Goal: Task Accomplishment & Management: Manage account settings

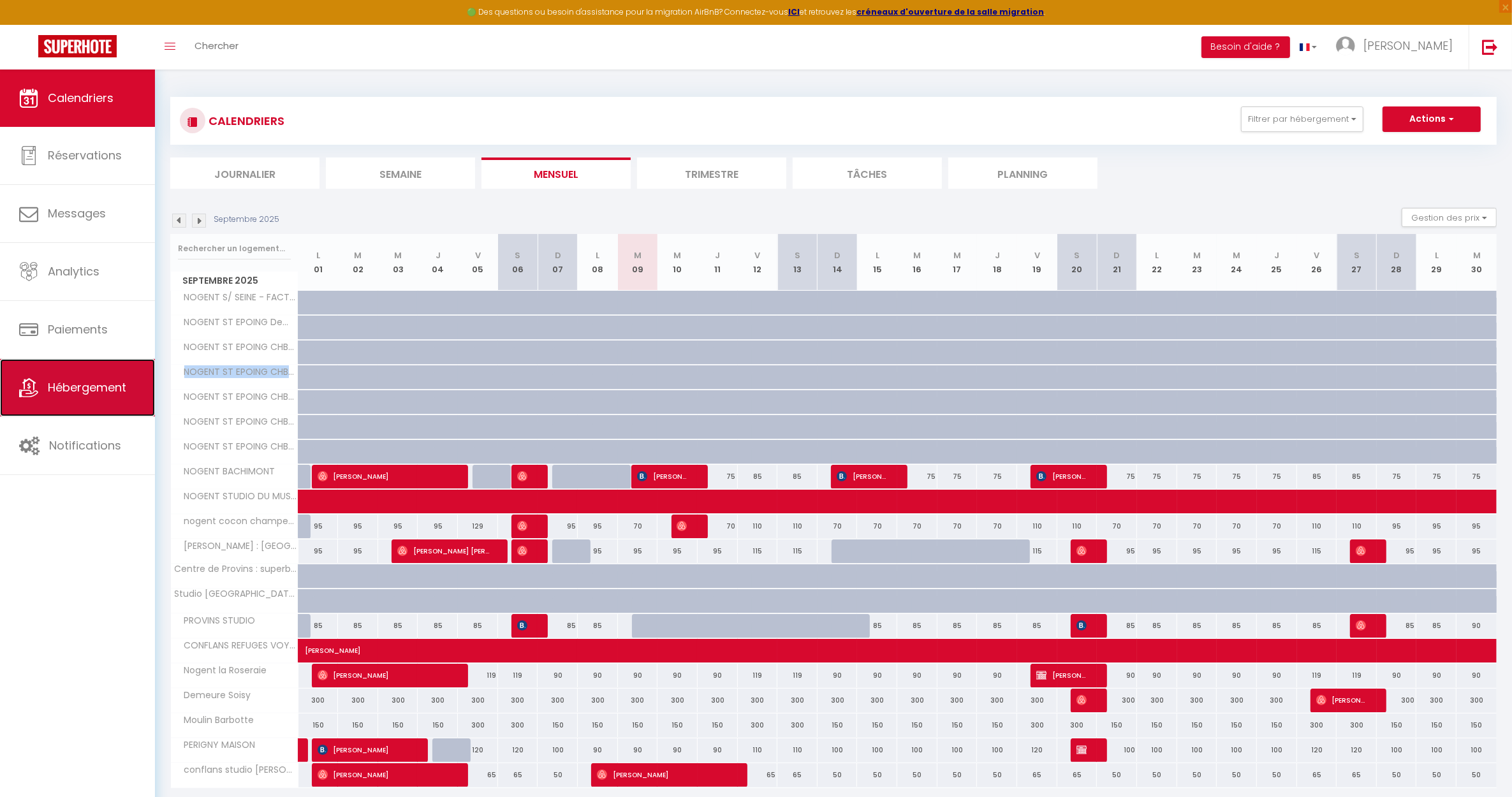
click at [80, 395] on span "Hébergement" at bounding box center [87, 386] width 79 height 16
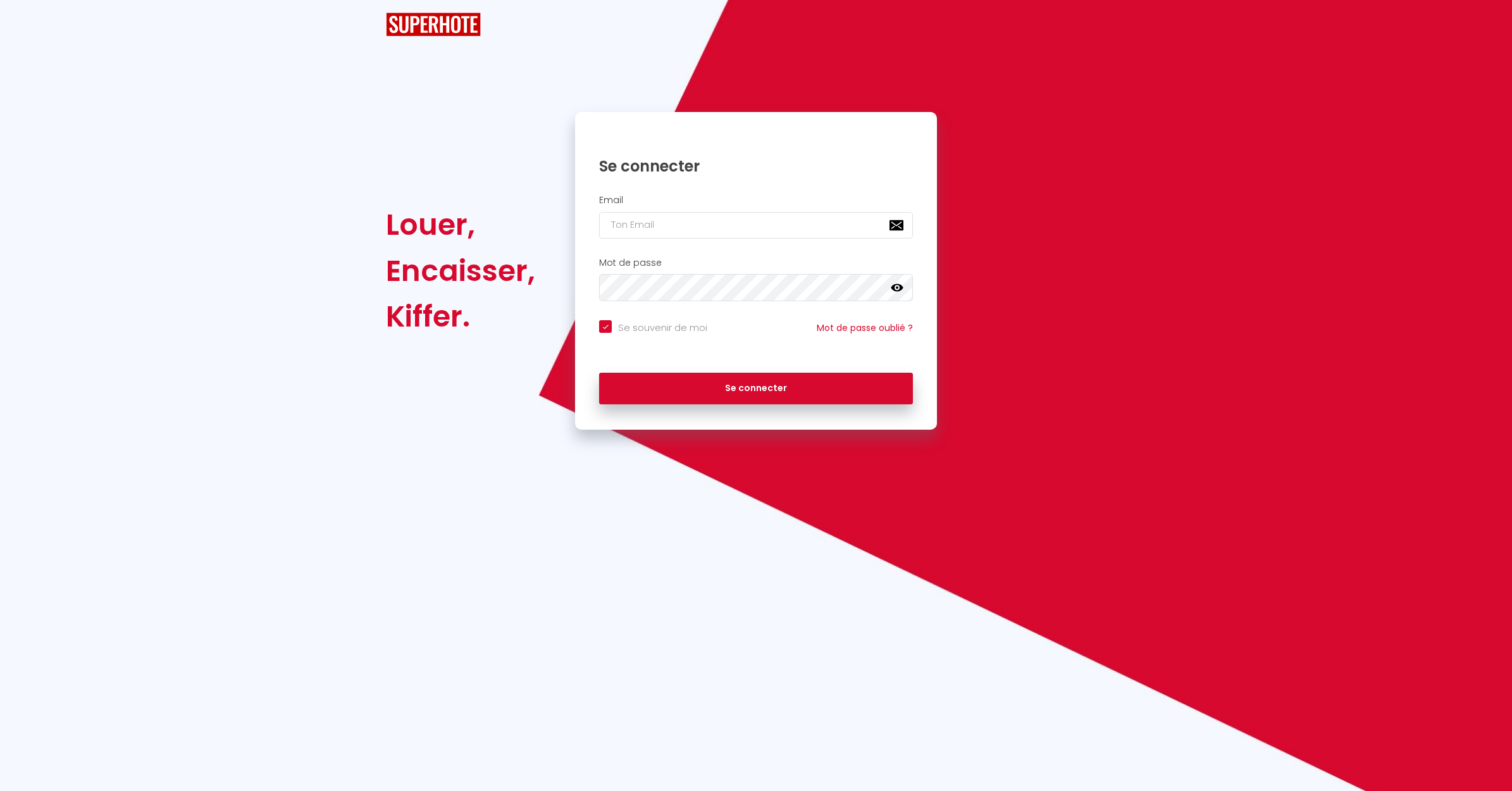
checkbox input "true"
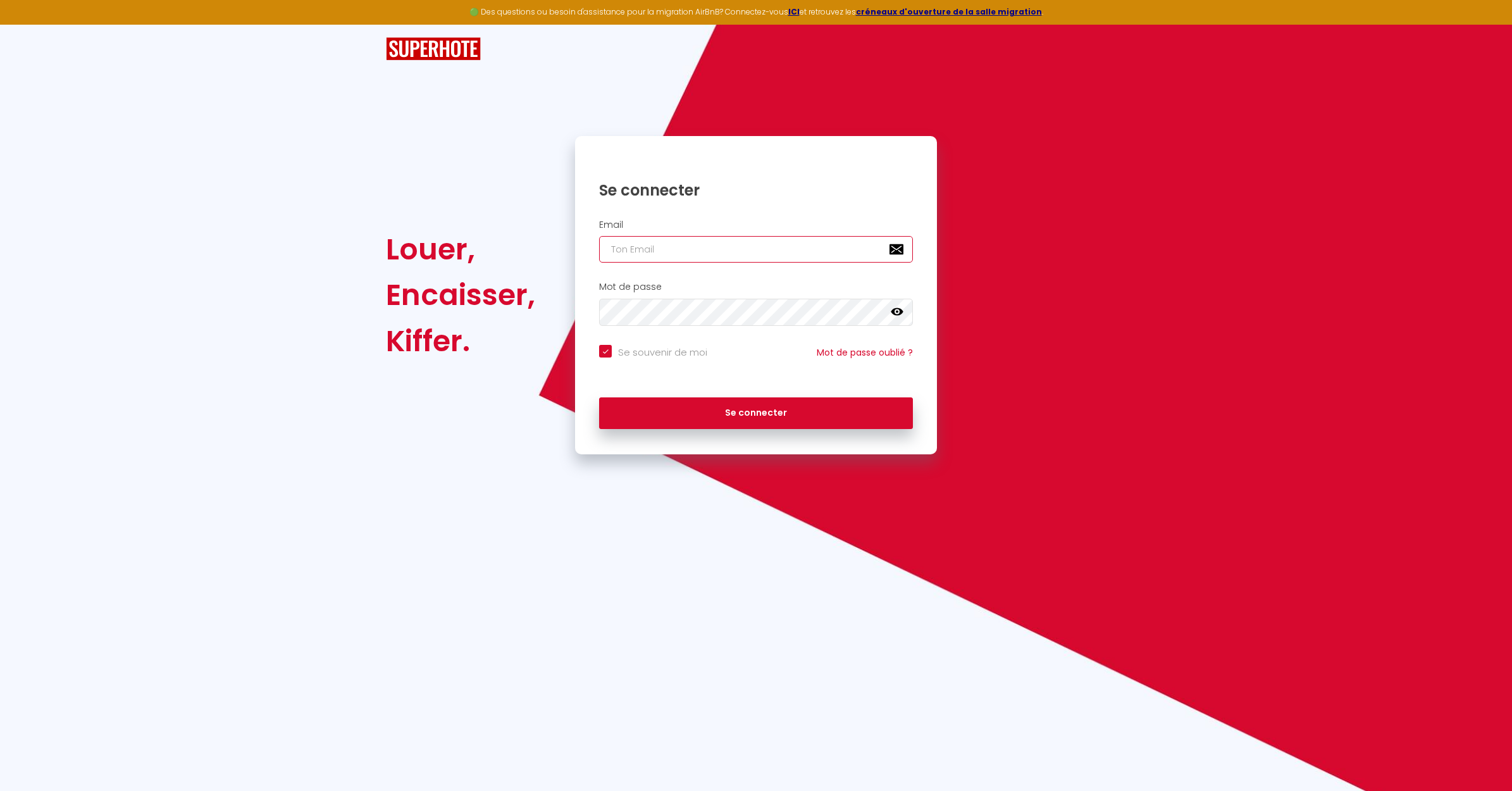
type input "[EMAIL_ADDRESS][DOMAIN_NAME]"
click at [698, 424] on button "Se connecter" at bounding box center [756, 413] width 314 height 32
checkbox input "true"
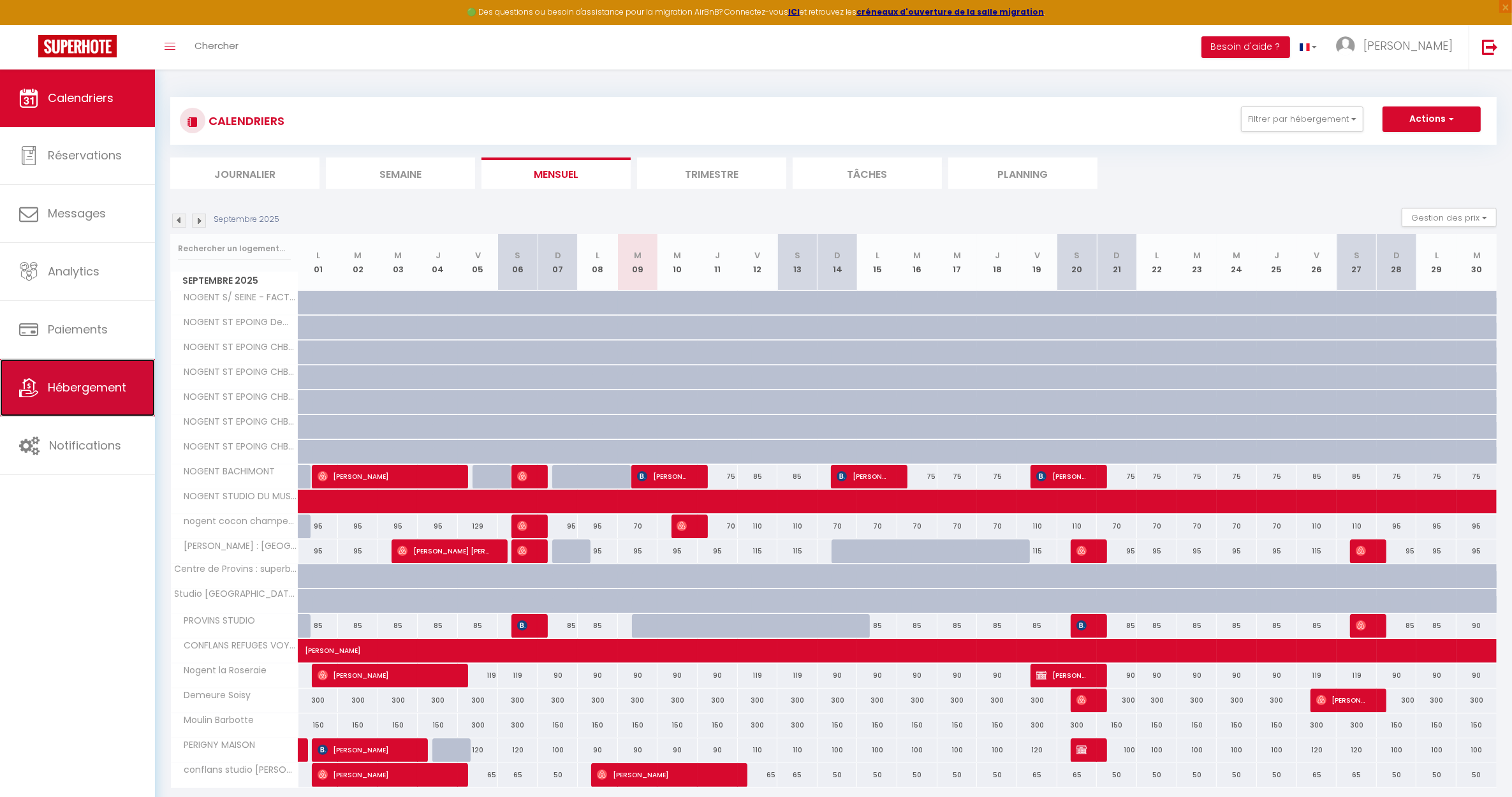
click at [95, 393] on span "Hébergement" at bounding box center [87, 386] width 79 height 16
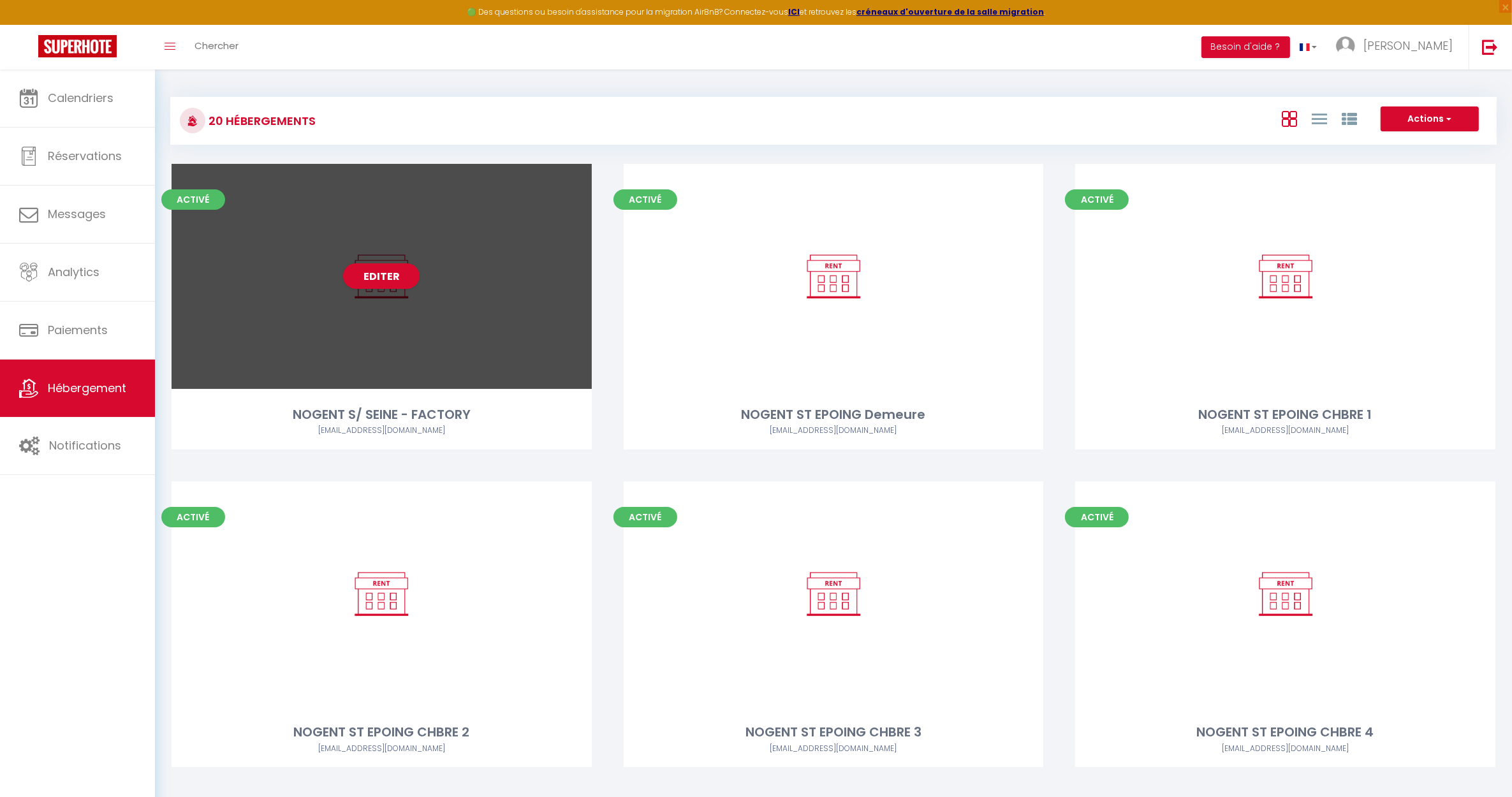
click at [343, 348] on div "Editer" at bounding box center [381, 276] width 420 height 225
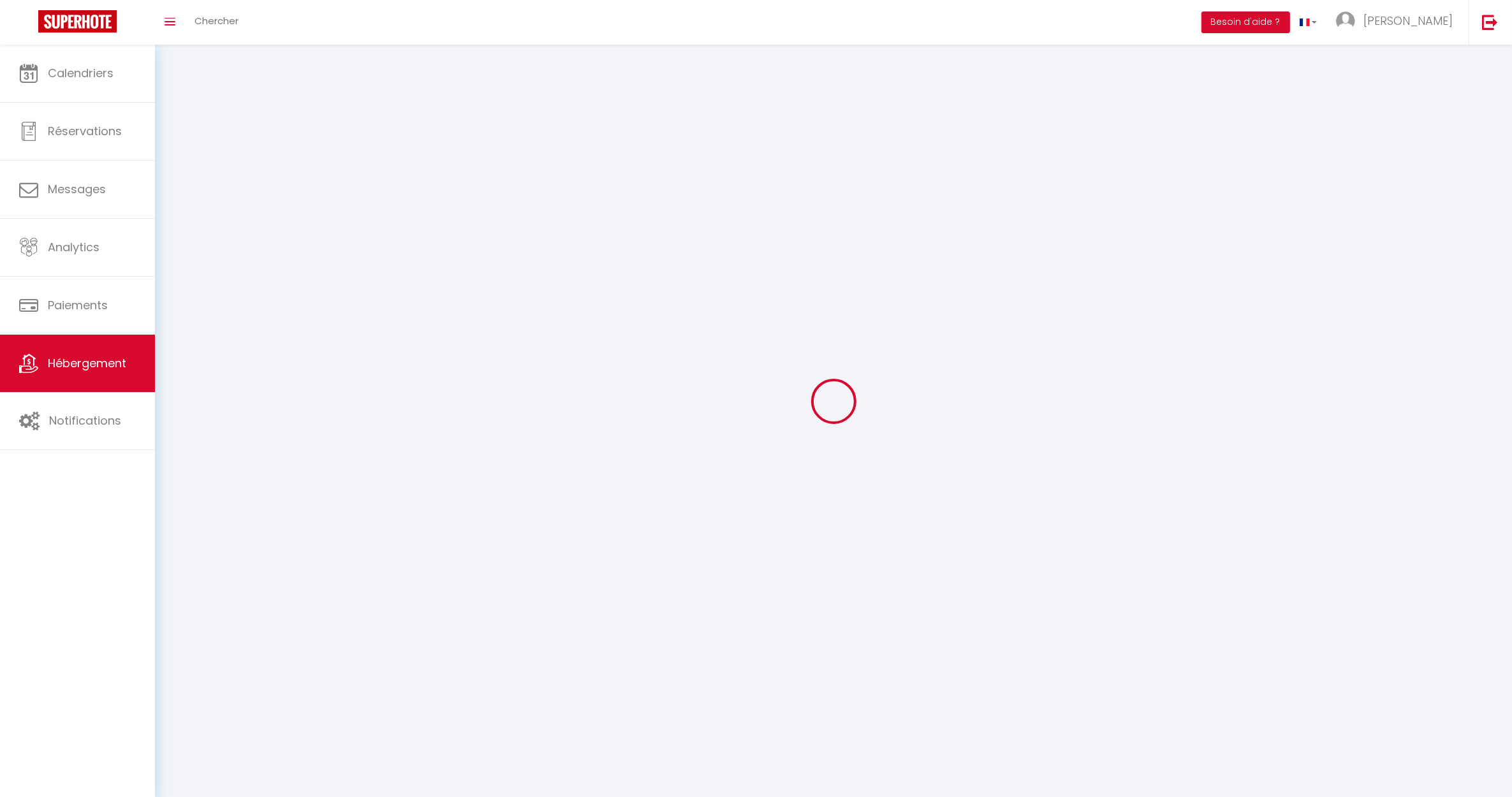
select select "28"
select select
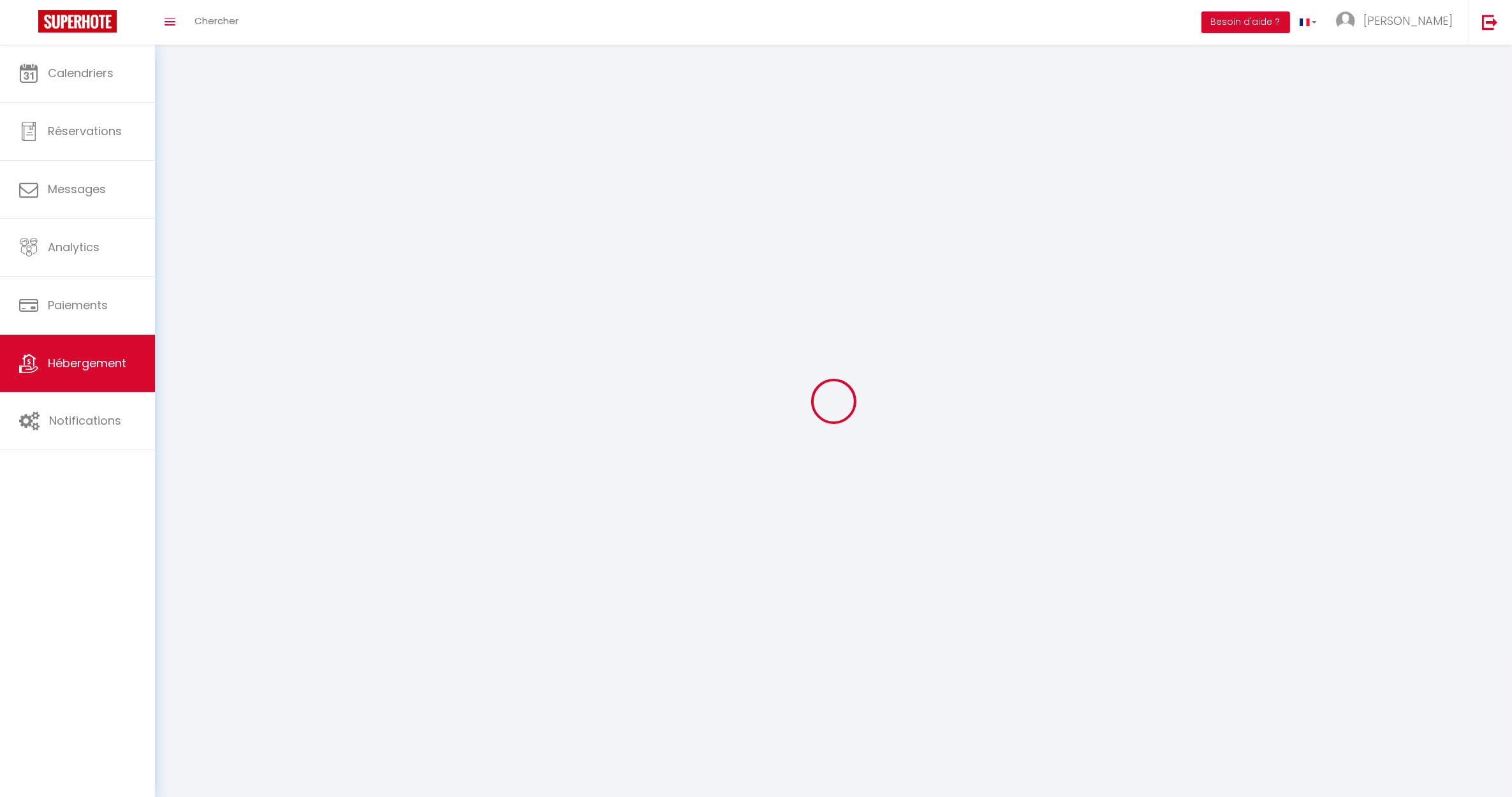
select select
checkbox input "false"
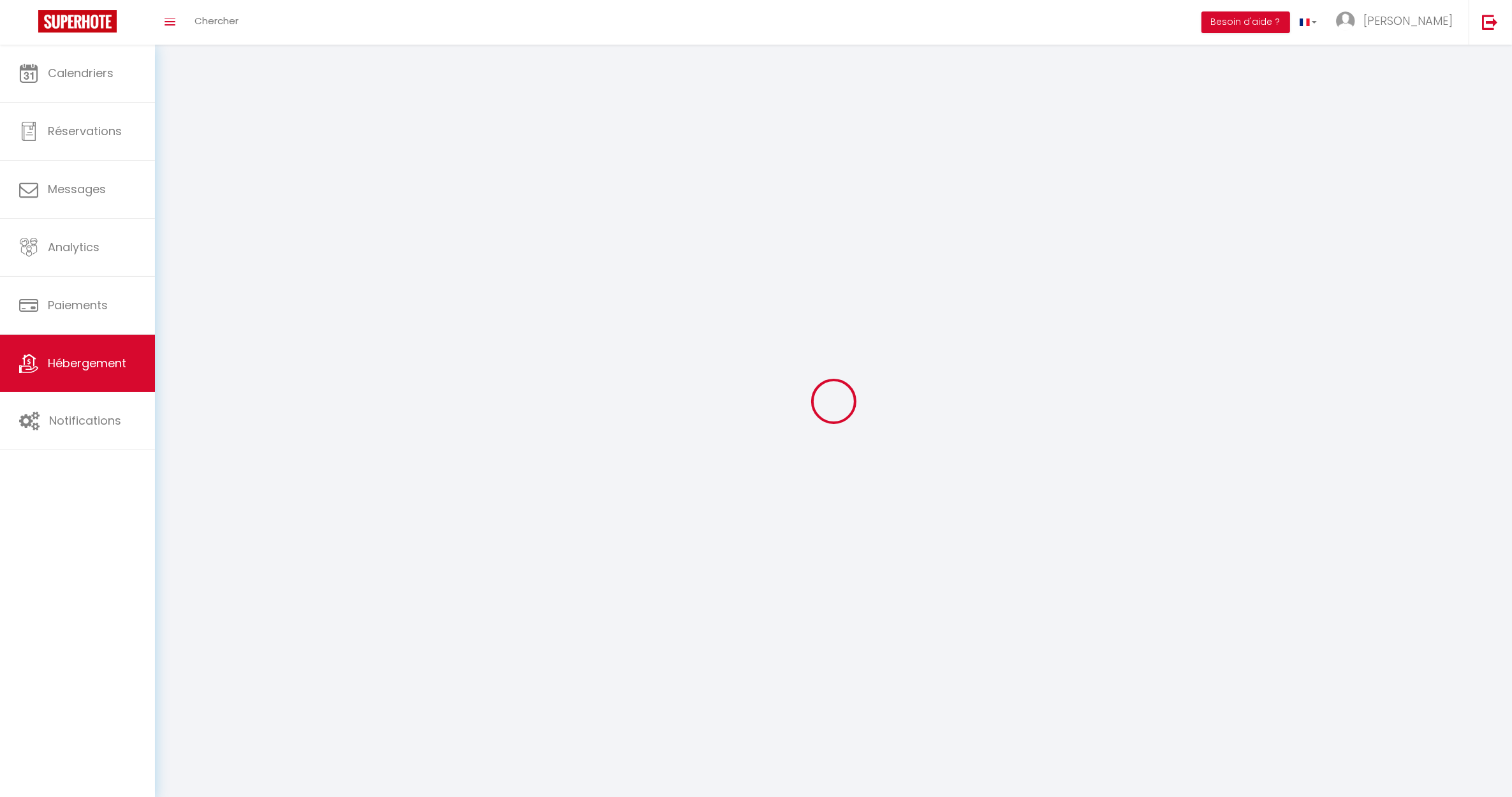
select select
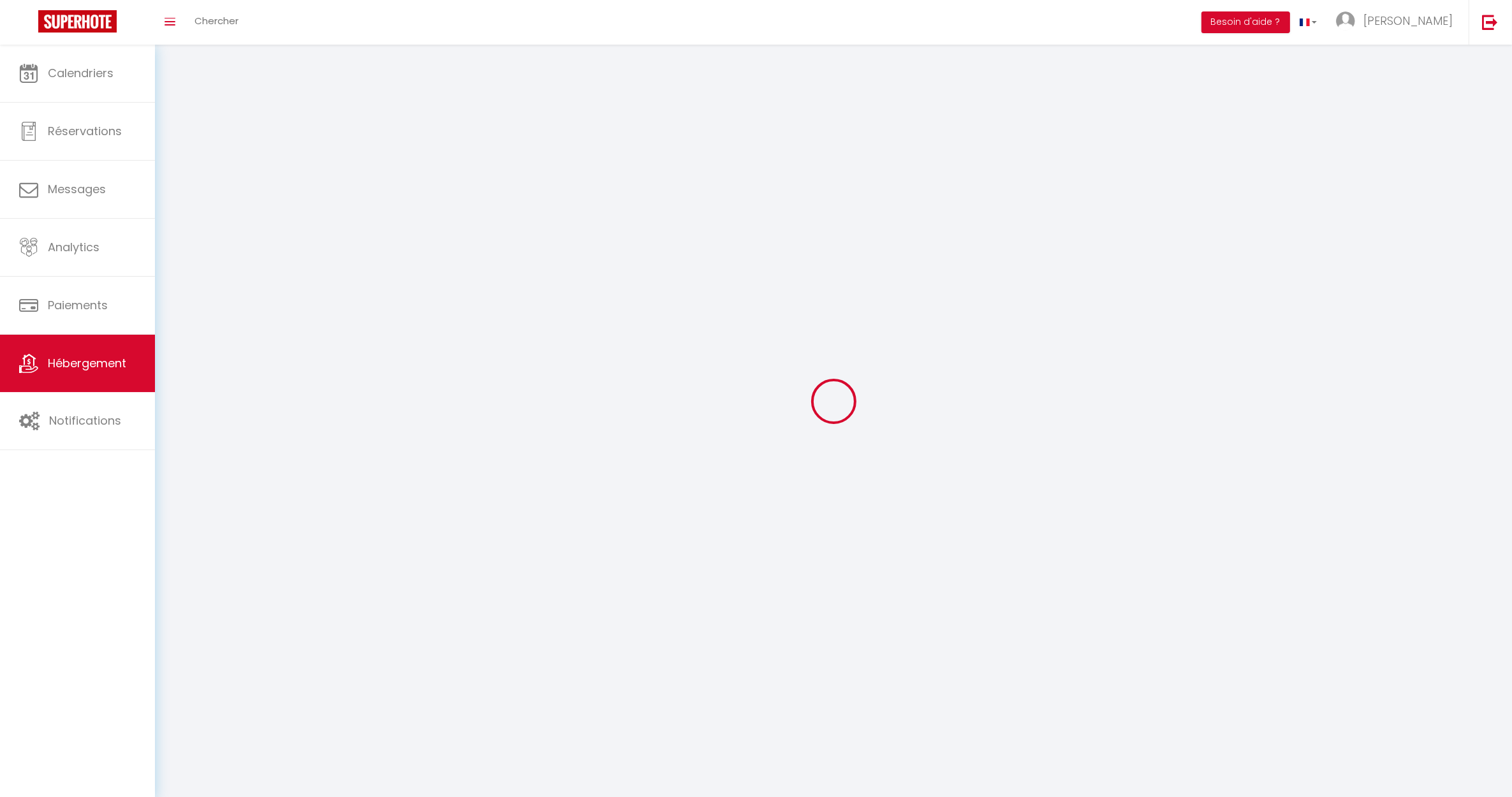
select select
checkbox input "false"
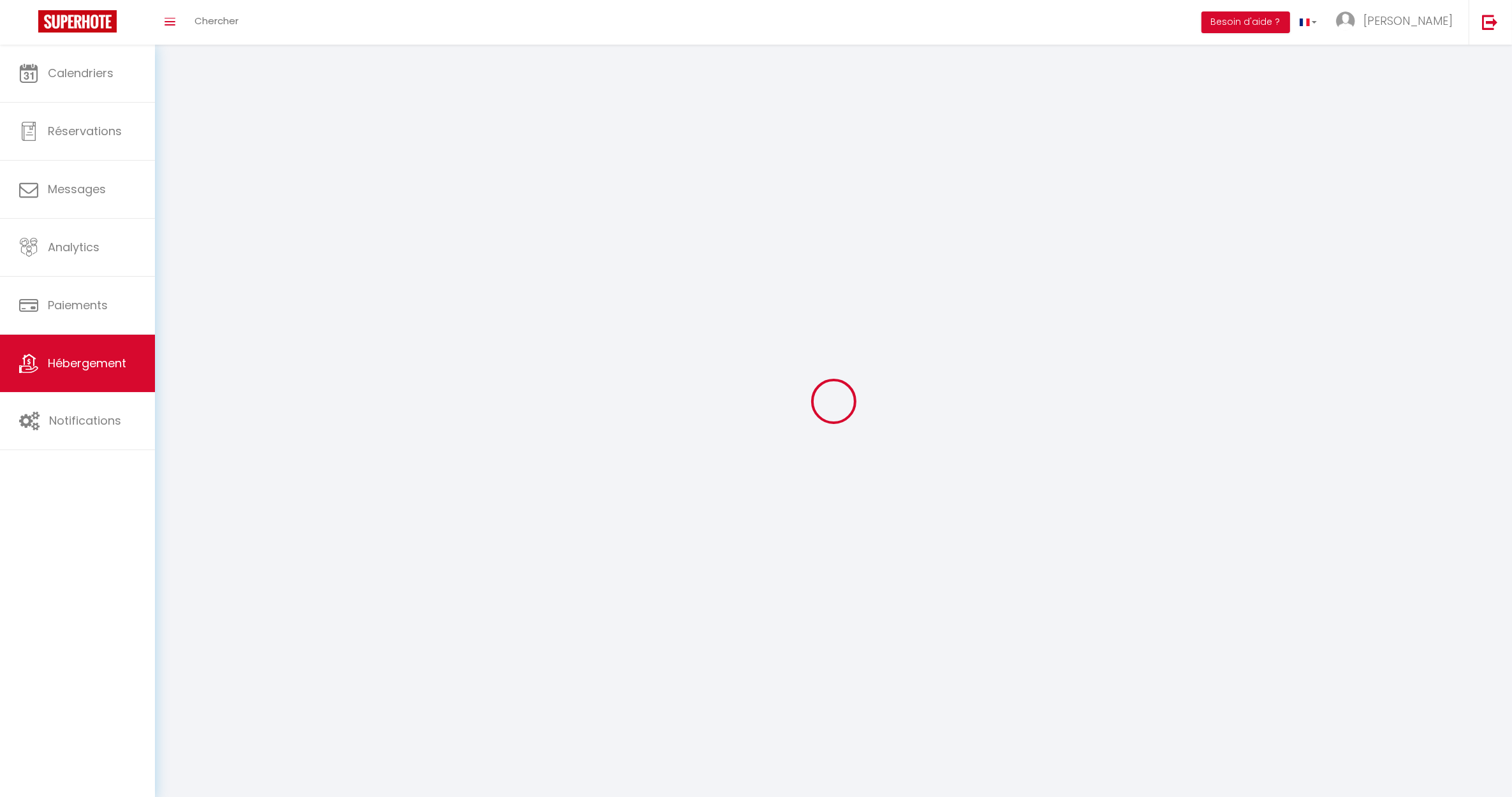
checkbox input "false"
select select
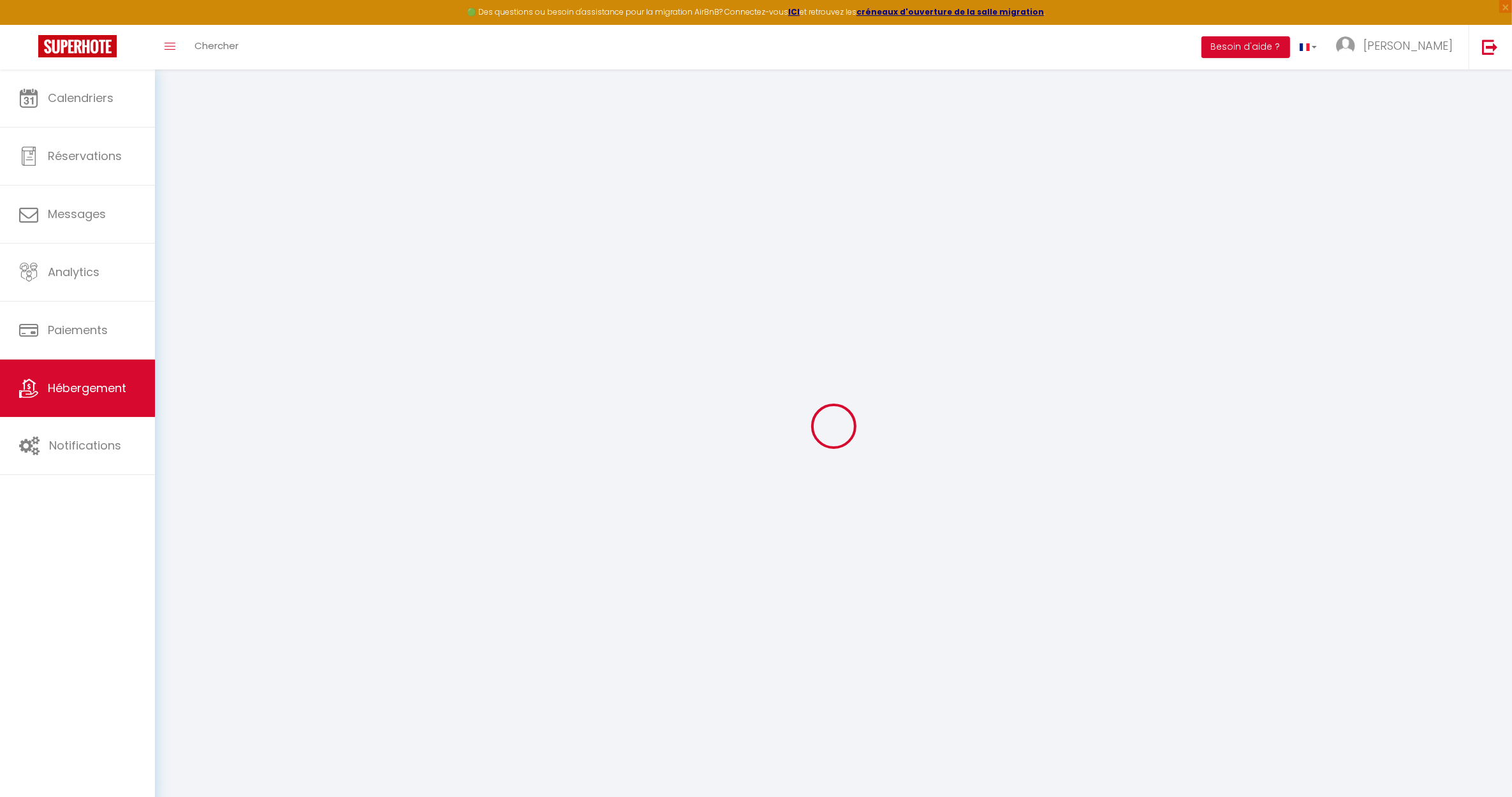
select select
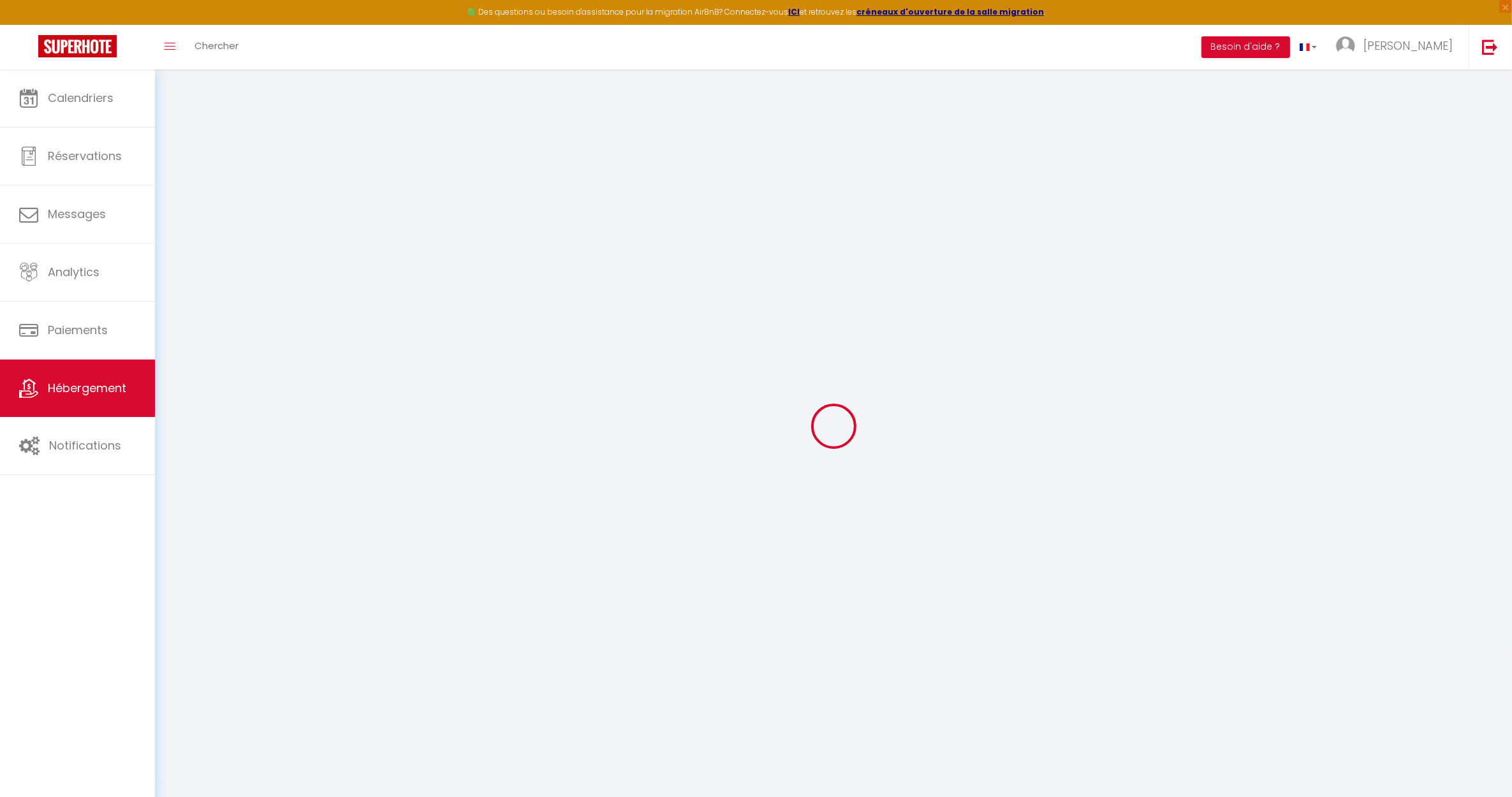
select select
checkbox input "false"
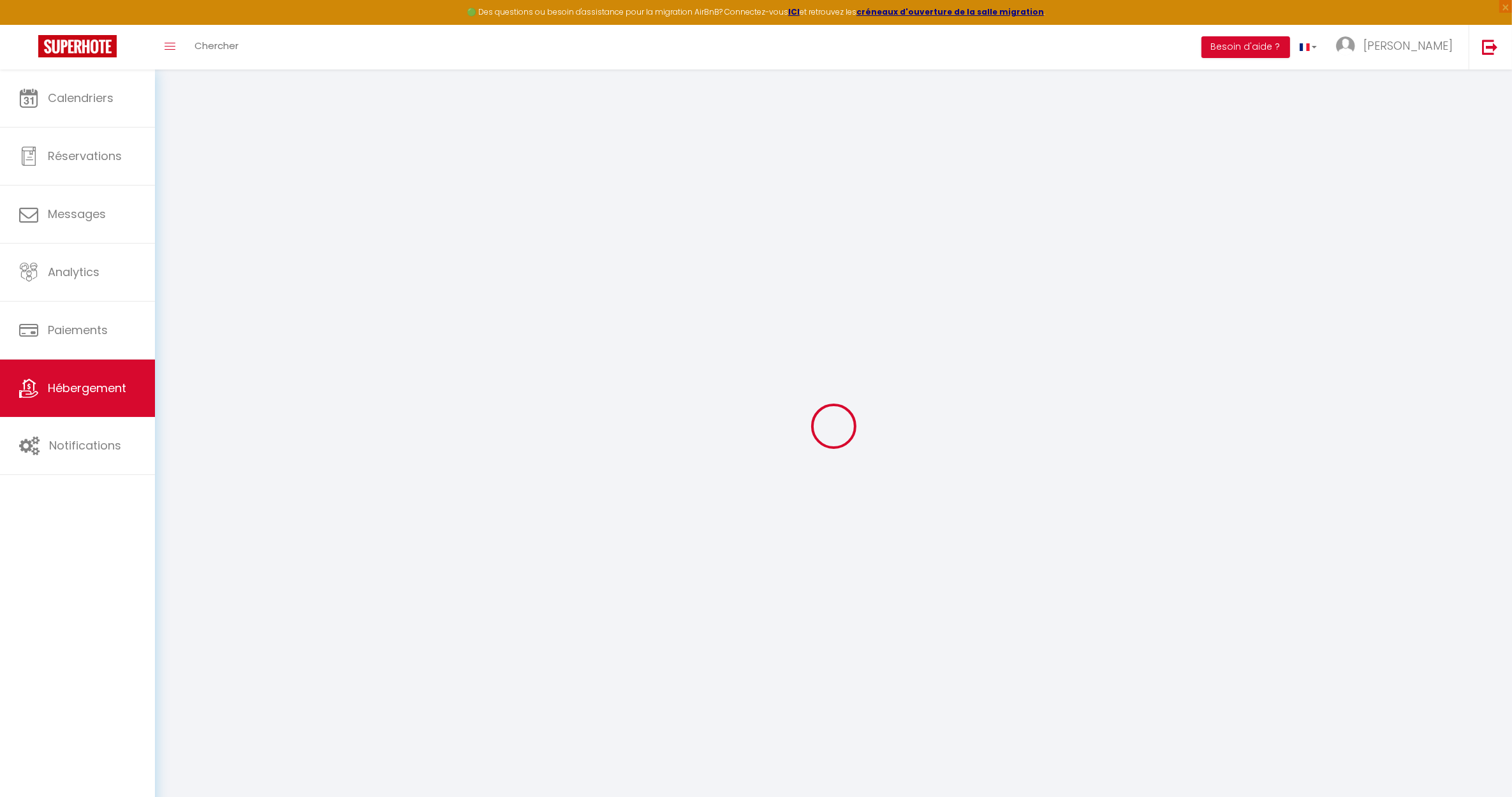
select select
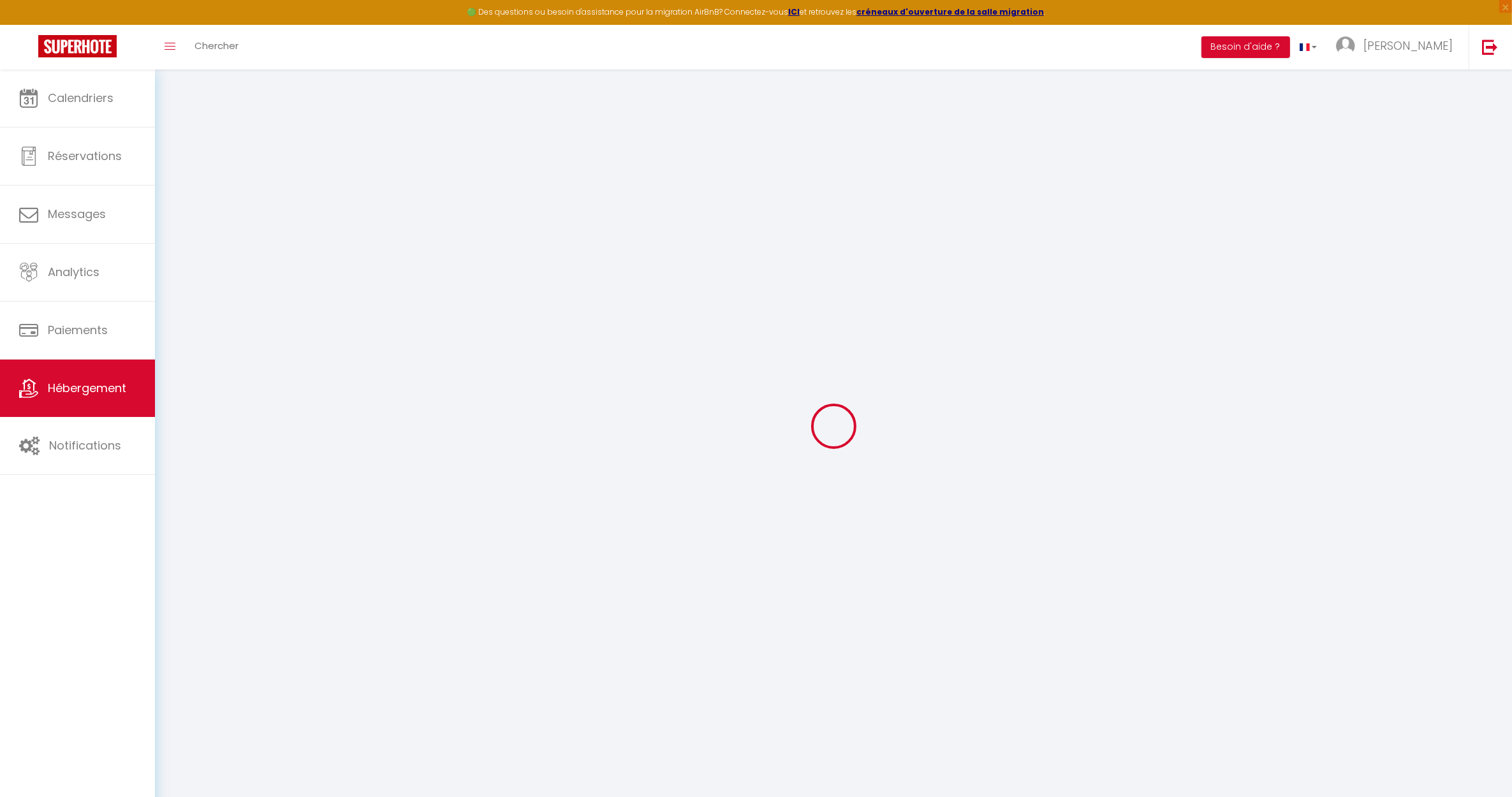
select select
checkbox input "false"
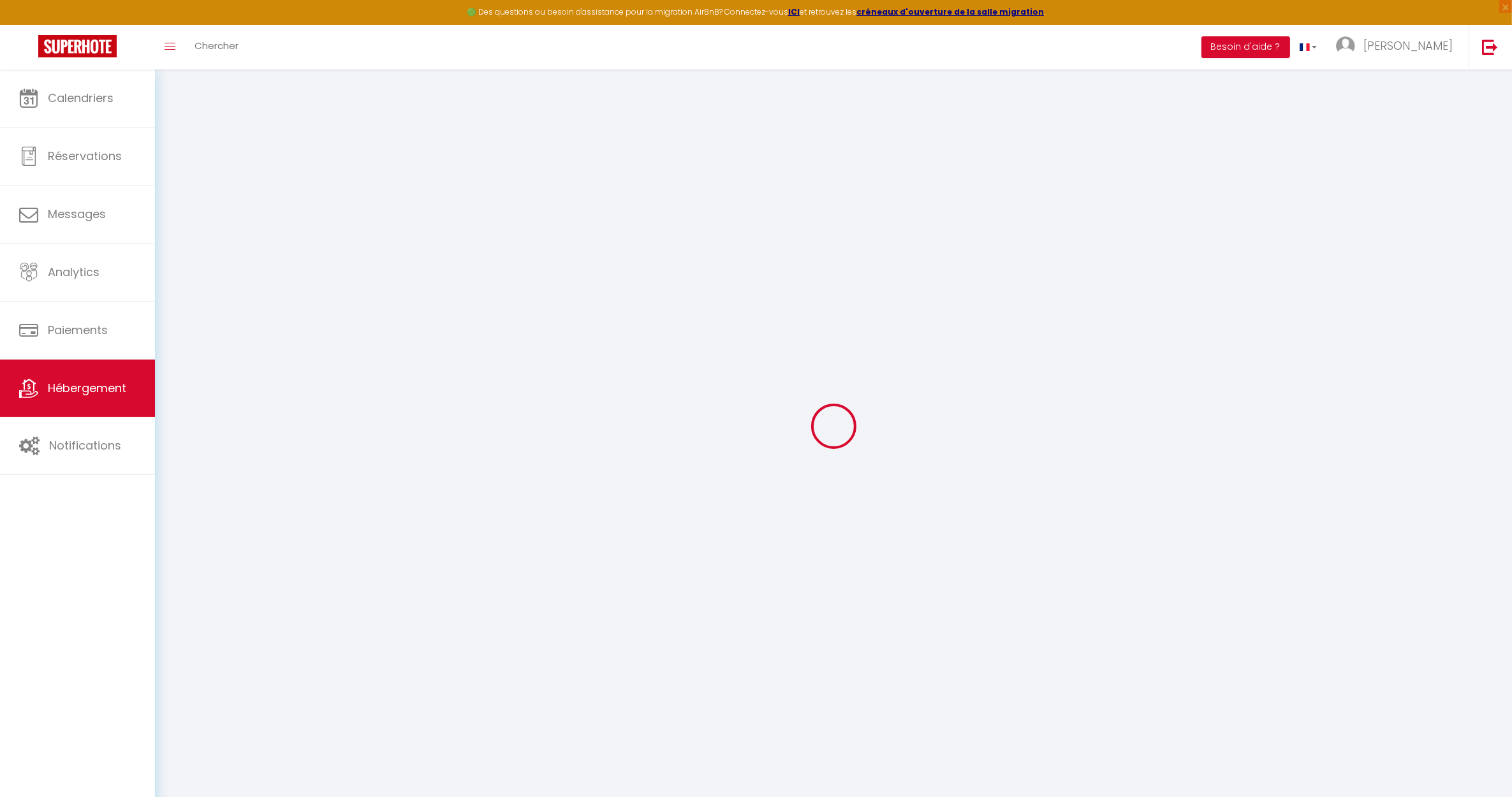
checkbox input "false"
select select
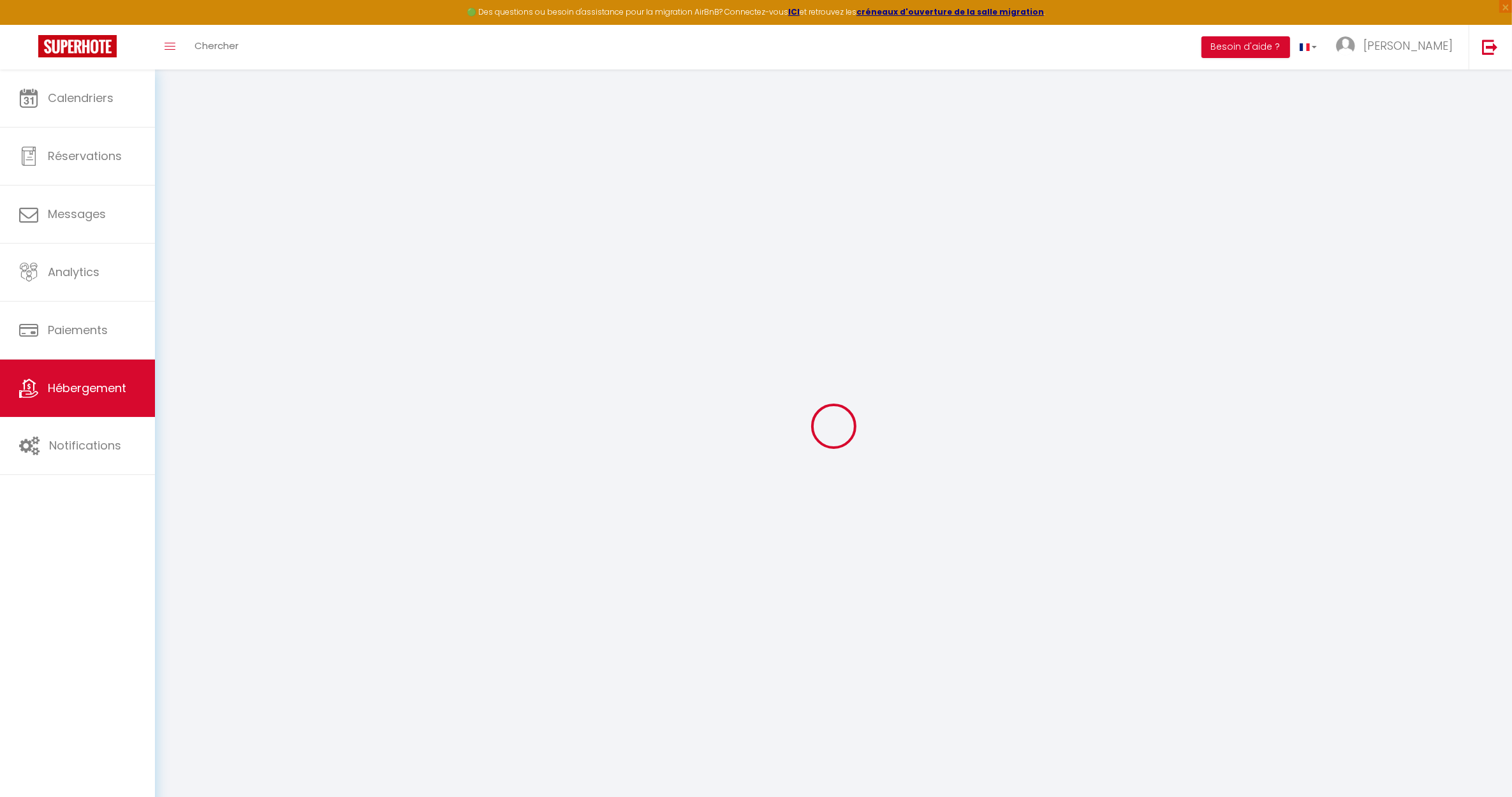
select select
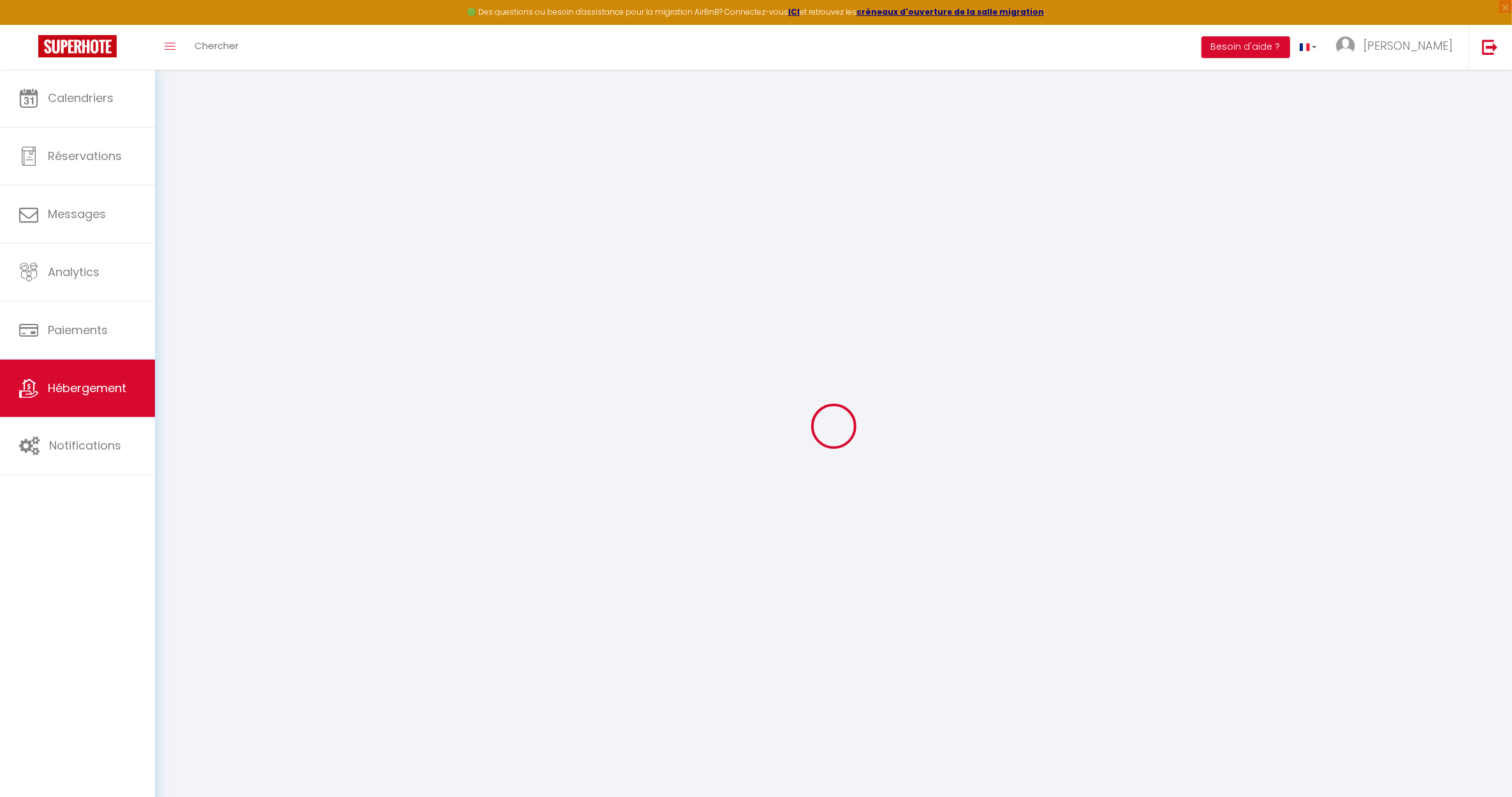
checkbox input "false"
select select
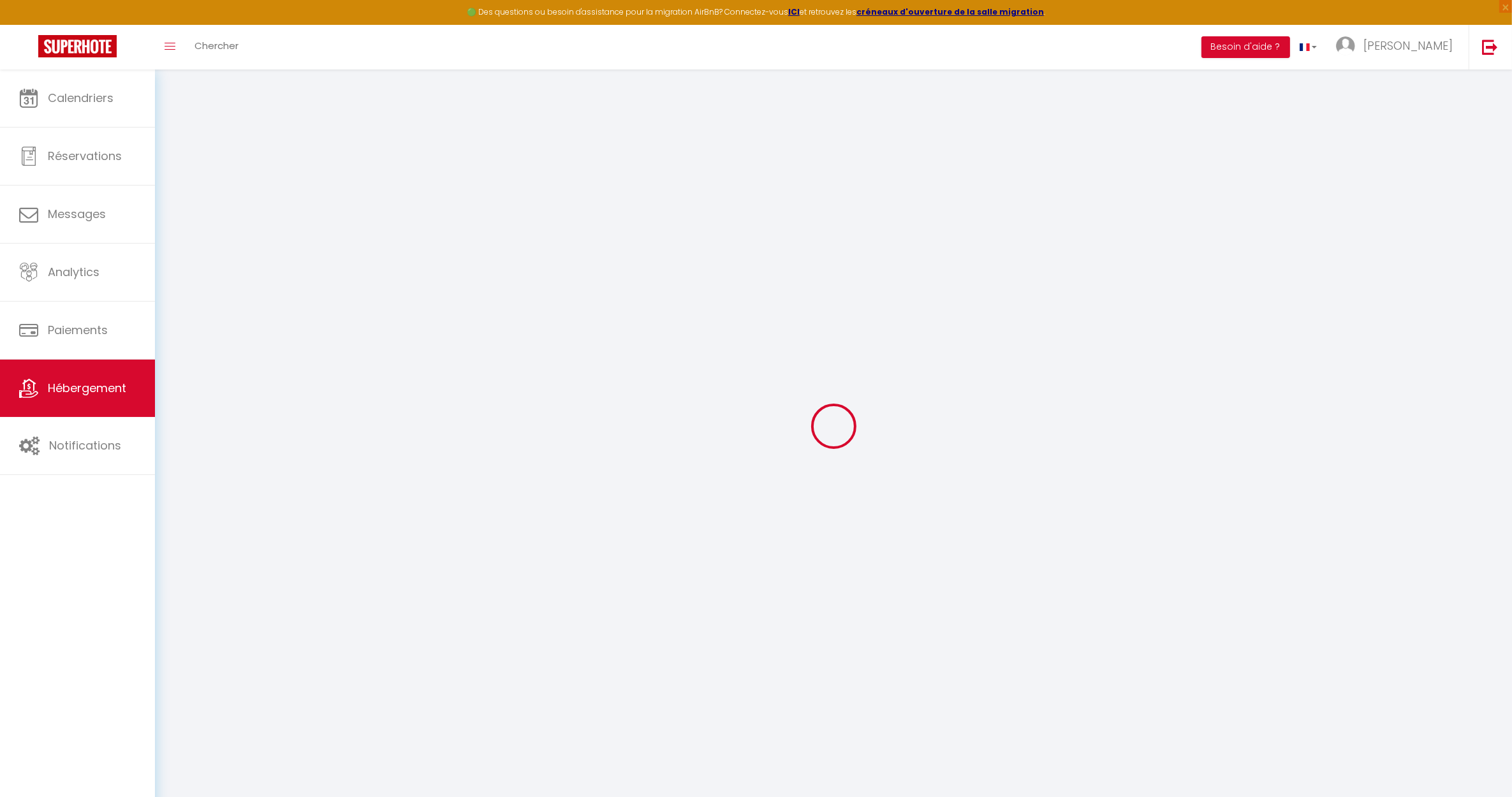
select select
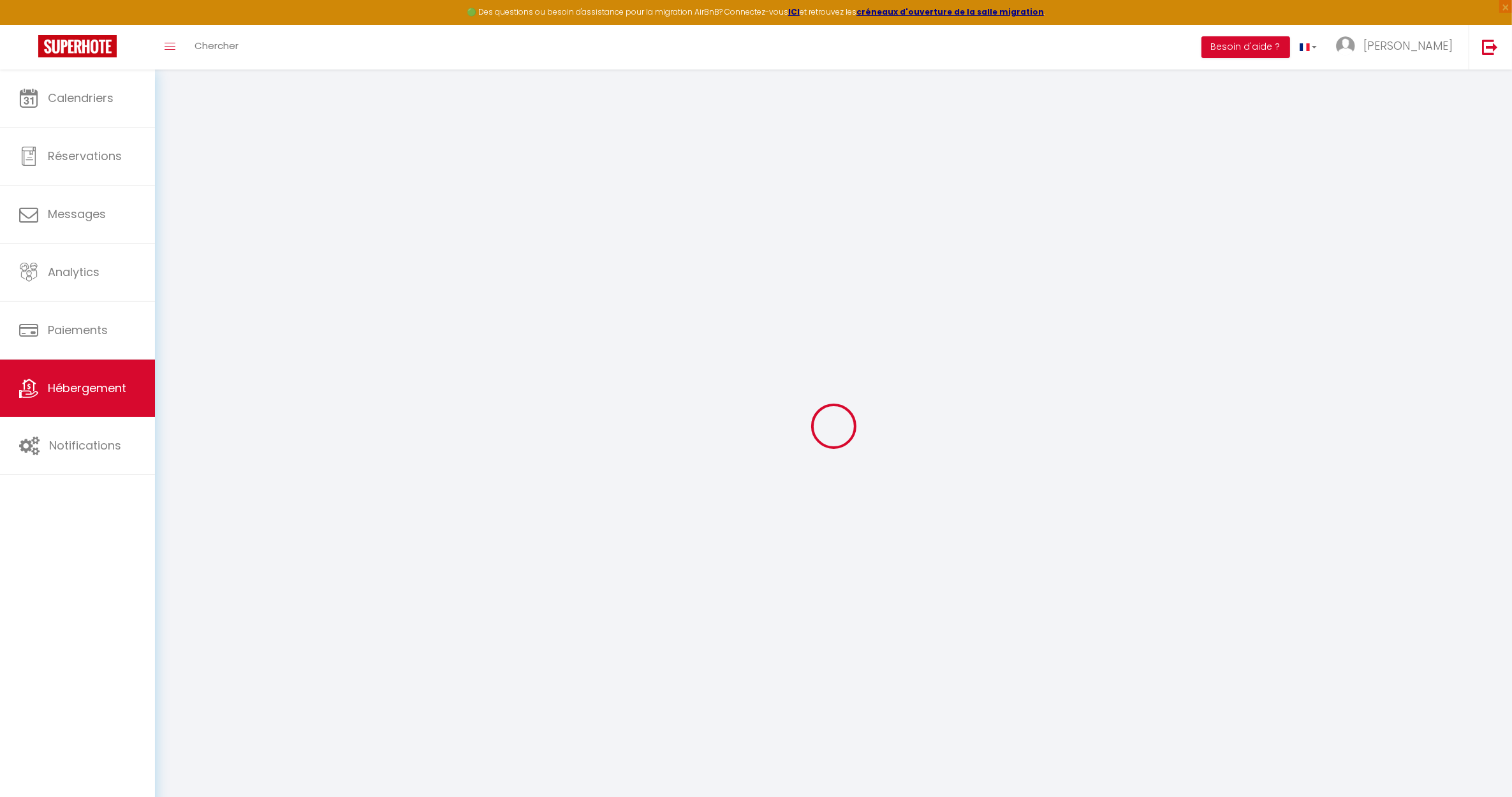
select select
checkbox input "false"
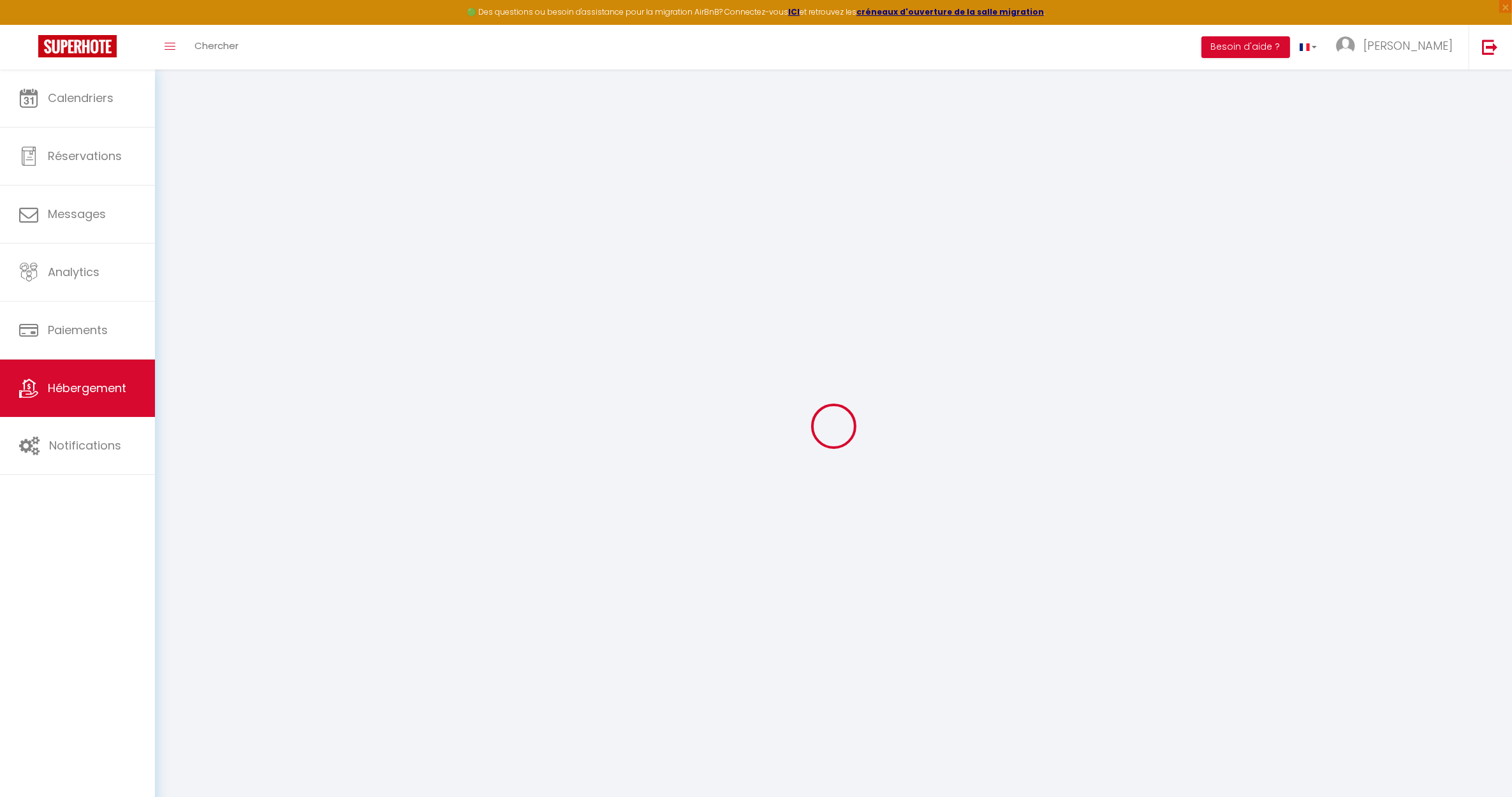
checkbox input "false"
select select
type input "NOGENT S/ SEINE - FACTORY"
type input "SCI FACTORY"
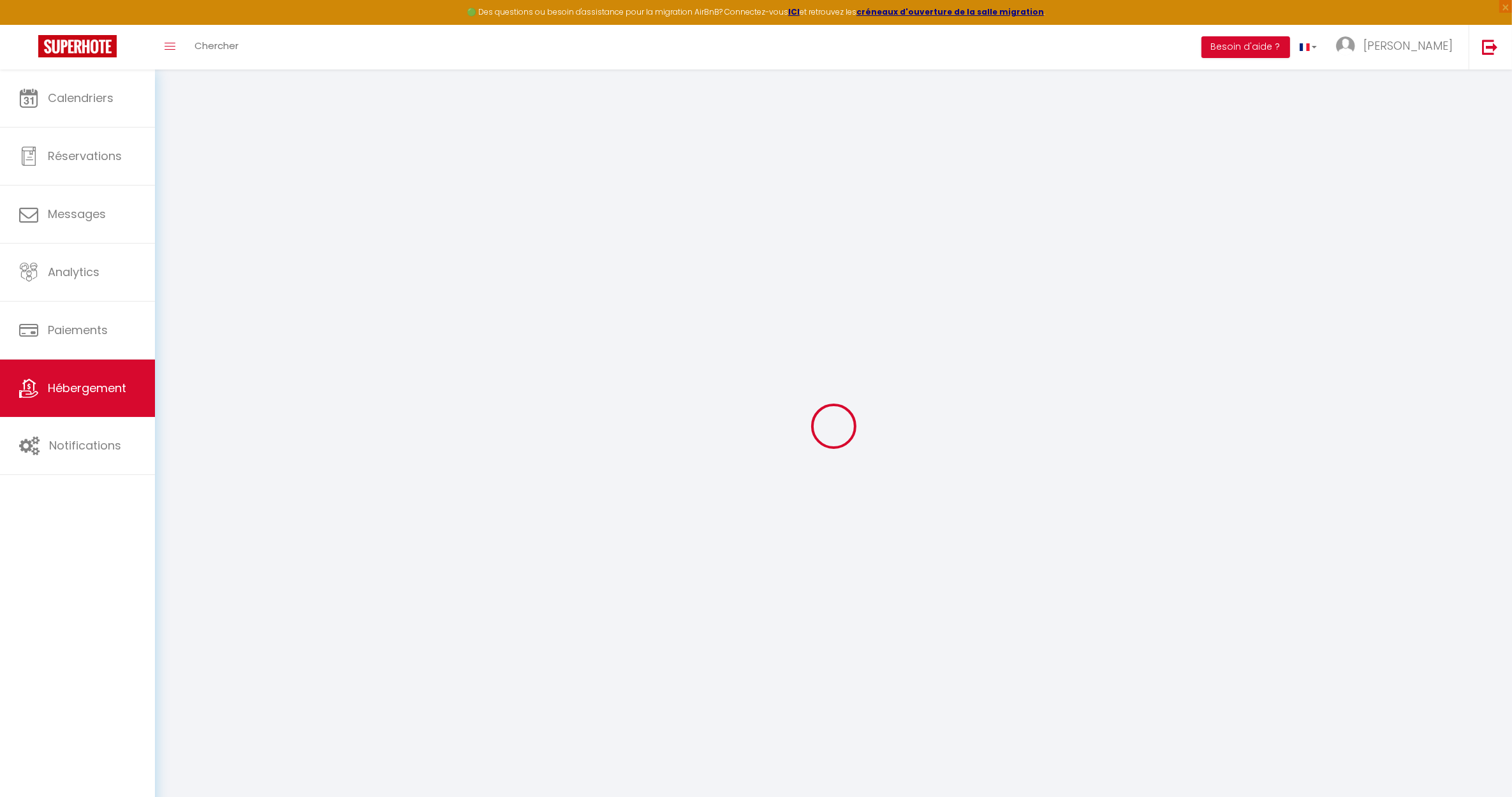
type input "[STREET_ADDRESS]"
type input "10400"
type input "Nogent-[GEOGRAPHIC_DATA]"
select select "houses"
select select "6"
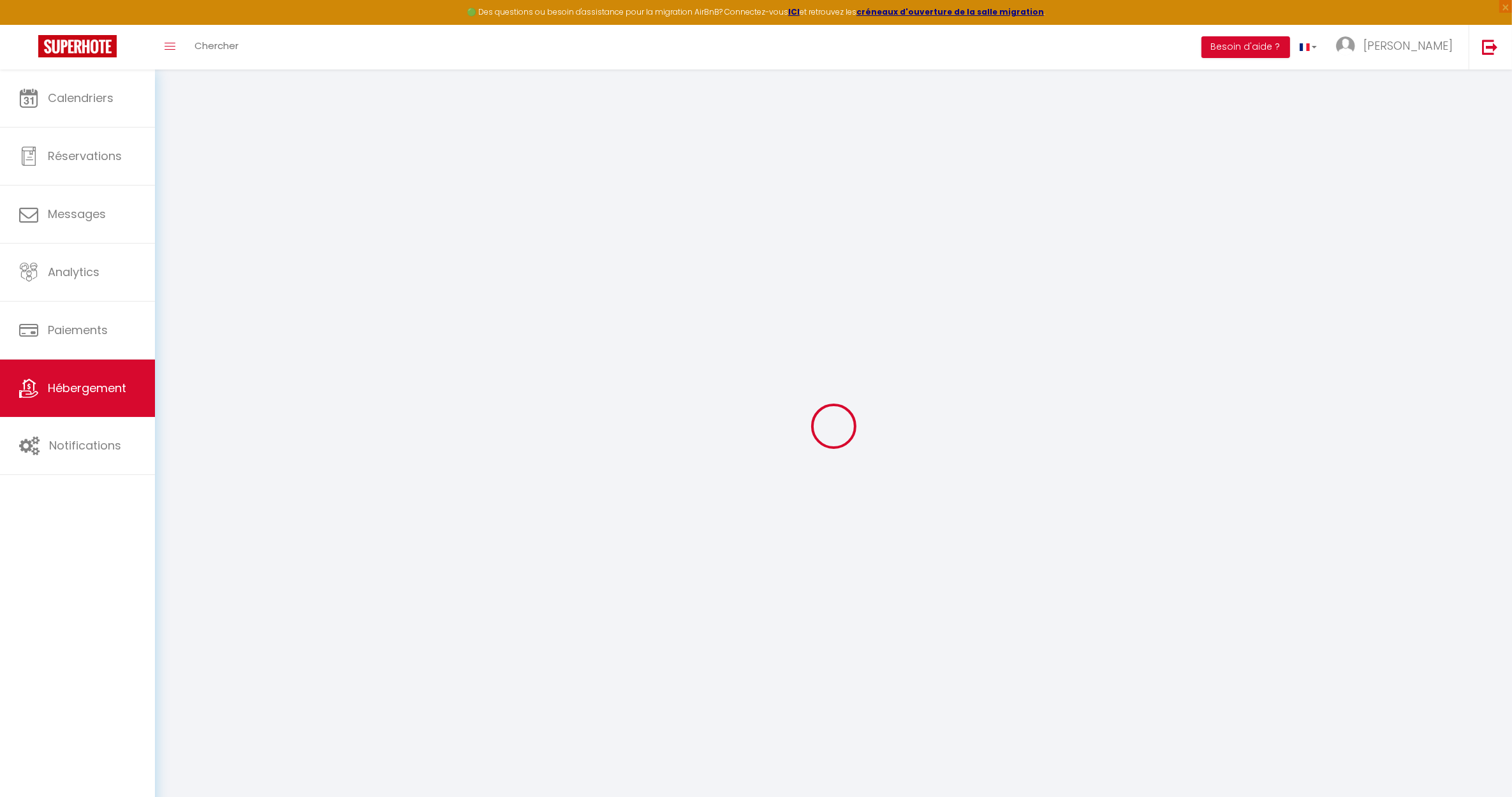
select select "3"
type input "85"
type input "20"
type input "50"
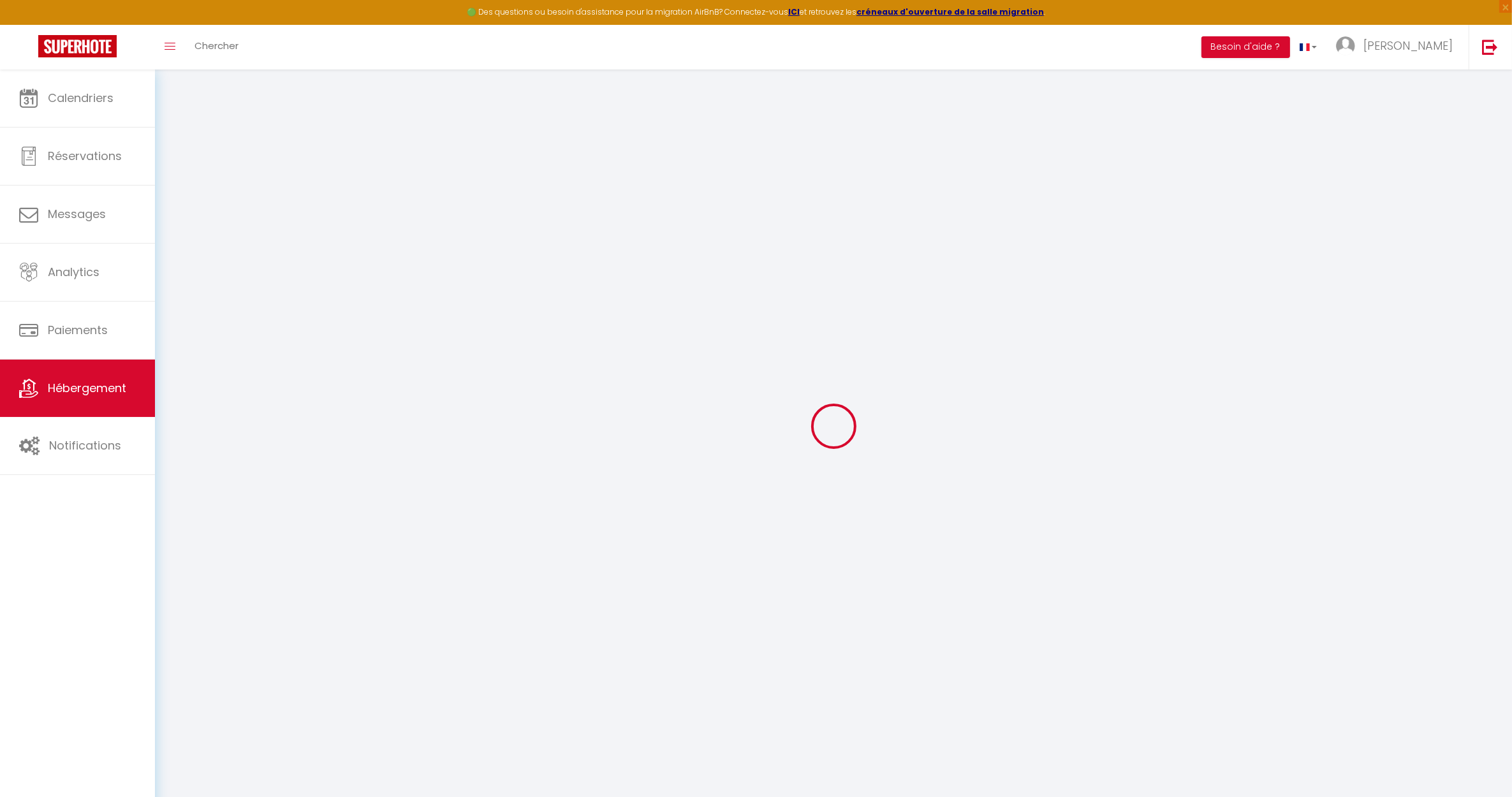
type input "5"
type input "3.1"
type input "500"
select select
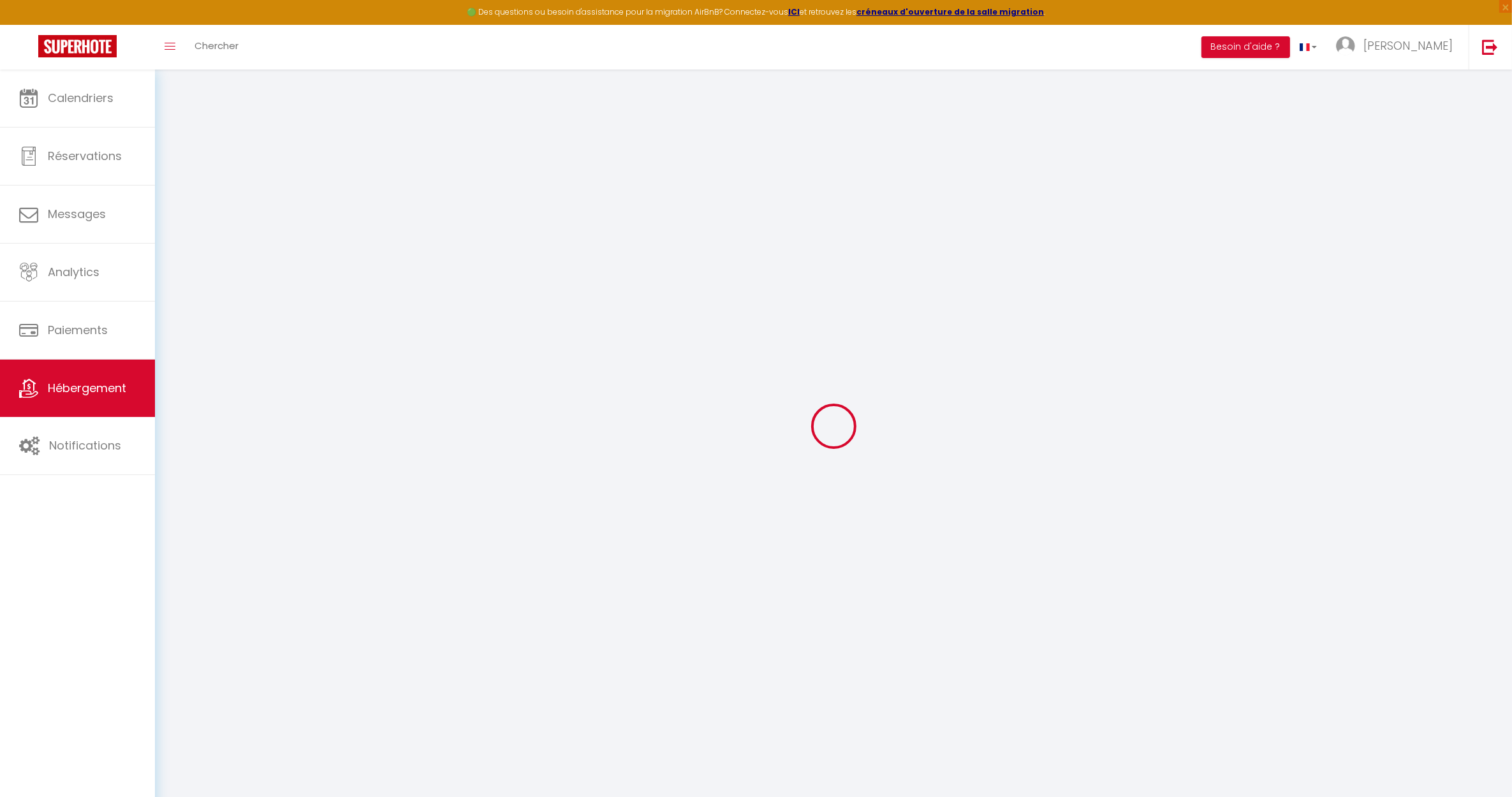
select select
type input "[STREET_ADDRESS]"
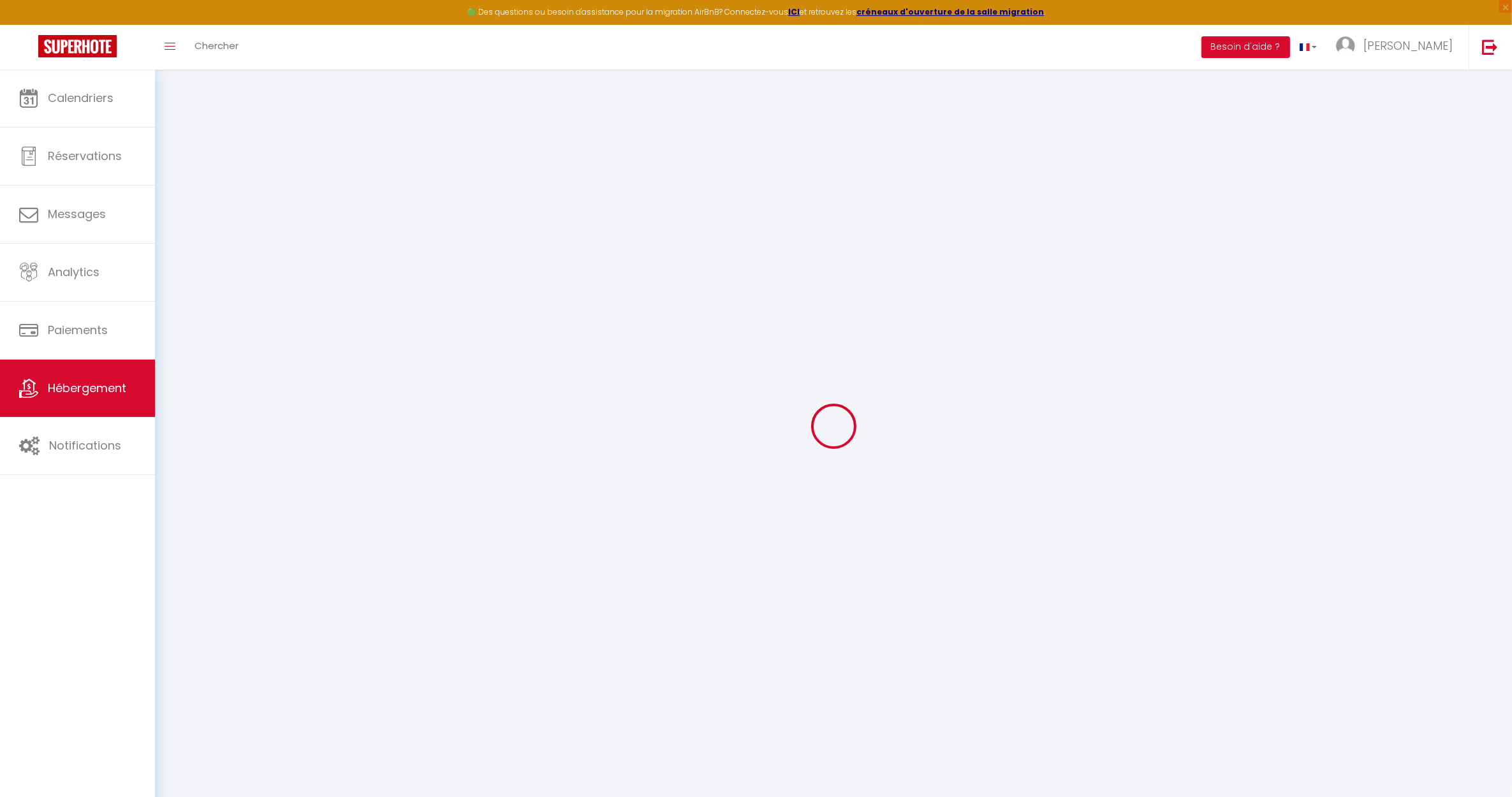
type input "10400"
type input "Nogent-[GEOGRAPHIC_DATA]"
type input "[EMAIL_ADDRESS][DOMAIN_NAME]"
select select
checkbox input "false"
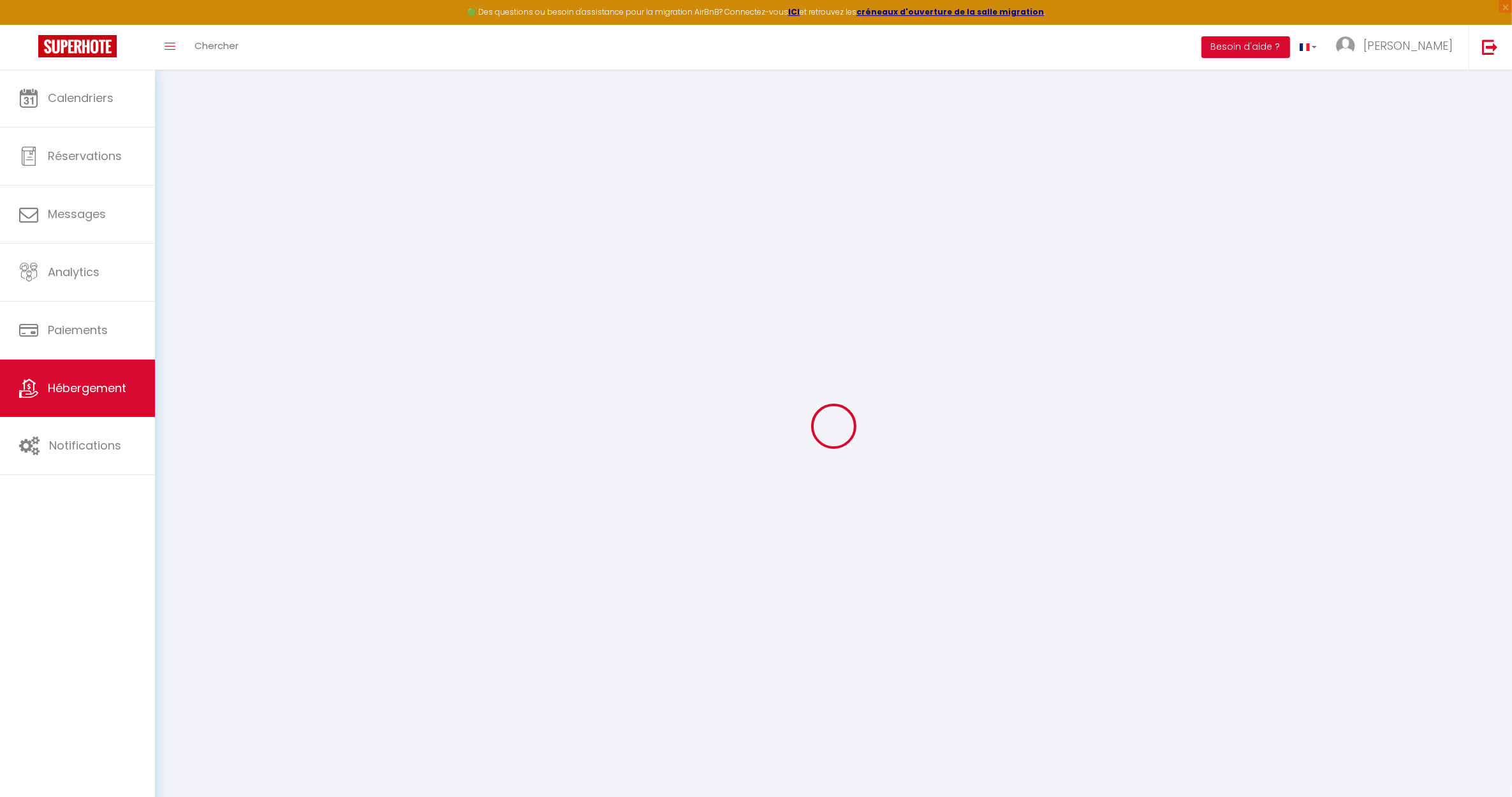
checkbox input "false"
radio input "true"
type input "0"
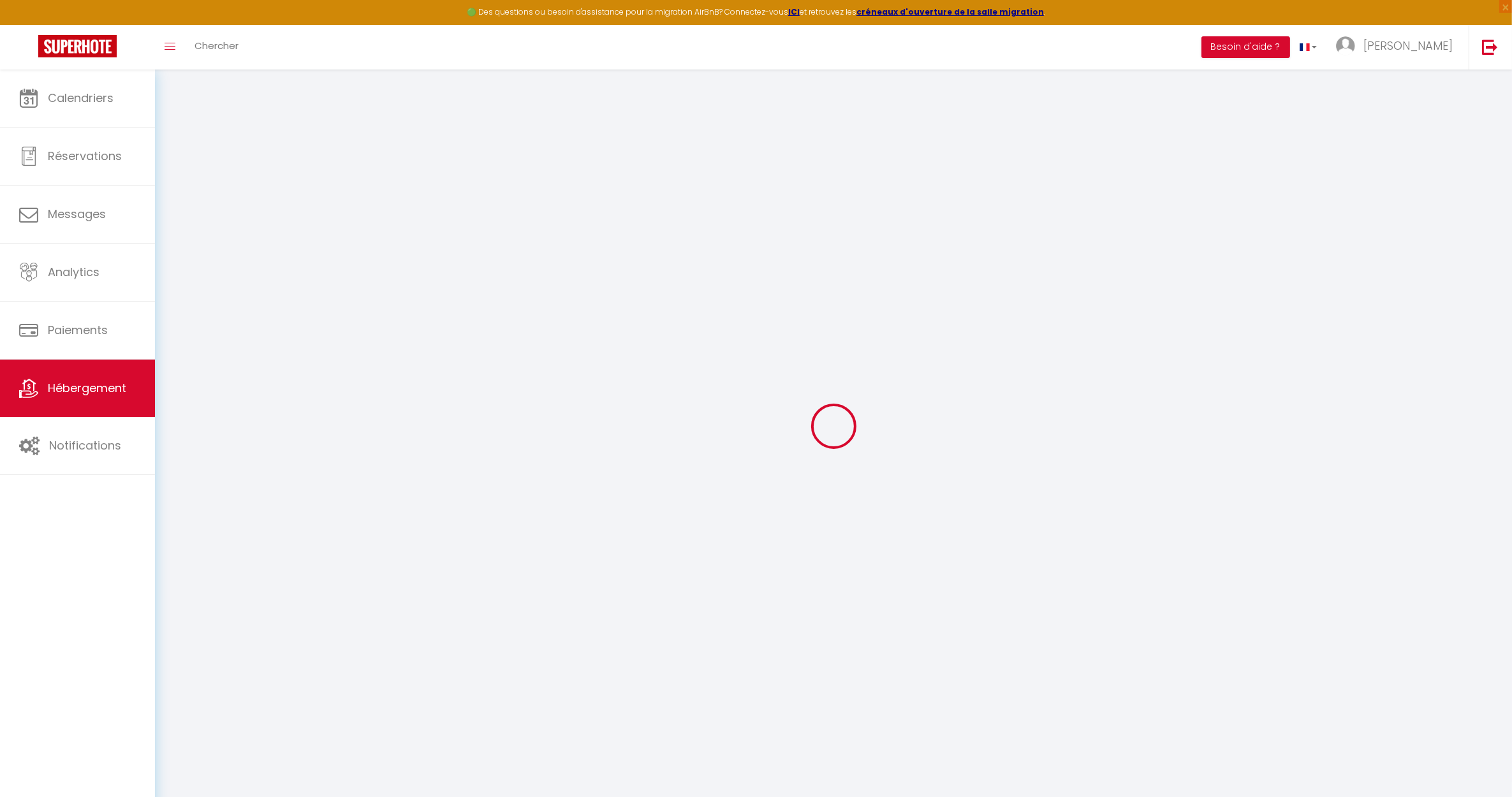
type input "50"
type input "0"
select select
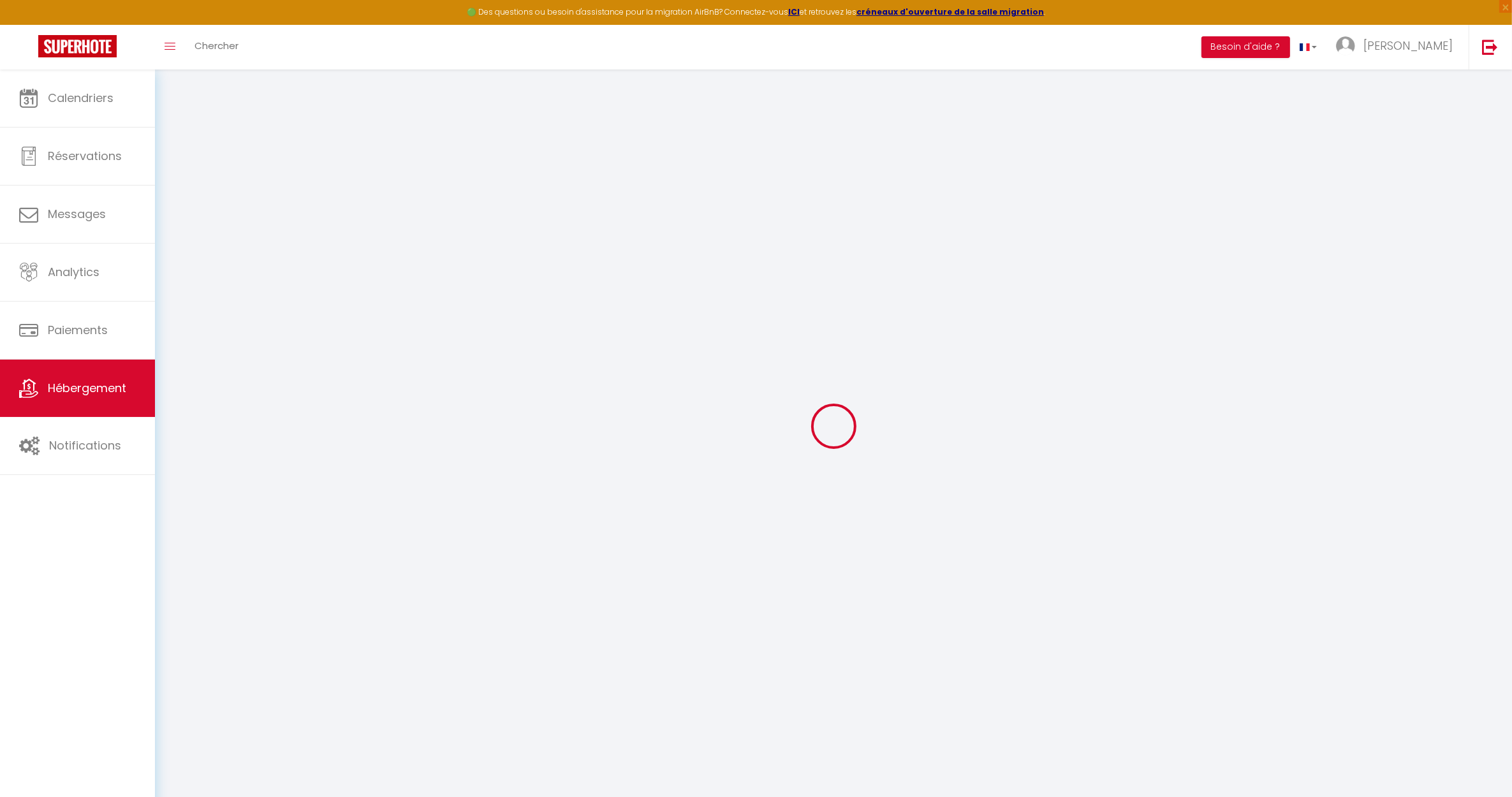
select select
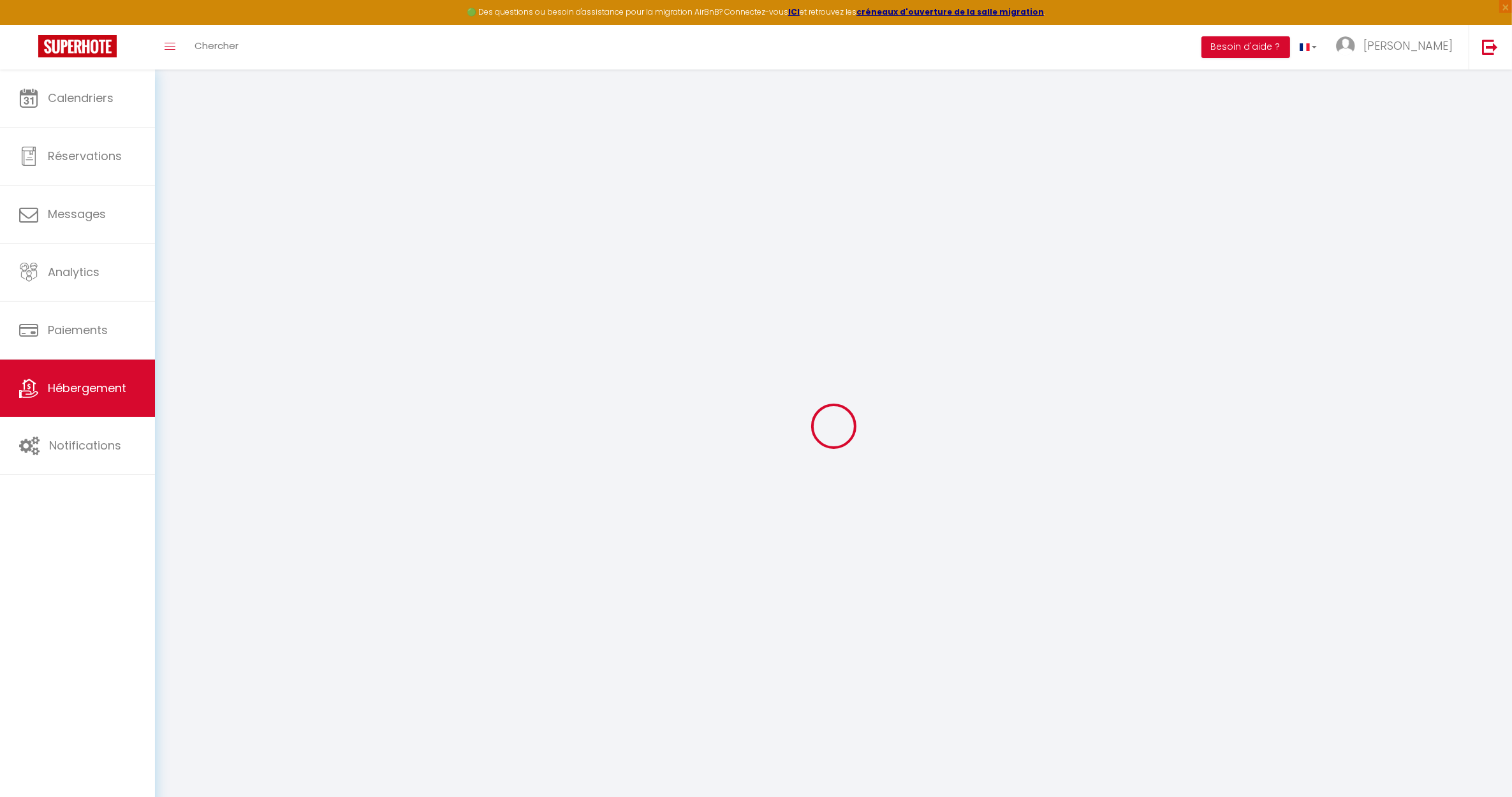
select select
checkbox input "false"
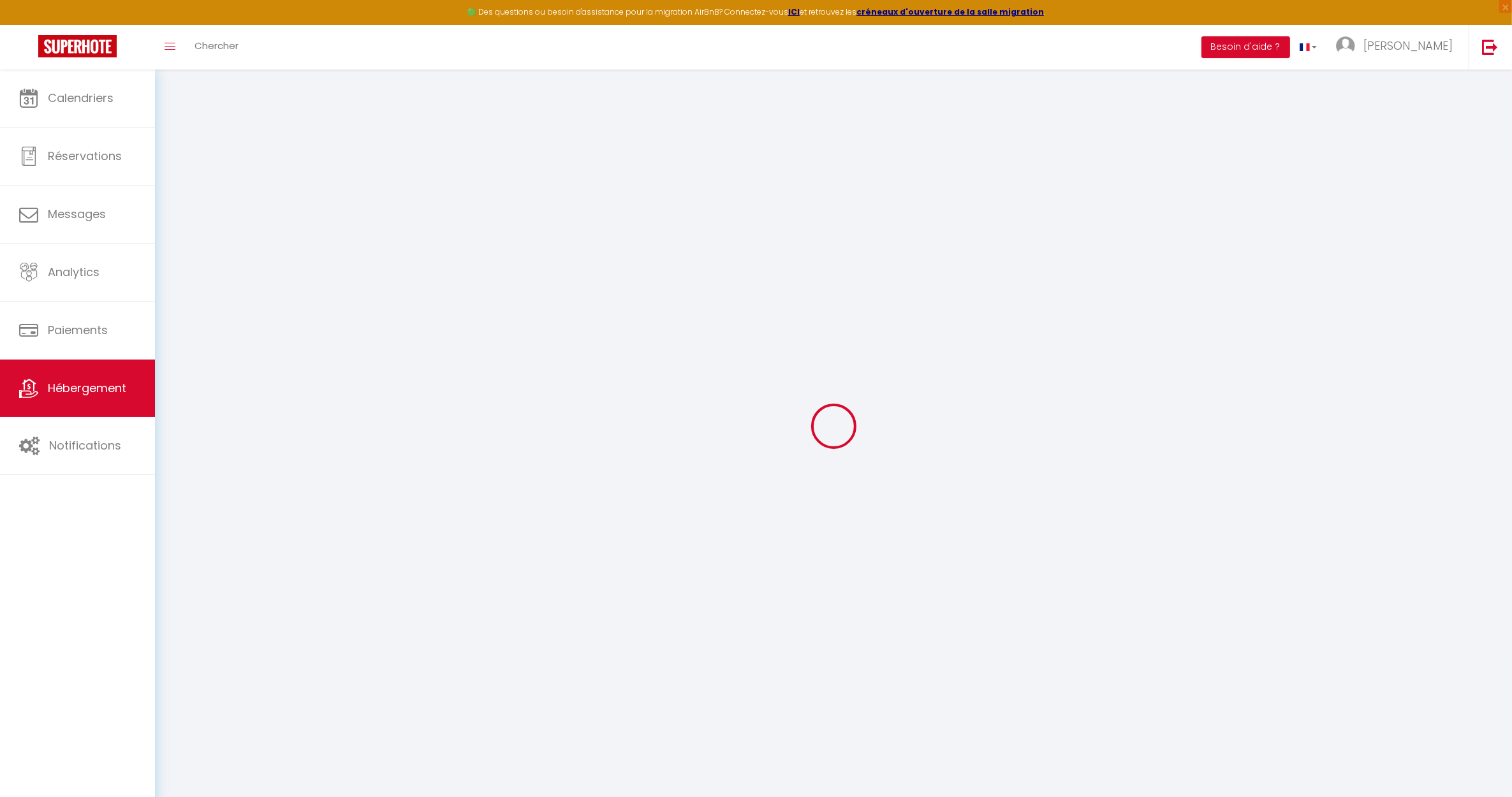
select select
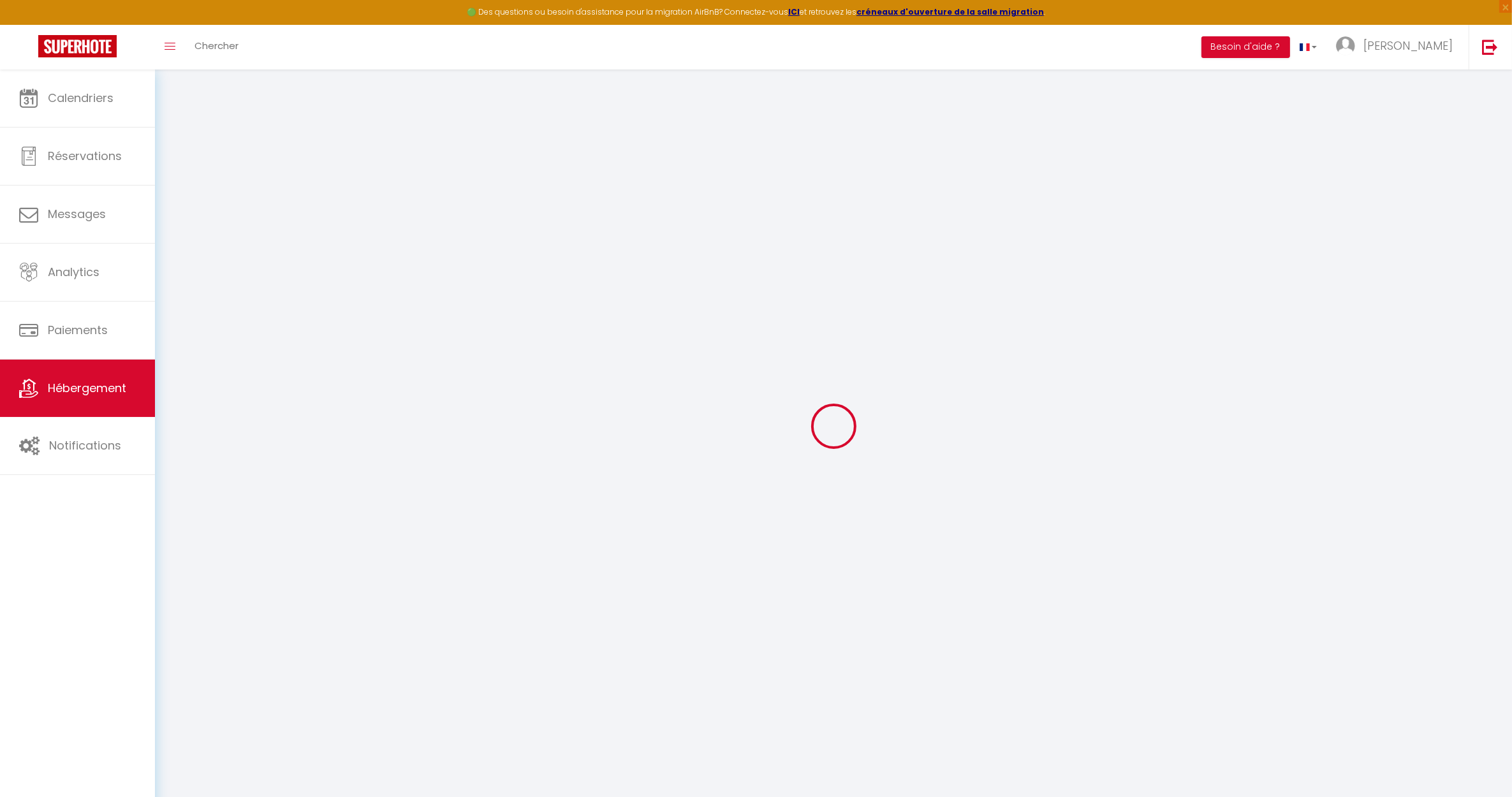
select select
checkbox input "false"
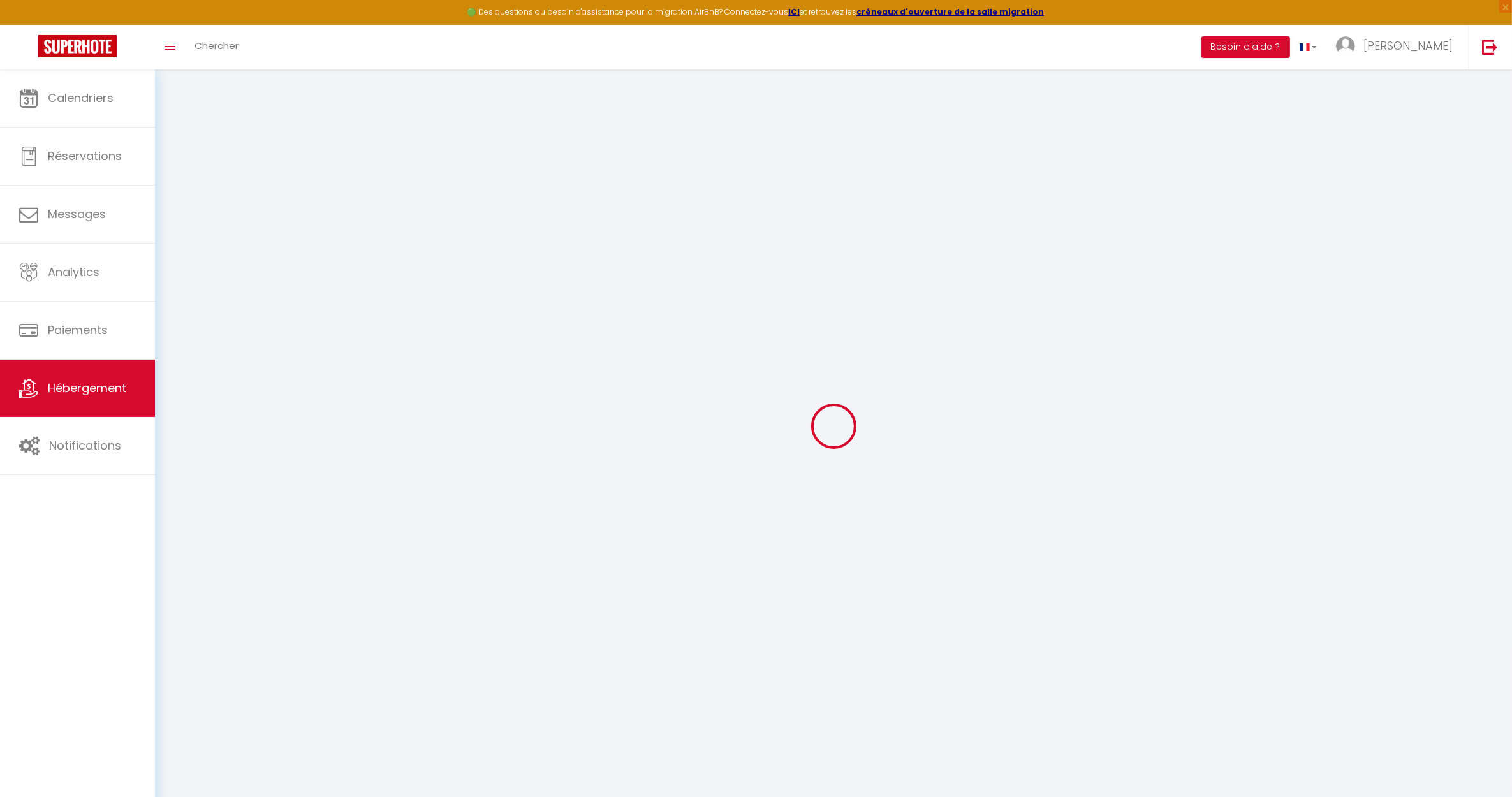
checkbox input "false"
select select
checkbox input "false"
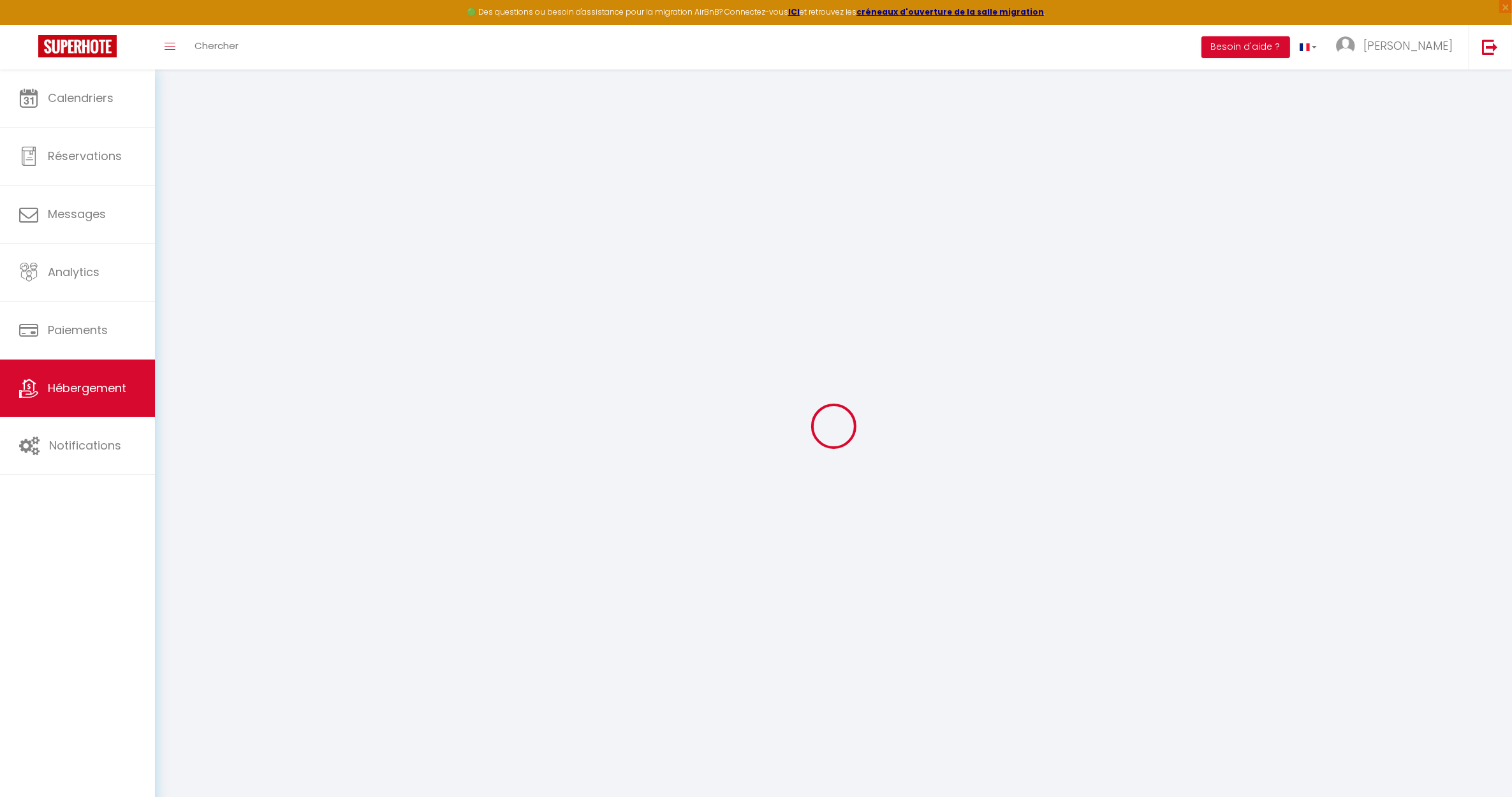
checkbox input "false"
select select "15:00"
select select "11:00"
select select "30"
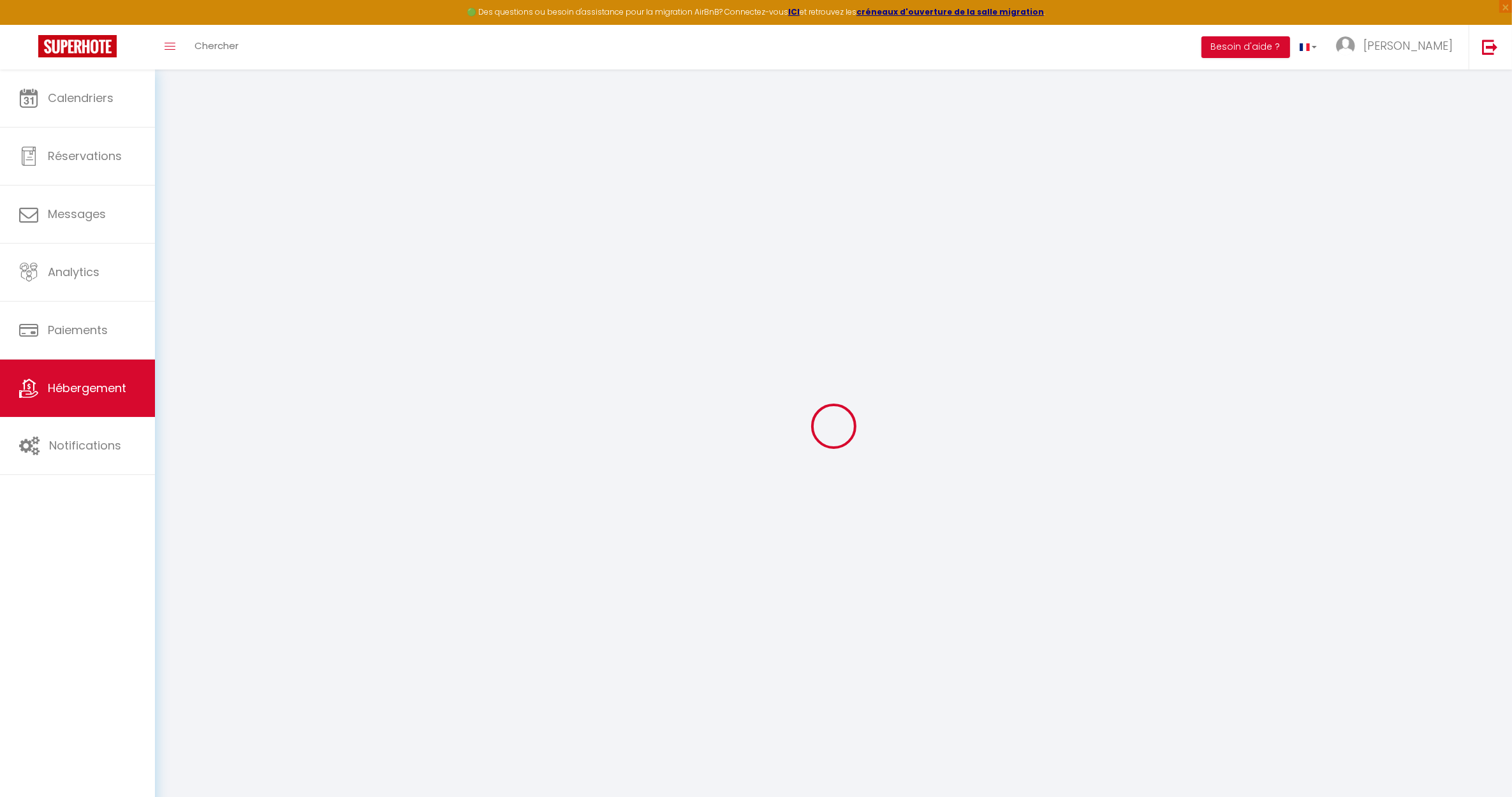
select select "120"
select select "22:00"
select select
checkbox input "false"
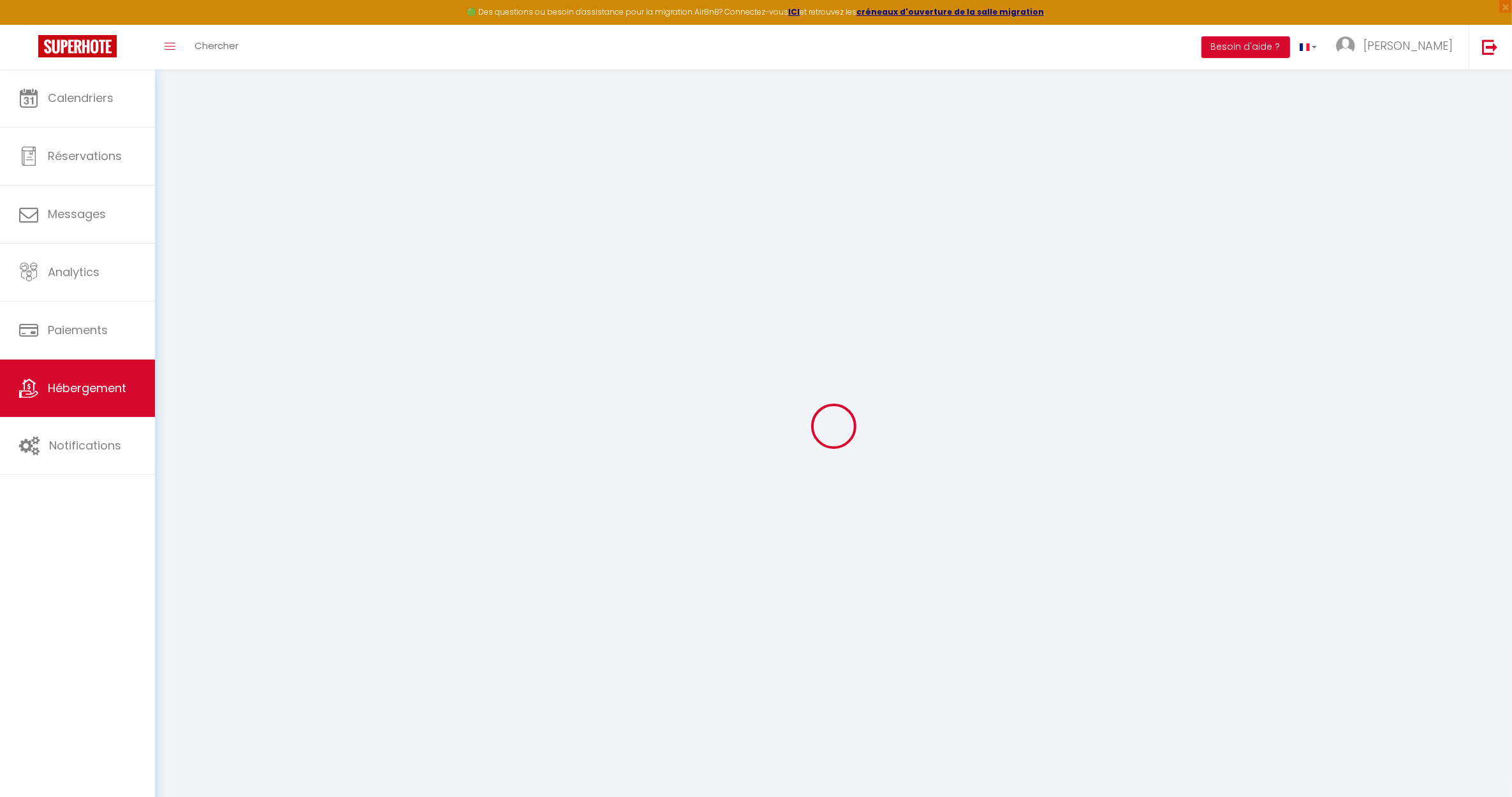
checkbox input "false"
select select
checkbox input "false"
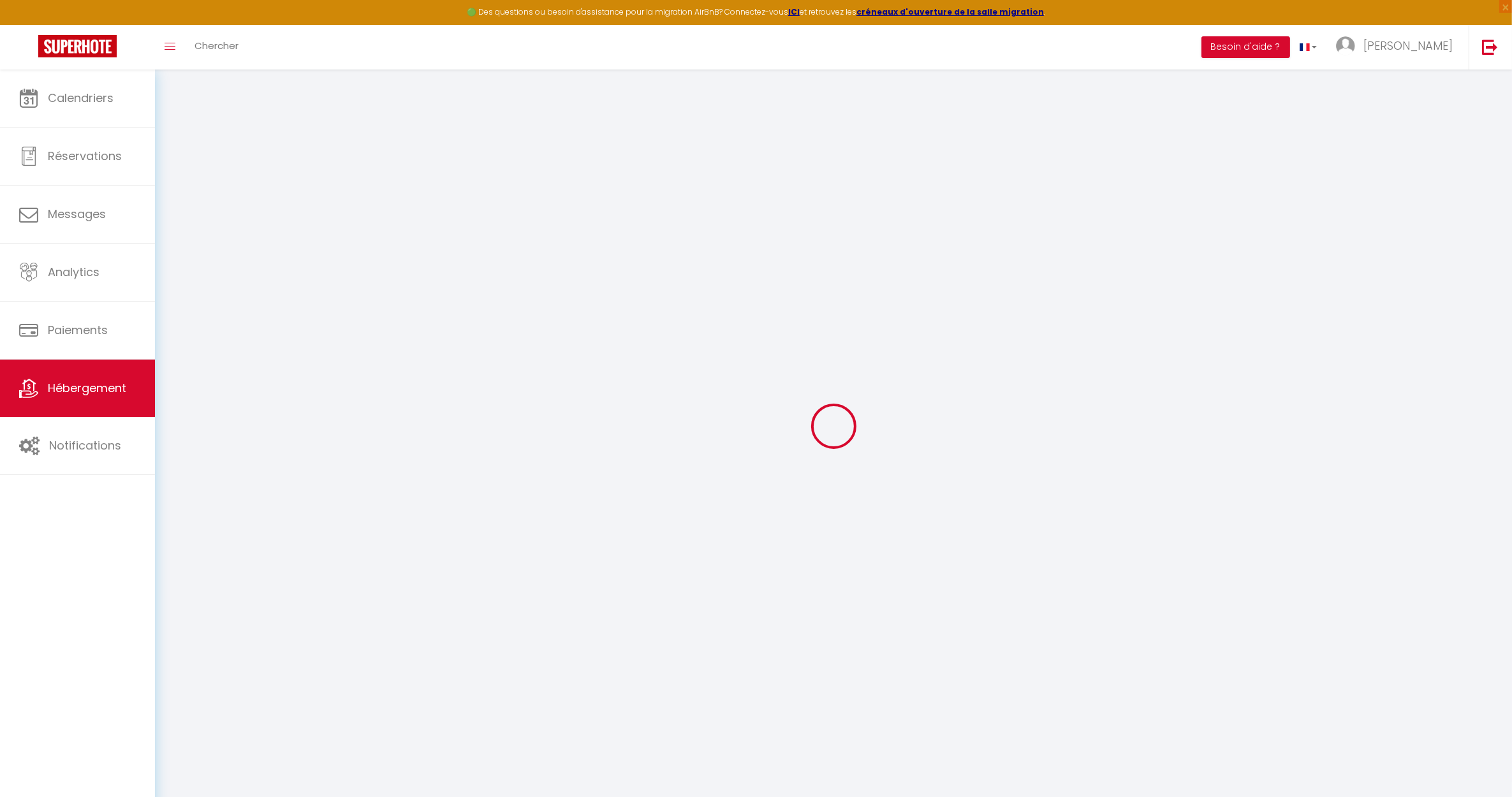
checkbox input "false"
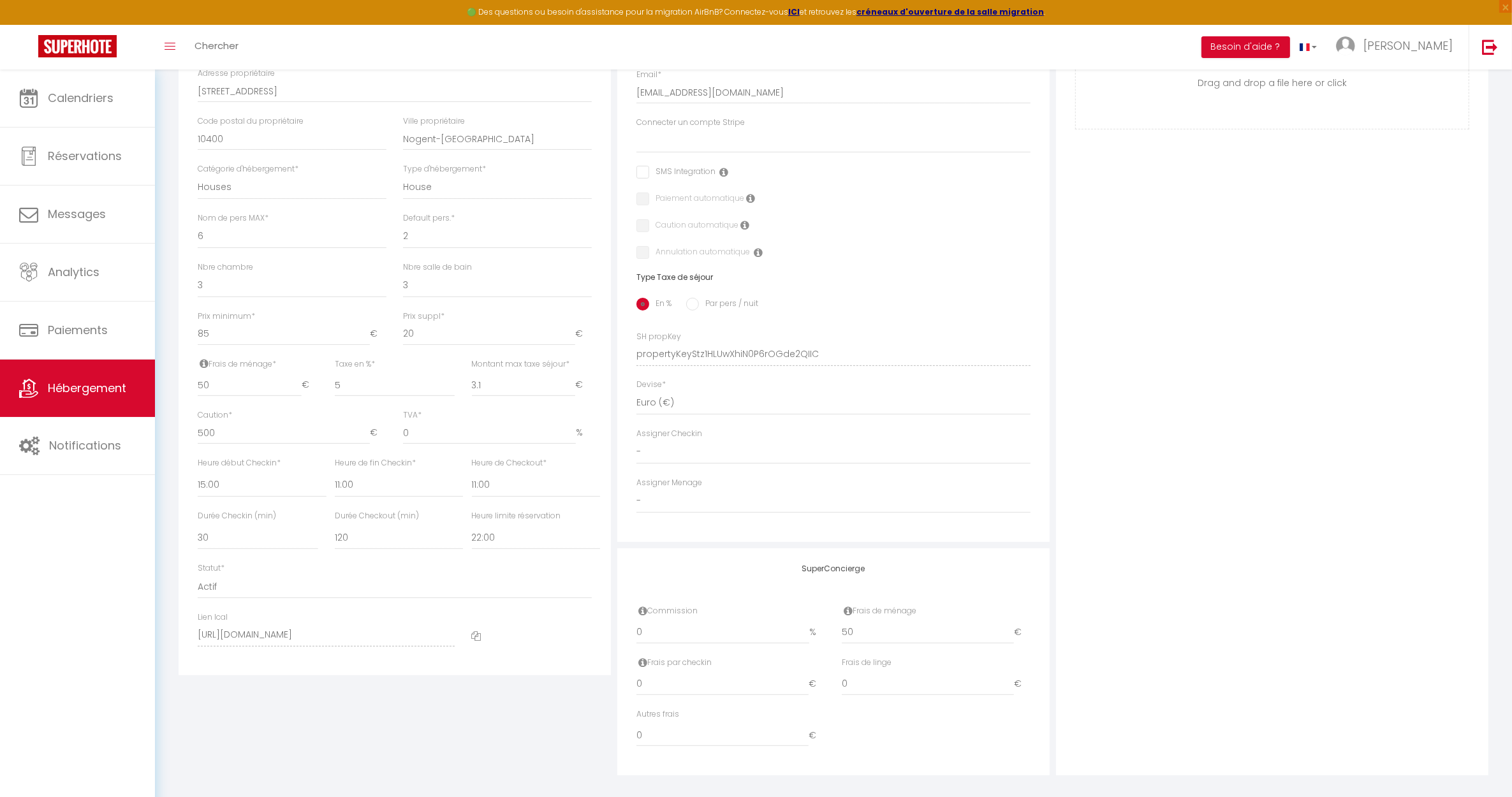
scroll to position [319, 0]
click at [227, 587] on select "Actif Pas actif" at bounding box center [394, 584] width 394 height 24
select select "0"
click at [197, 572] on select "Actif Pas actif" at bounding box center [394, 584] width 394 height 24
select select
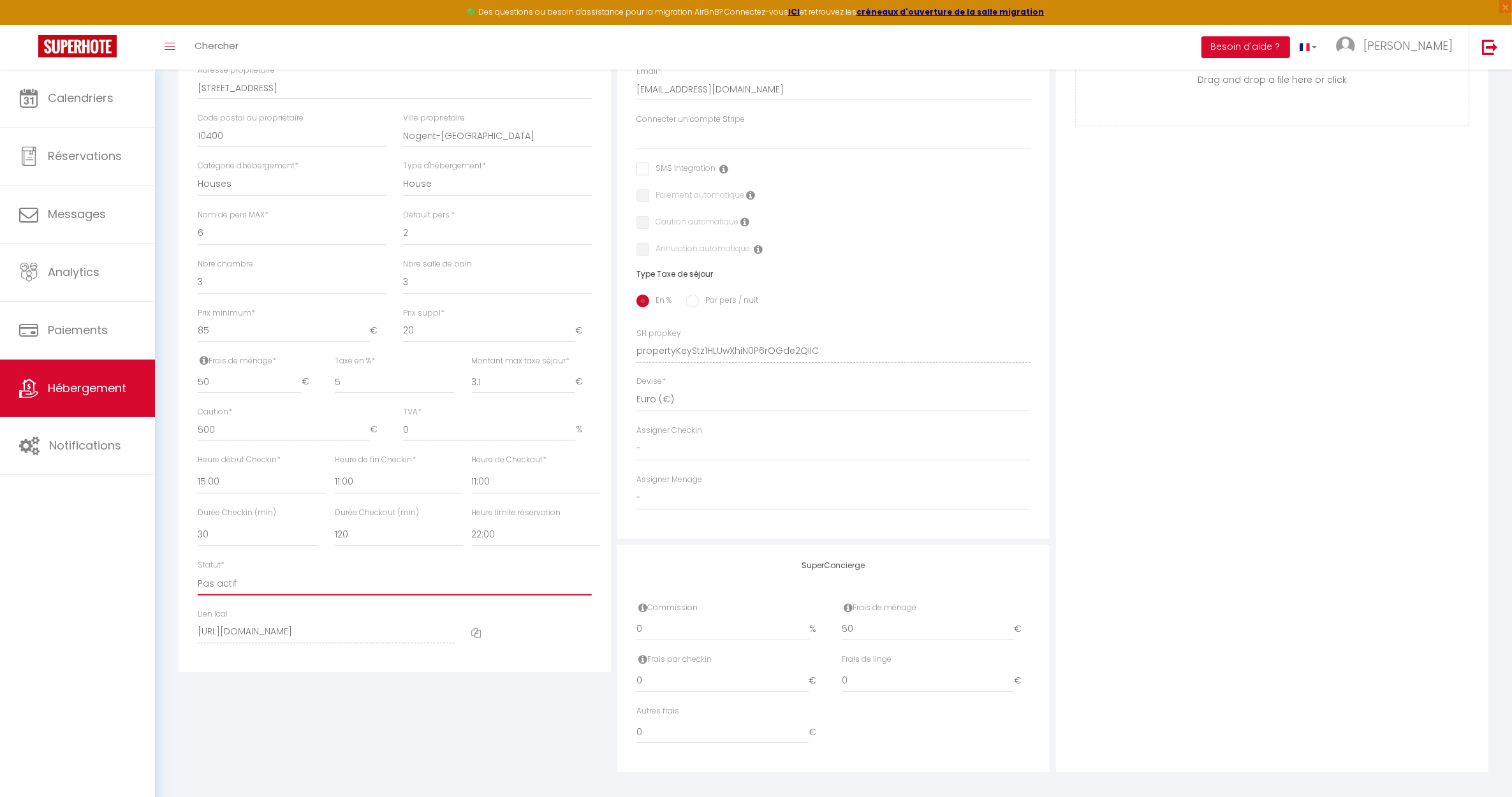
checkbox input "false"
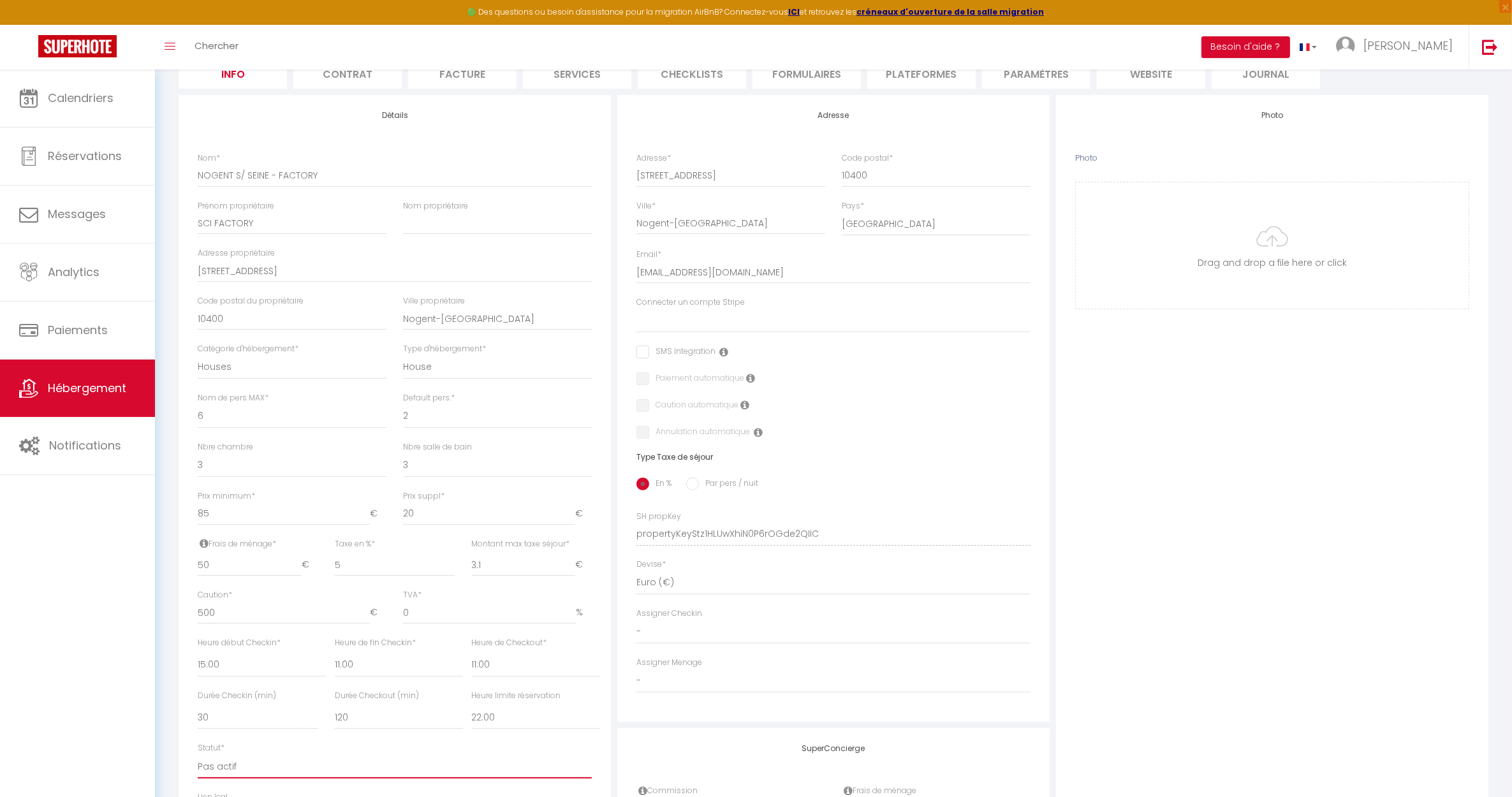
scroll to position [0, 0]
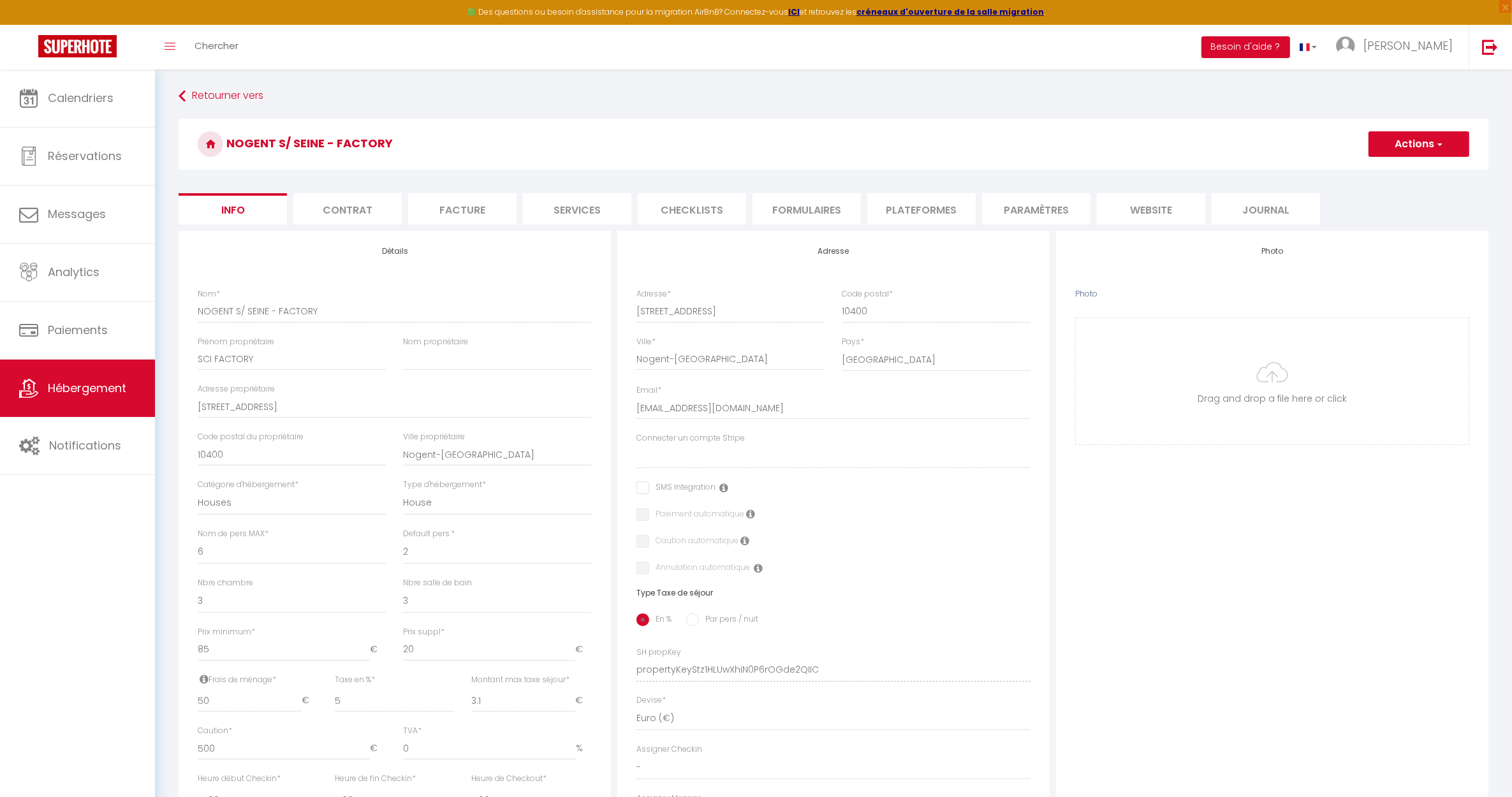
click at [1394, 147] on button "Actions" at bounding box center [1418, 143] width 101 height 25
click at [1366, 172] on input "Enregistrer" at bounding box center [1368, 172] width 47 height 13
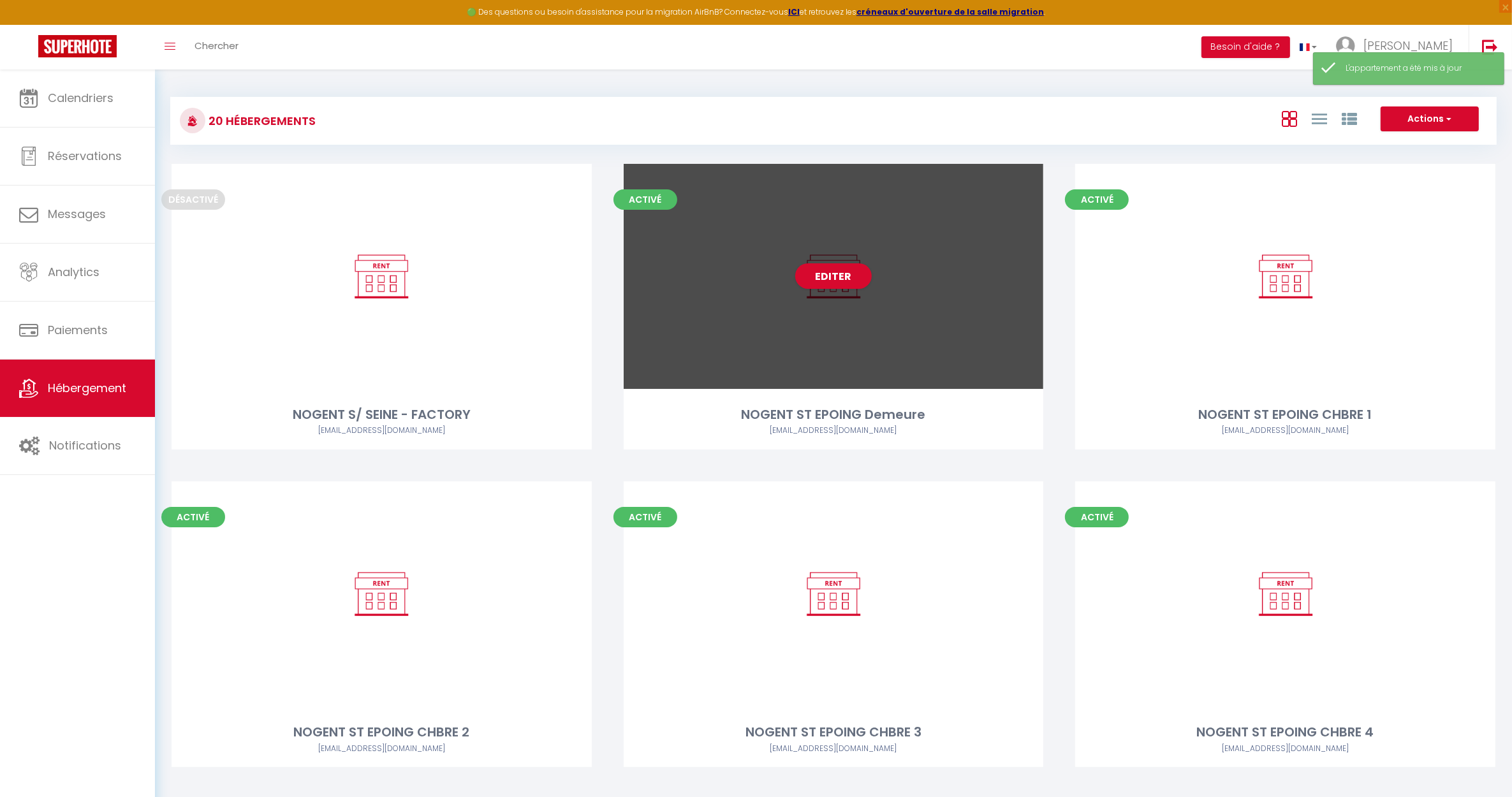
click at [834, 373] on div "Editer" at bounding box center [833, 276] width 420 height 225
select select "3"
select select "2"
select select "1"
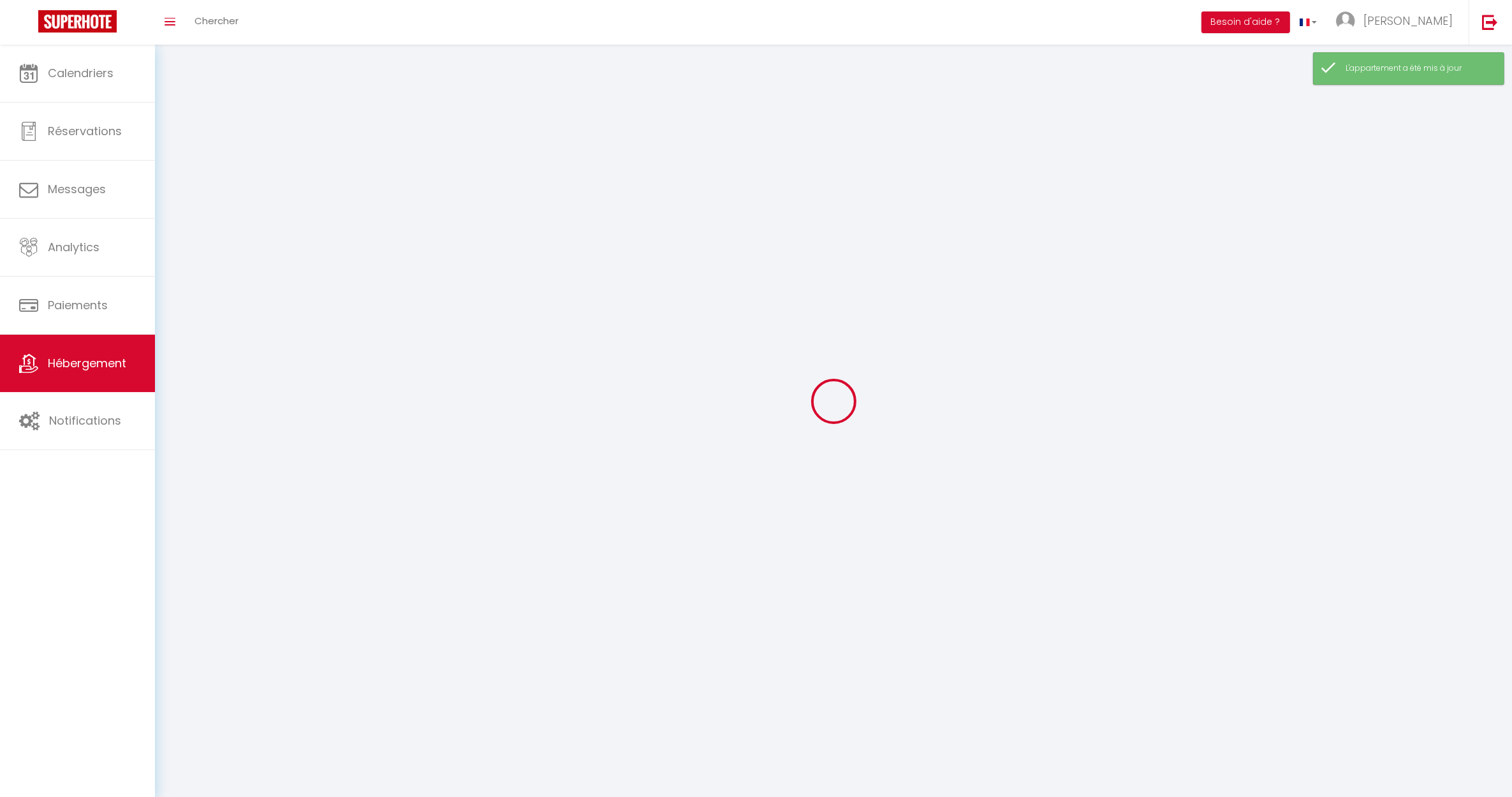
select select
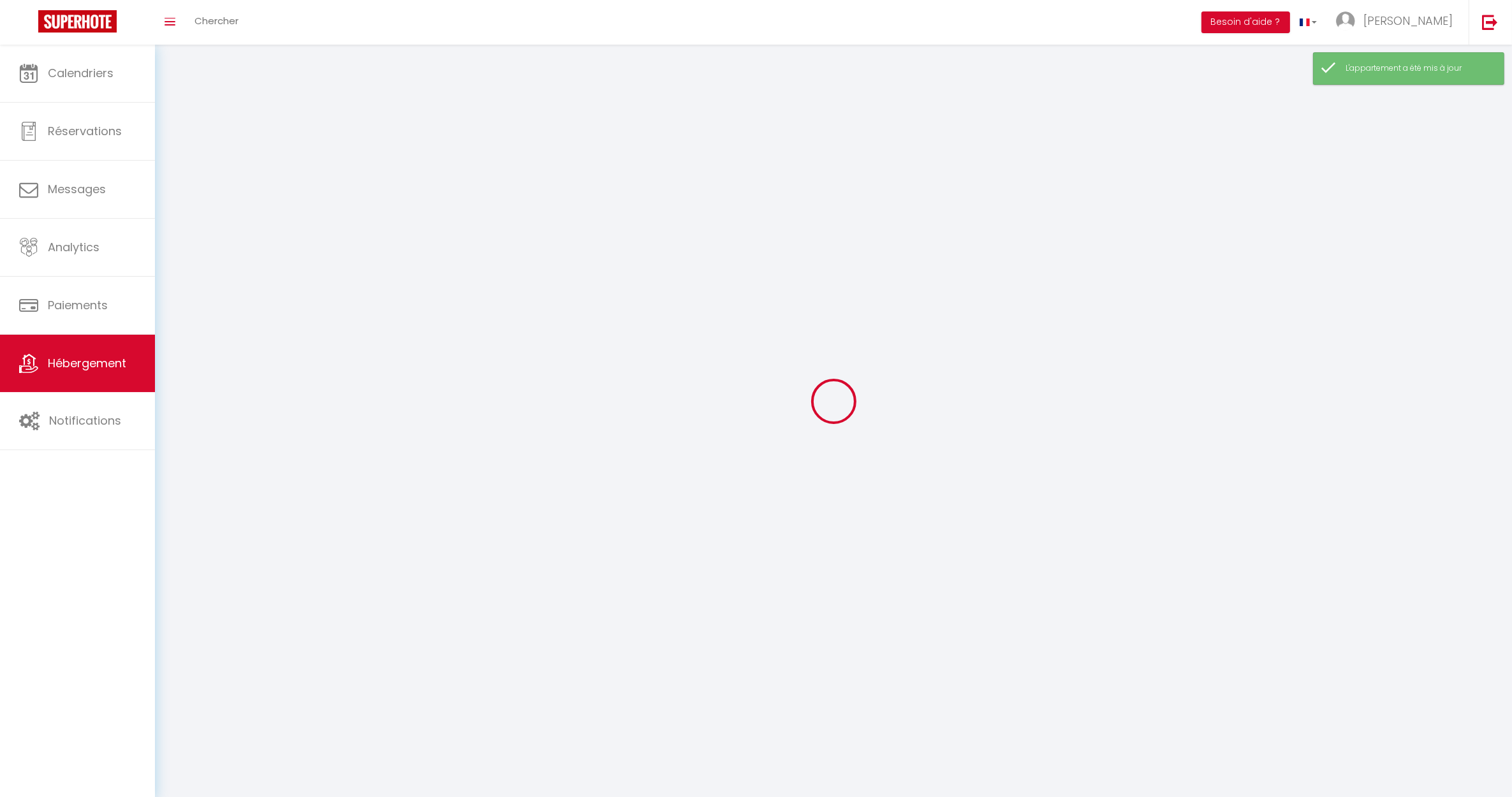
checkbox input "false"
select select
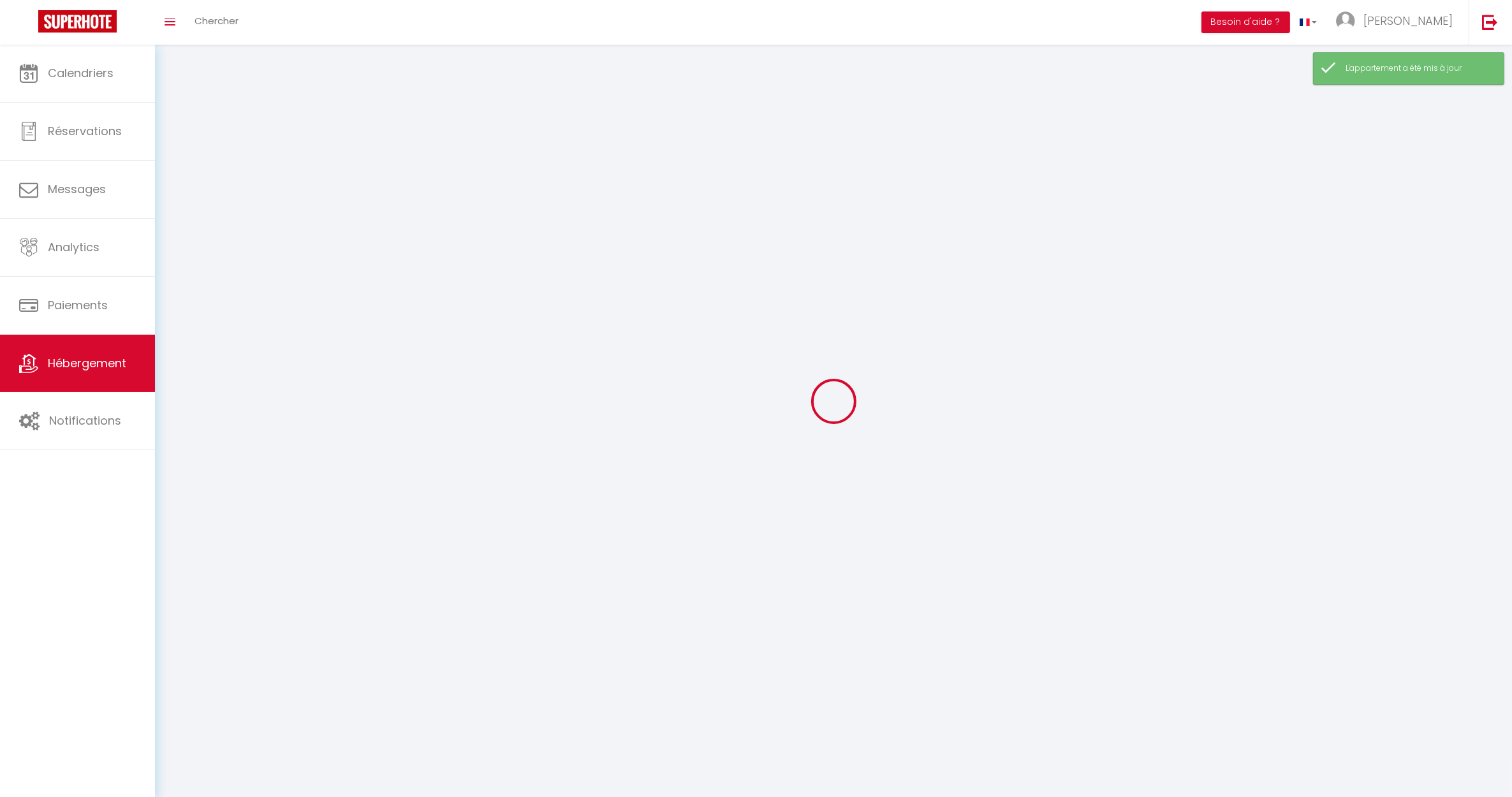
select select
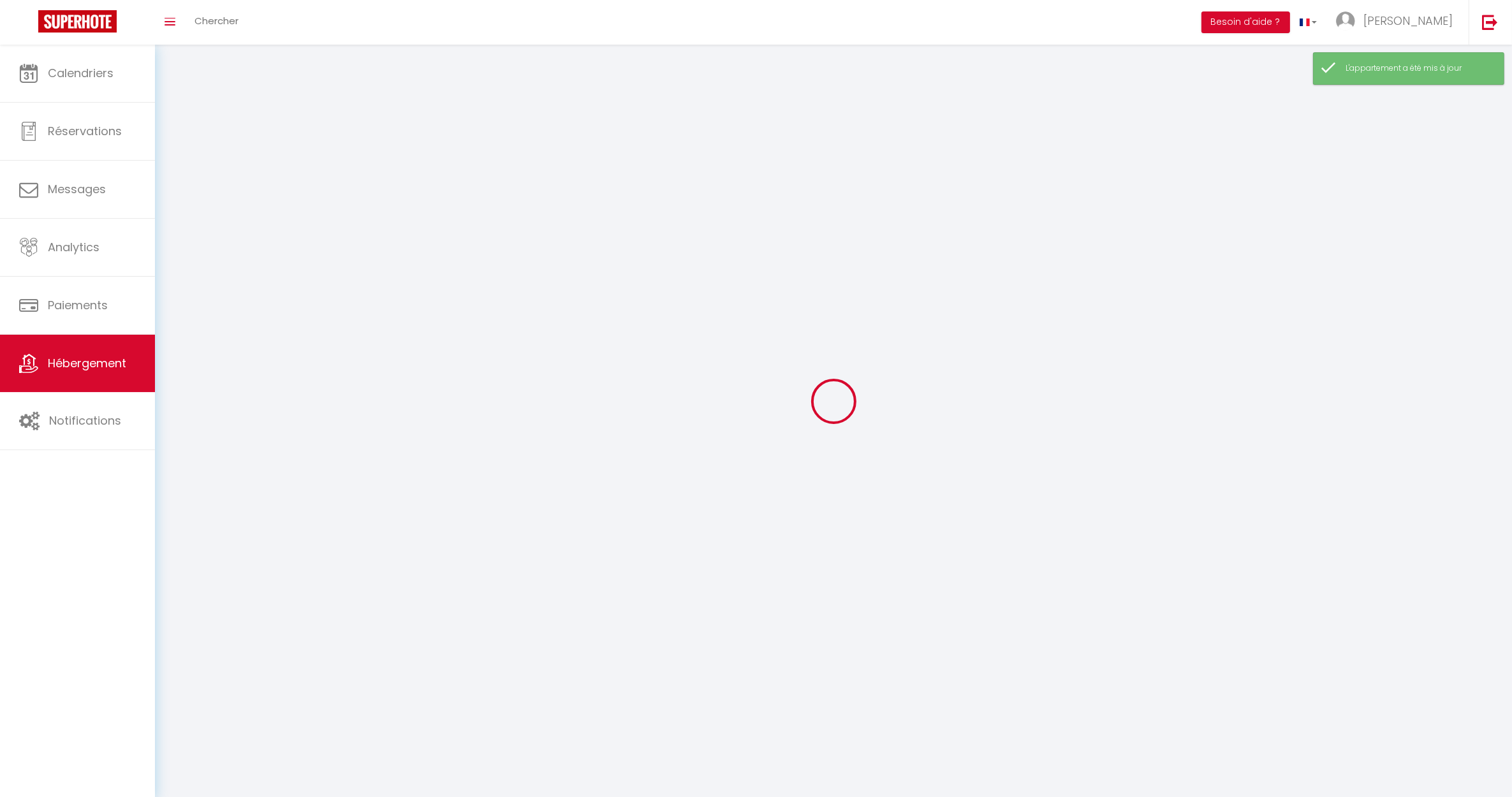
select select
checkbox input "false"
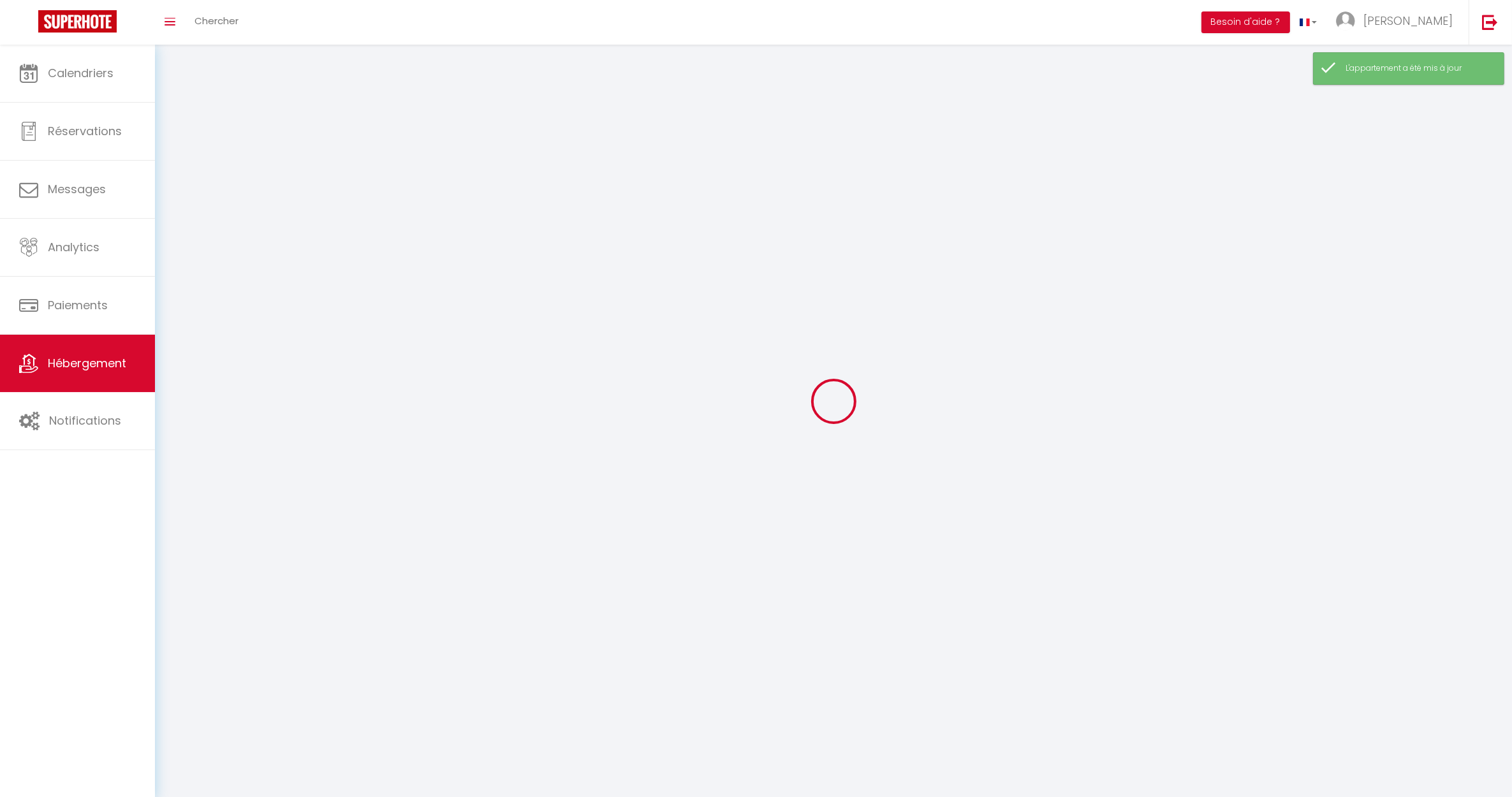
checkbox input "false"
select select
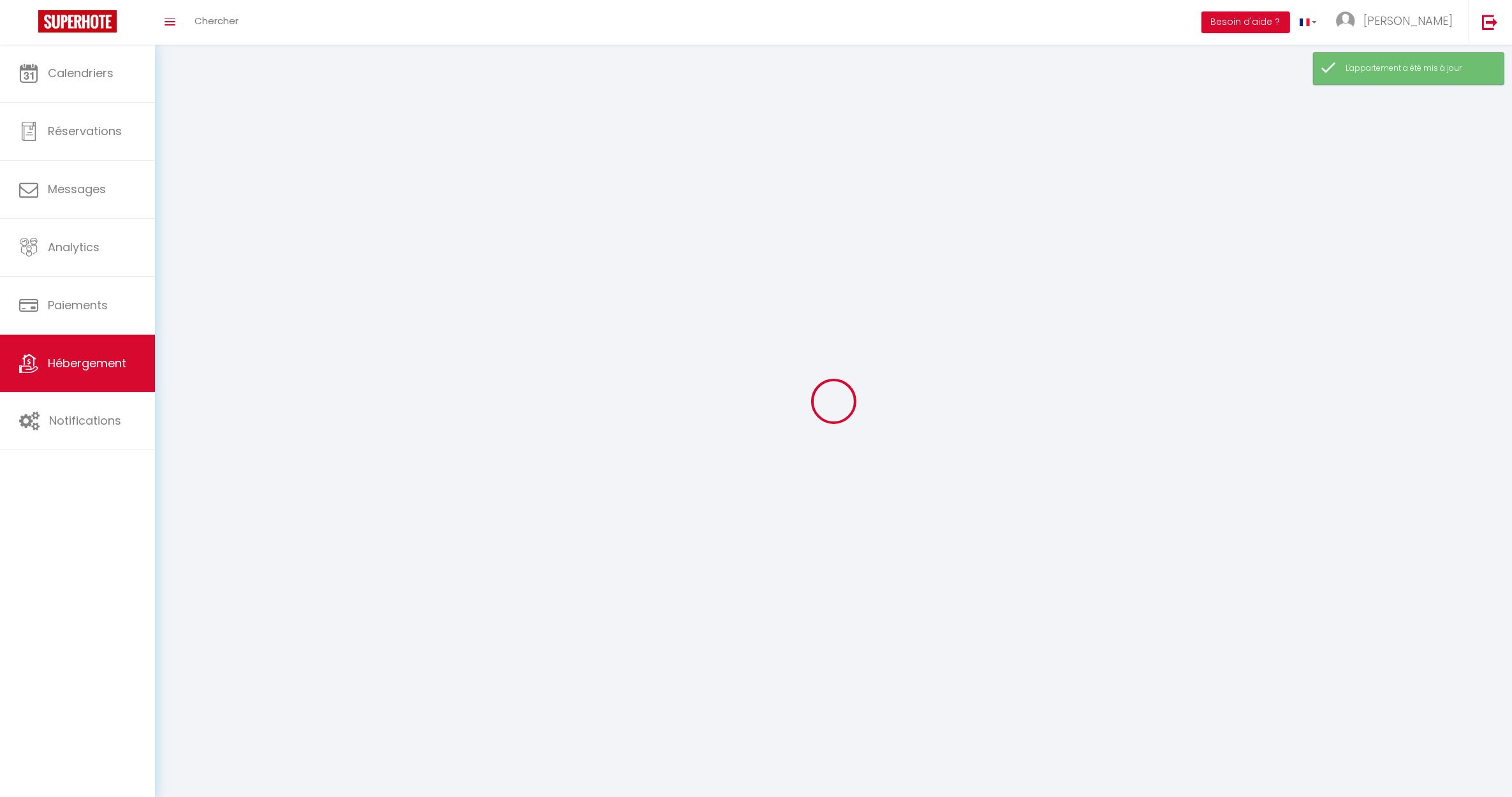
select select
checkbox input "false"
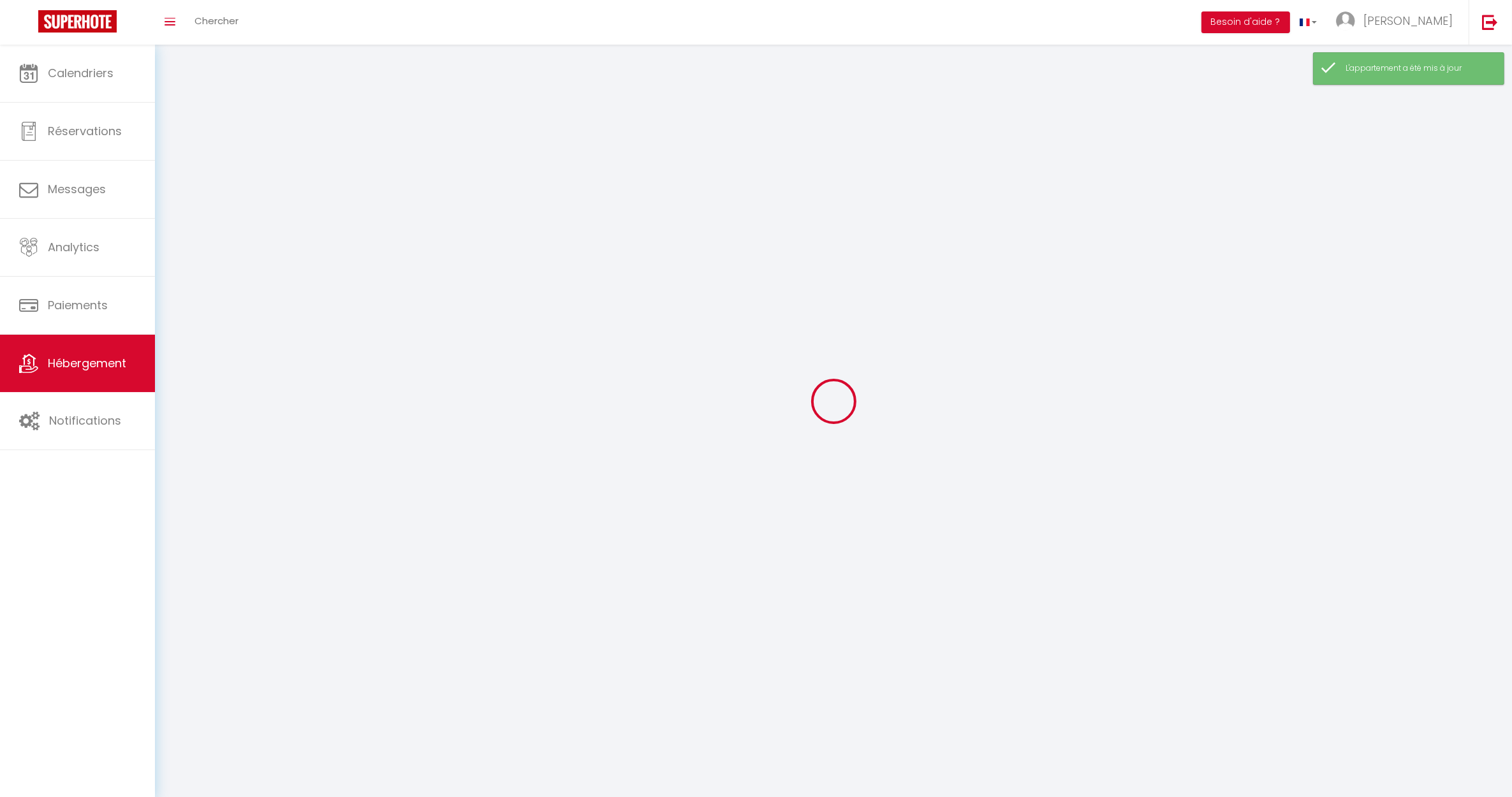
checkbox input "false"
select select
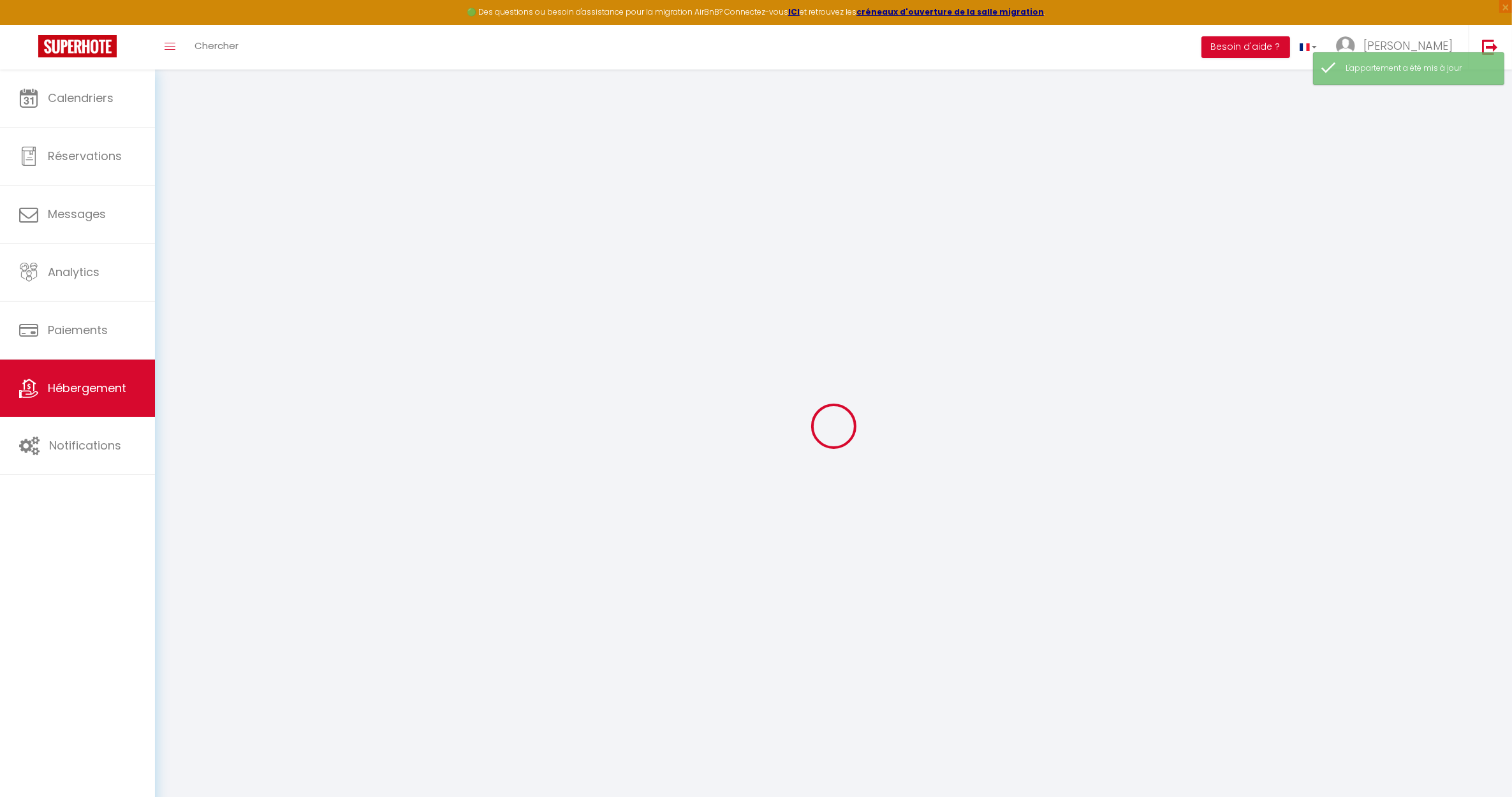
select select
checkbox input "false"
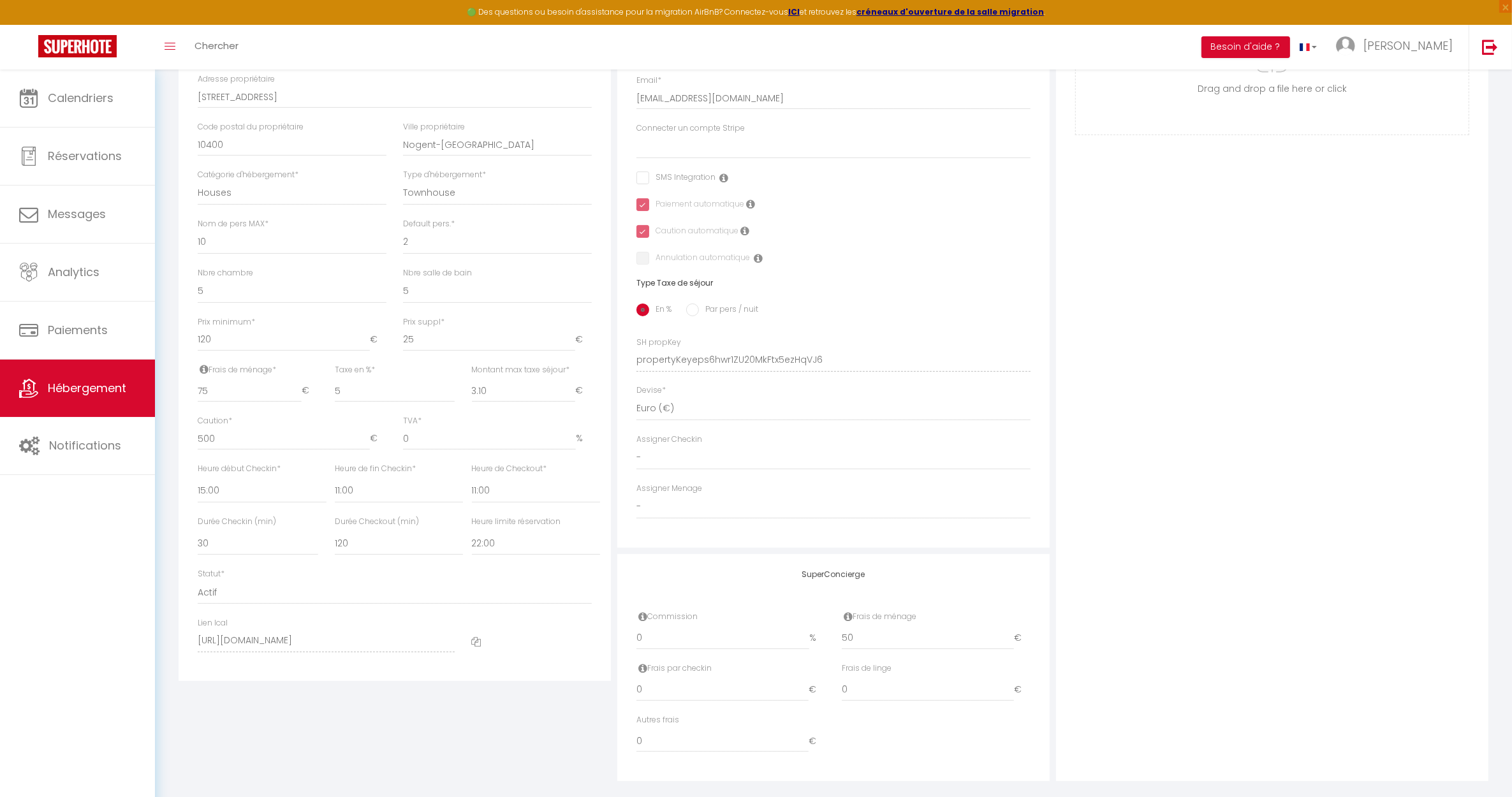
scroll to position [319, 0]
click at [213, 580] on select "Actif Pas actif" at bounding box center [394, 584] width 394 height 24
click at [197, 572] on select "Actif Pas actif" at bounding box center [394, 584] width 394 height 24
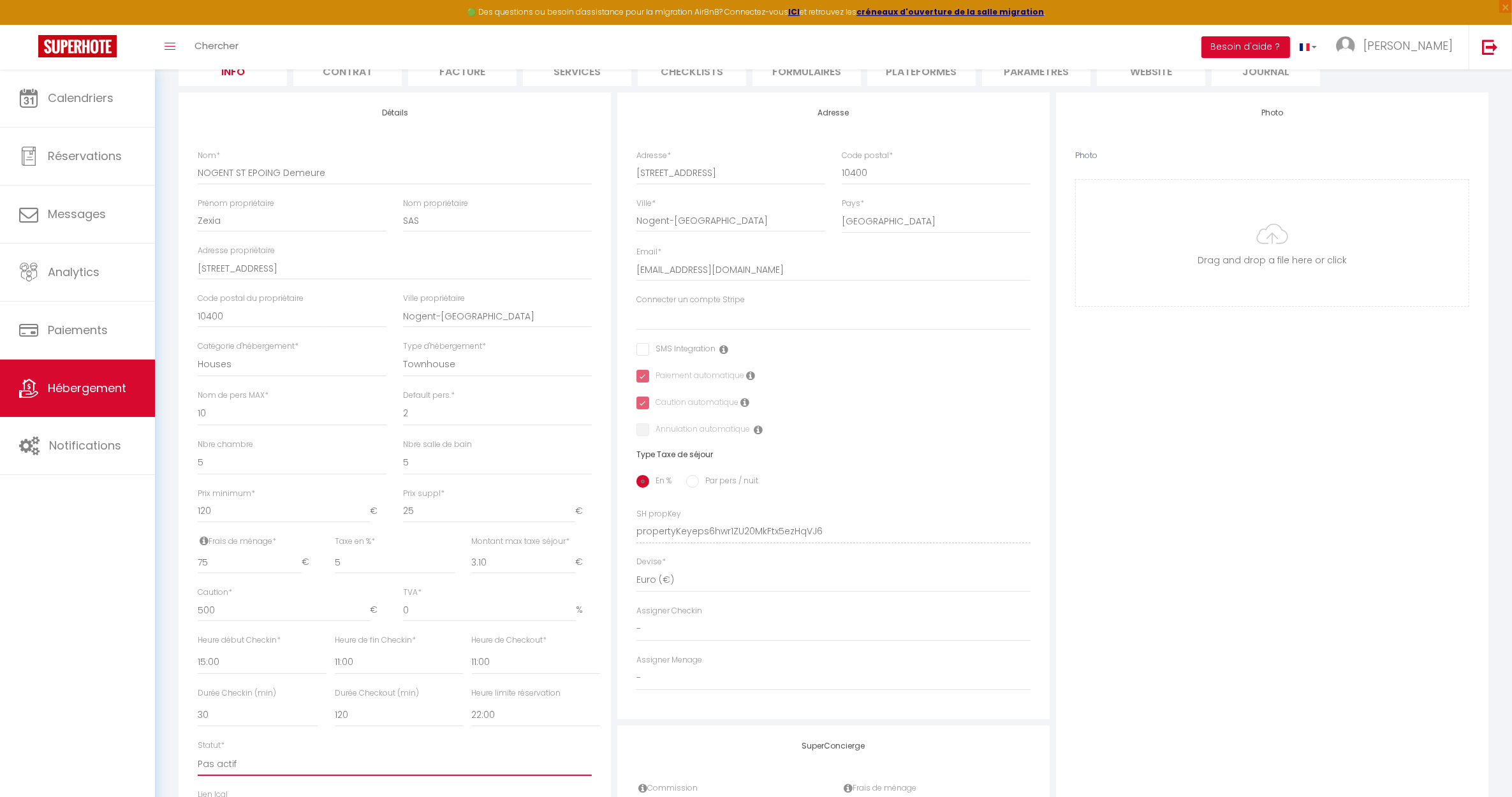
scroll to position [0, 0]
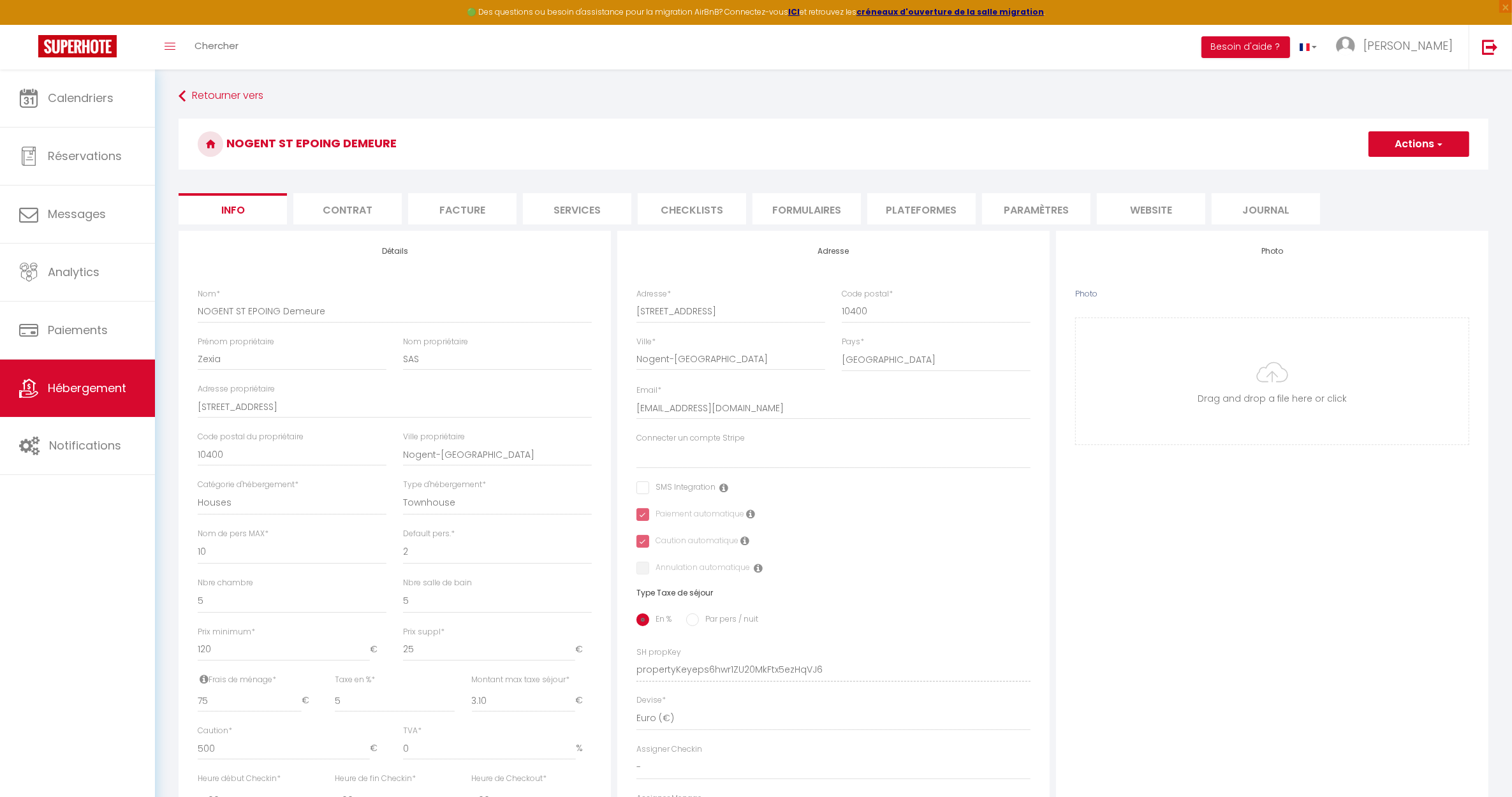
click at [1412, 147] on button "Actions" at bounding box center [1418, 143] width 101 height 25
click at [1363, 172] on input "Enregistrer" at bounding box center [1368, 172] width 47 height 13
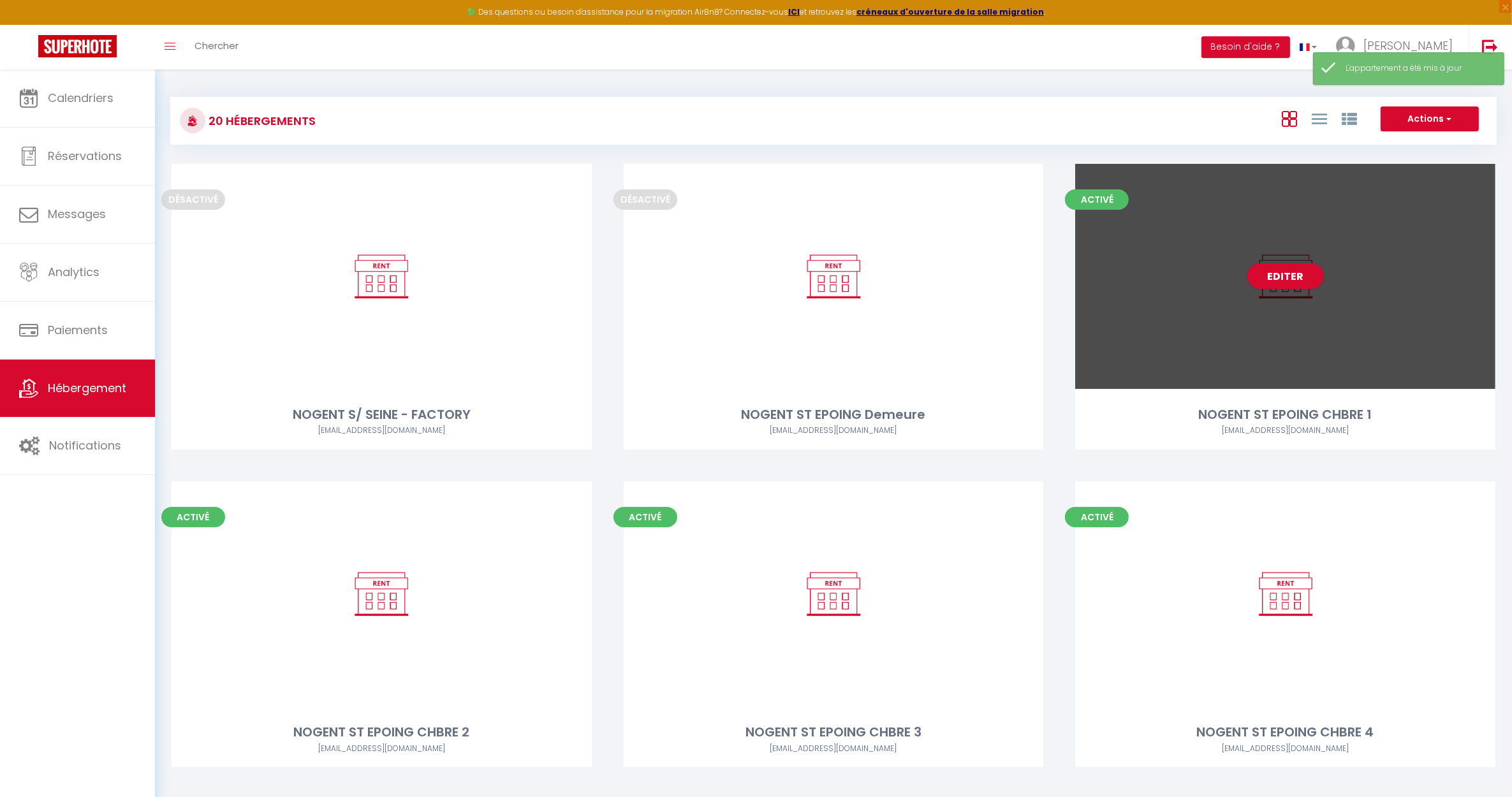
click at [1222, 341] on div "Editer" at bounding box center [1285, 276] width 420 height 225
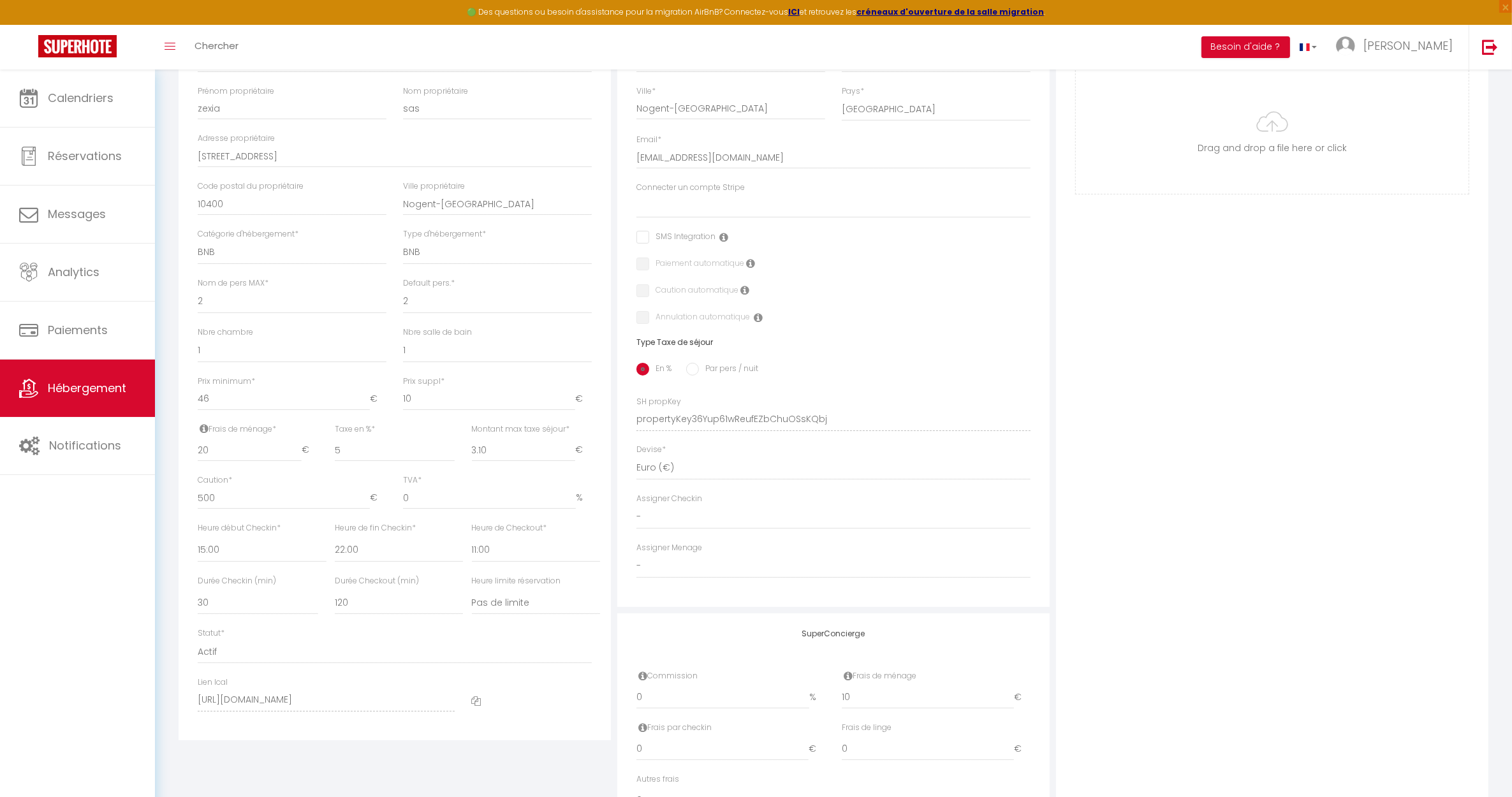
scroll to position [326, 0]
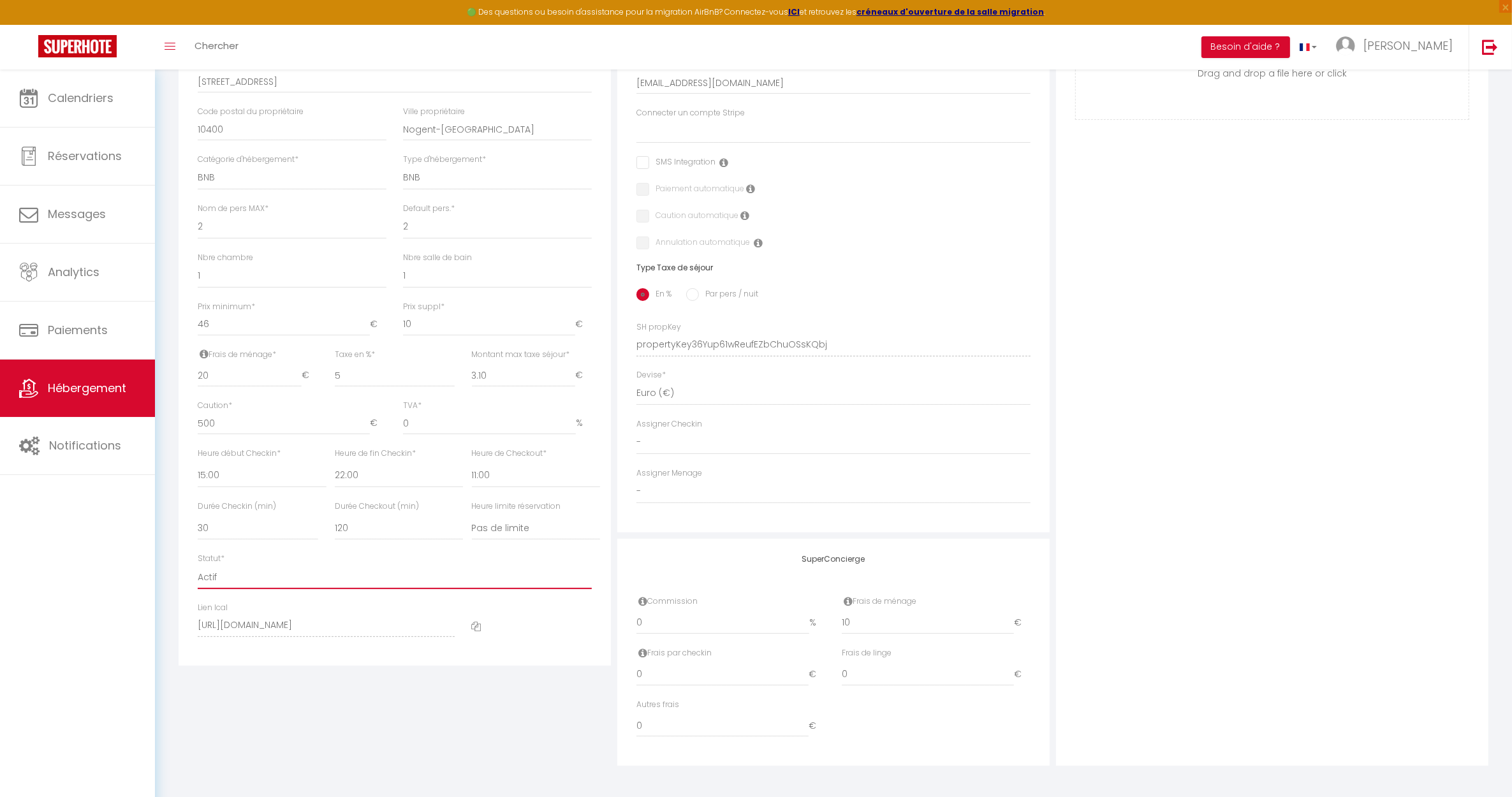
click at [214, 573] on select "Actif Pas actif" at bounding box center [394, 577] width 394 height 24
click at [197, 565] on select "Actif Pas actif" at bounding box center [394, 577] width 394 height 24
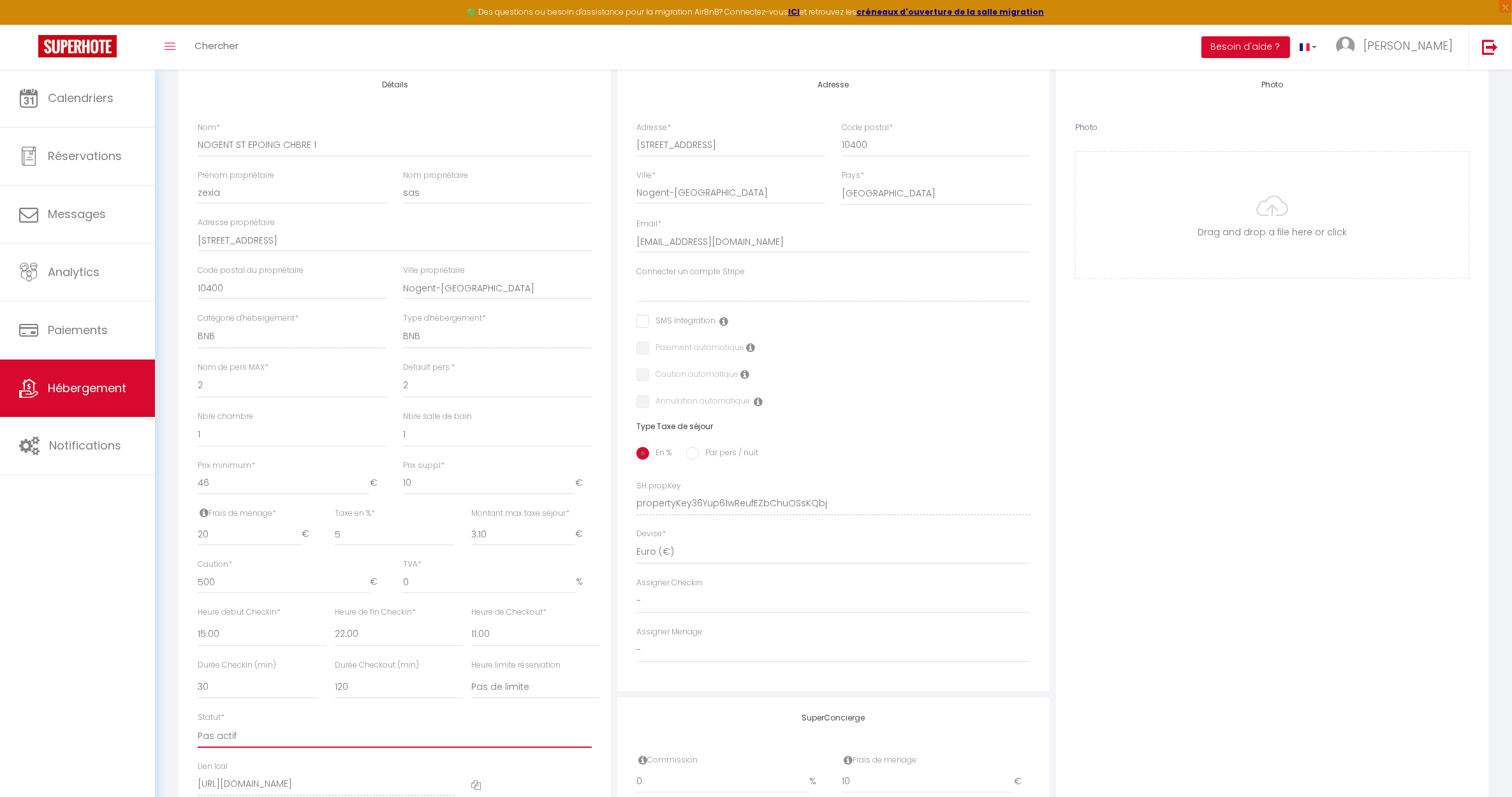
scroll to position [0, 0]
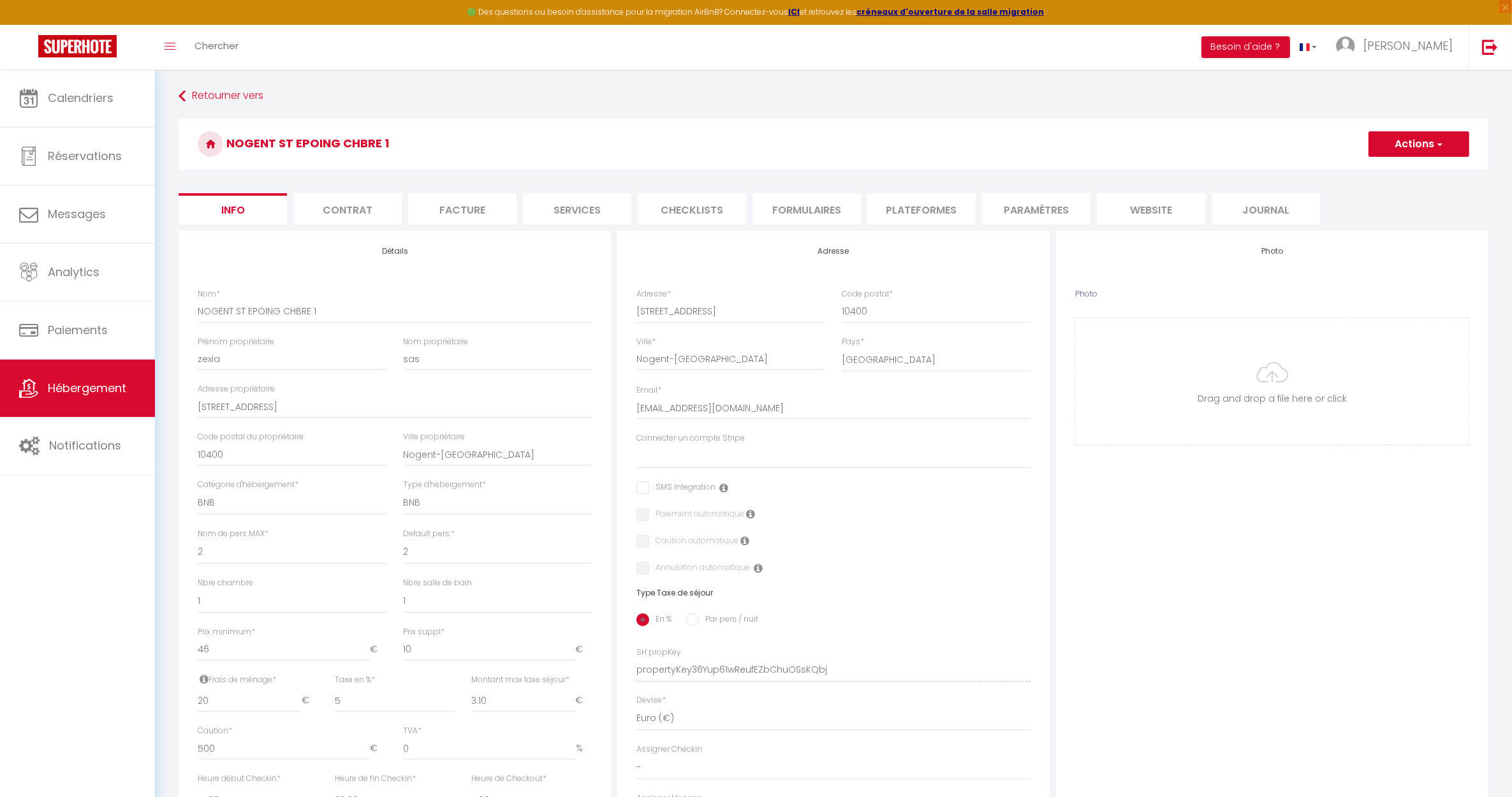
click at [1391, 150] on button "Actions" at bounding box center [1418, 143] width 101 height 25
click at [1361, 173] on input "Enregistrer" at bounding box center [1368, 172] width 47 height 13
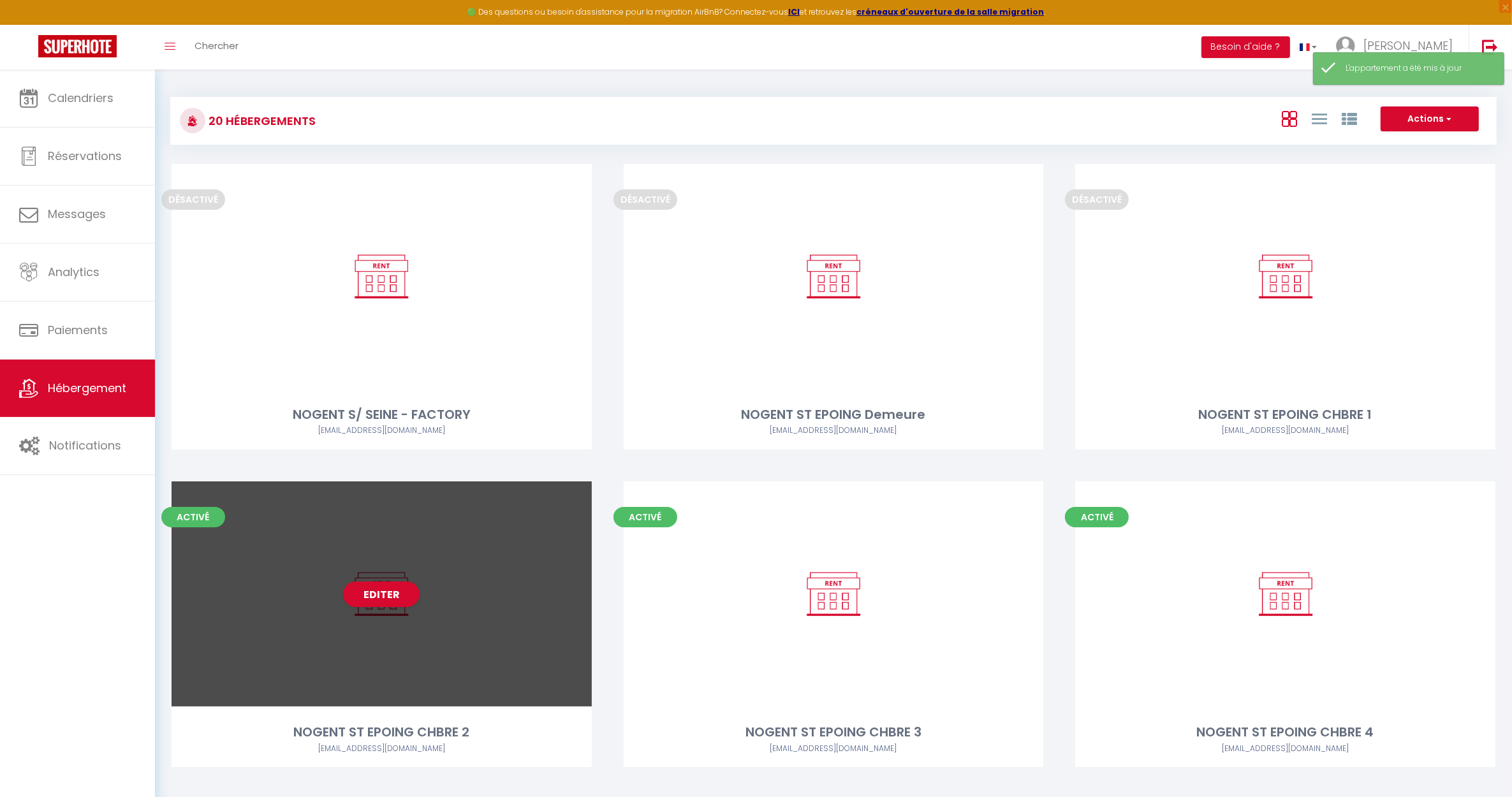
click at [317, 691] on div "Editer" at bounding box center [381, 593] width 420 height 225
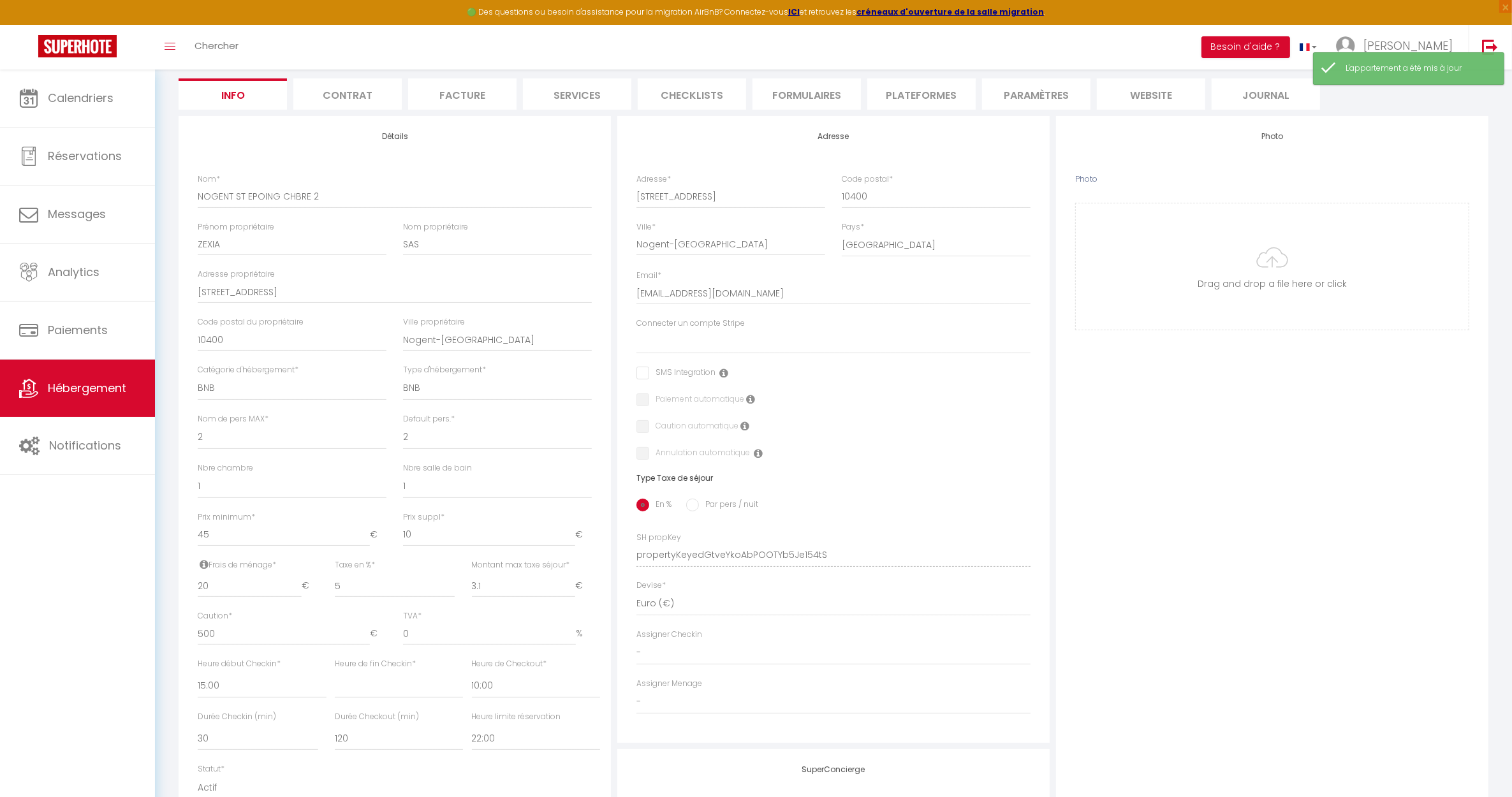
scroll to position [319, 0]
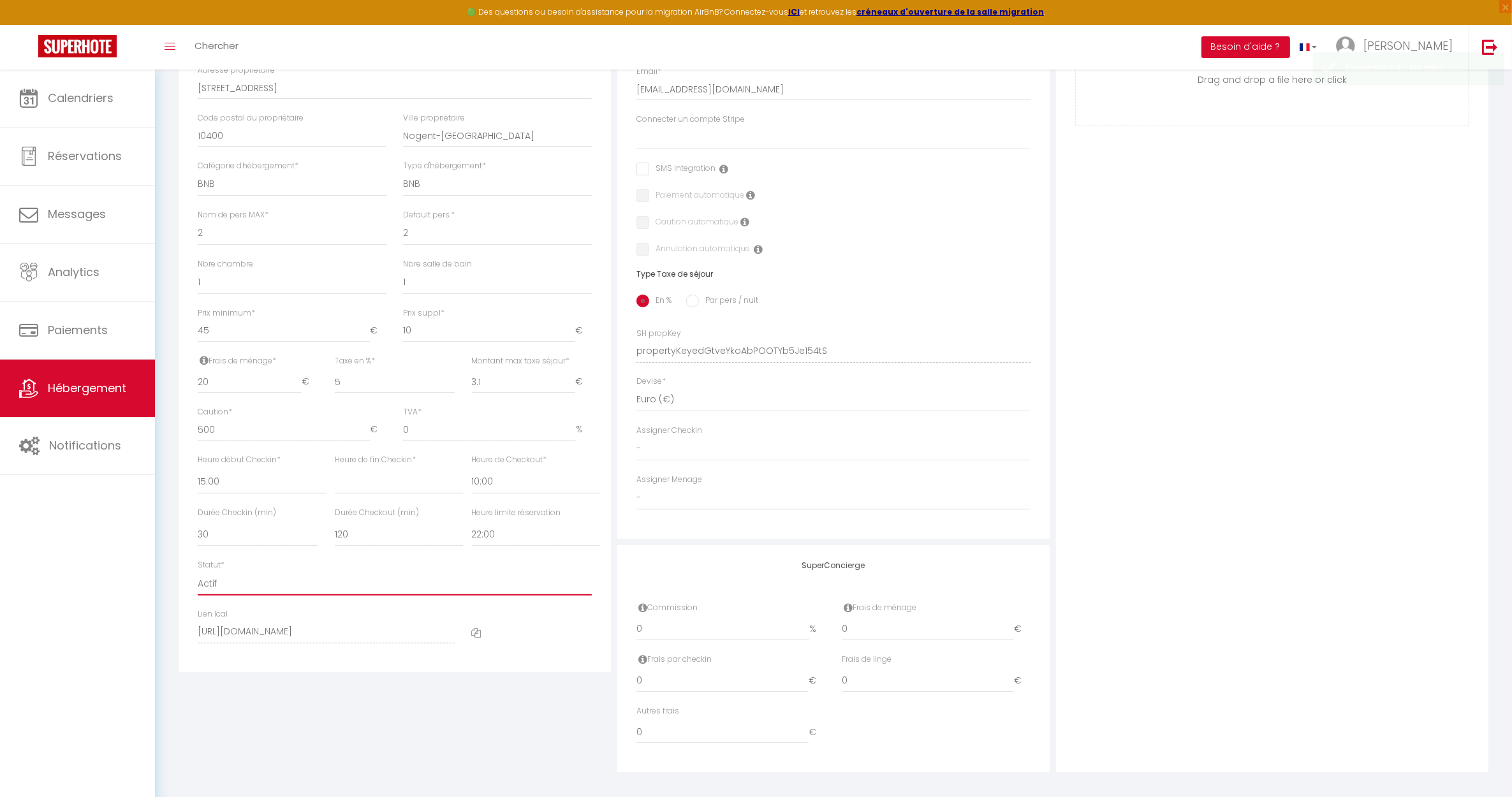
click at [220, 577] on select "Actif Pas actif" at bounding box center [394, 584] width 394 height 24
click at [197, 572] on select "Actif Pas actif" at bounding box center [394, 584] width 394 height 24
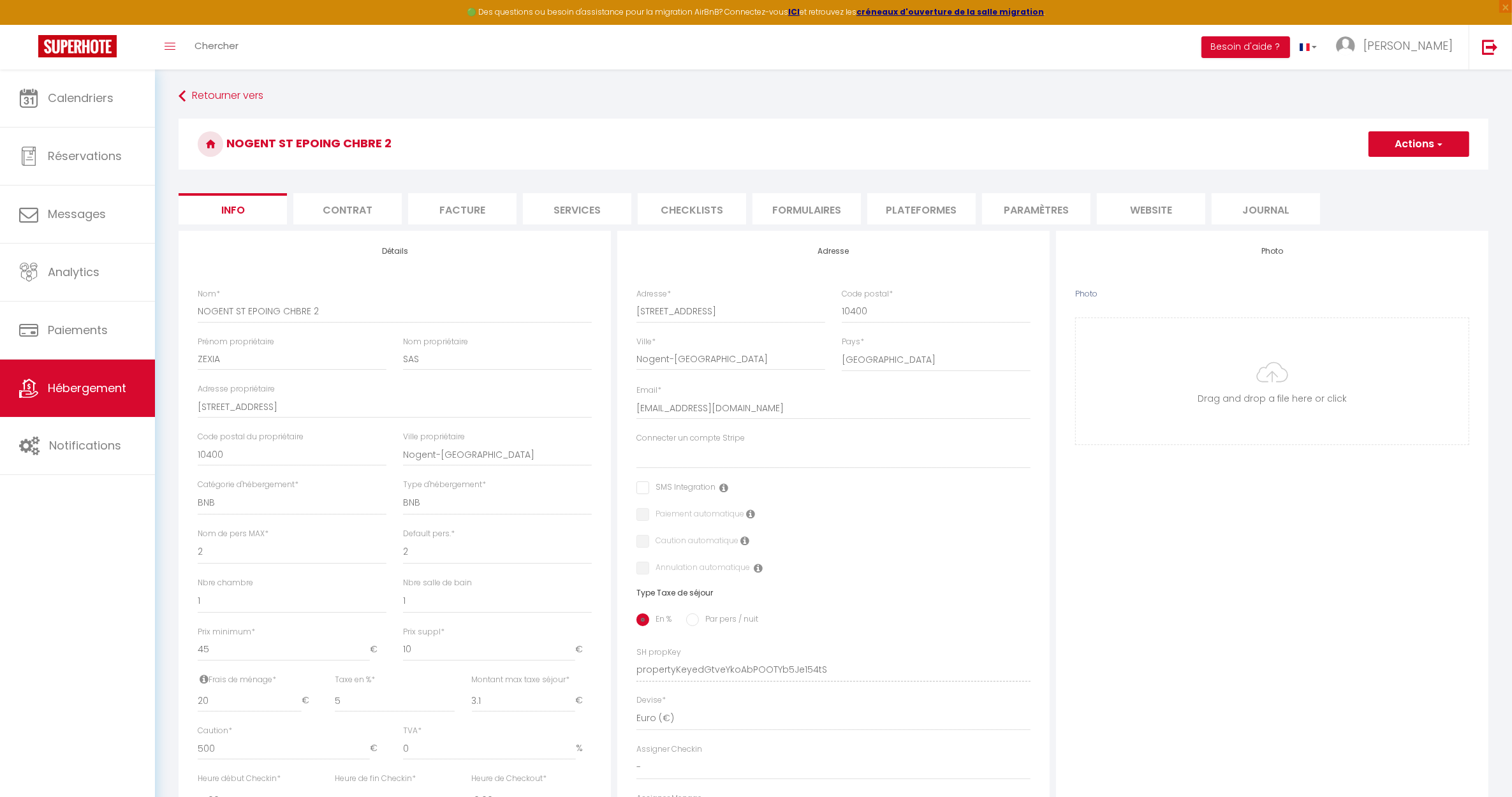
click at [1378, 143] on button "Actions" at bounding box center [1418, 143] width 101 height 25
click at [1358, 171] on input "Enregistrer" at bounding box center [1368, 172] width 47 height 13
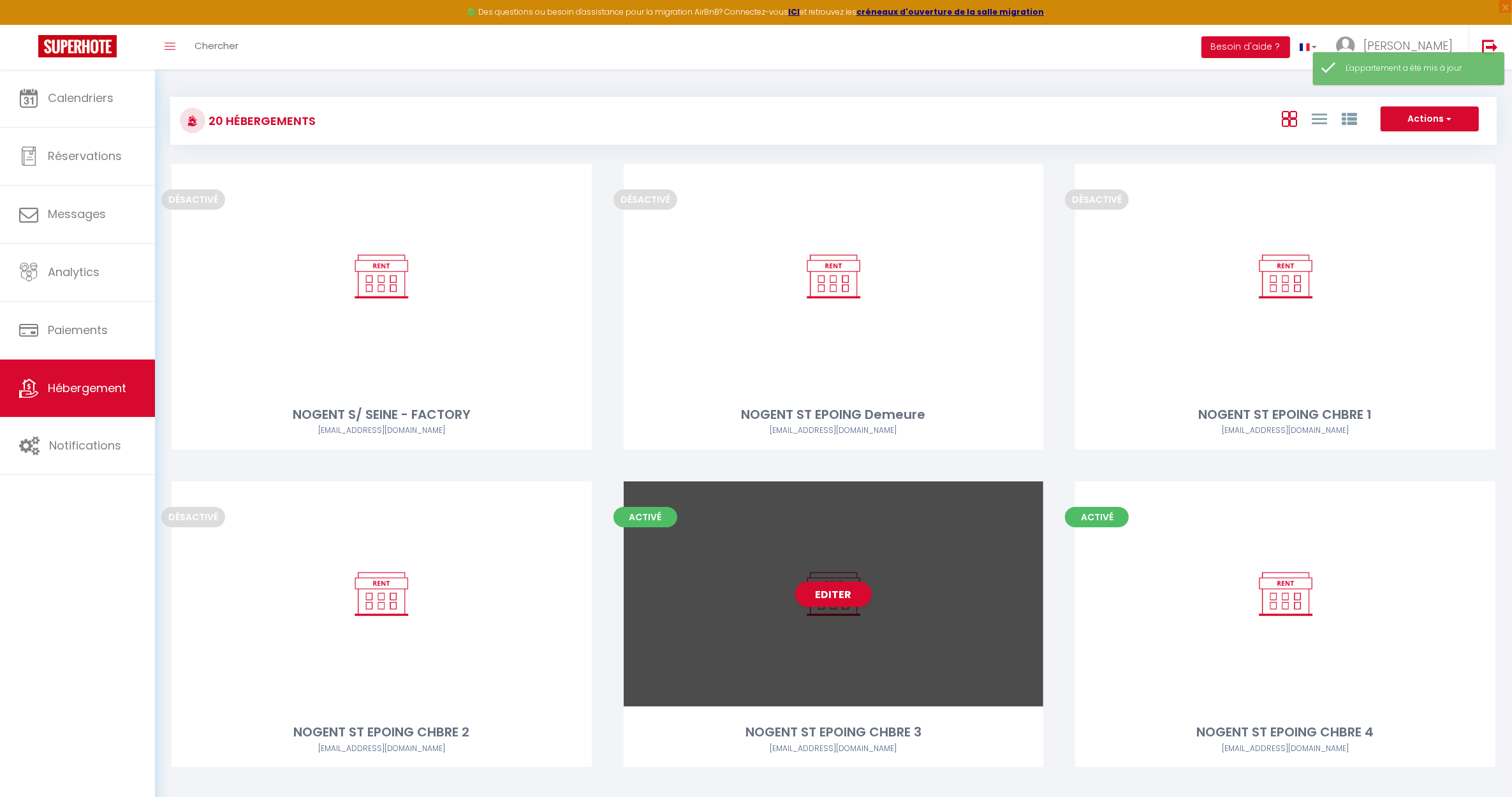
click at [758, 658] on div "Editer" at bounding box center [833, 593] width 420 height 225
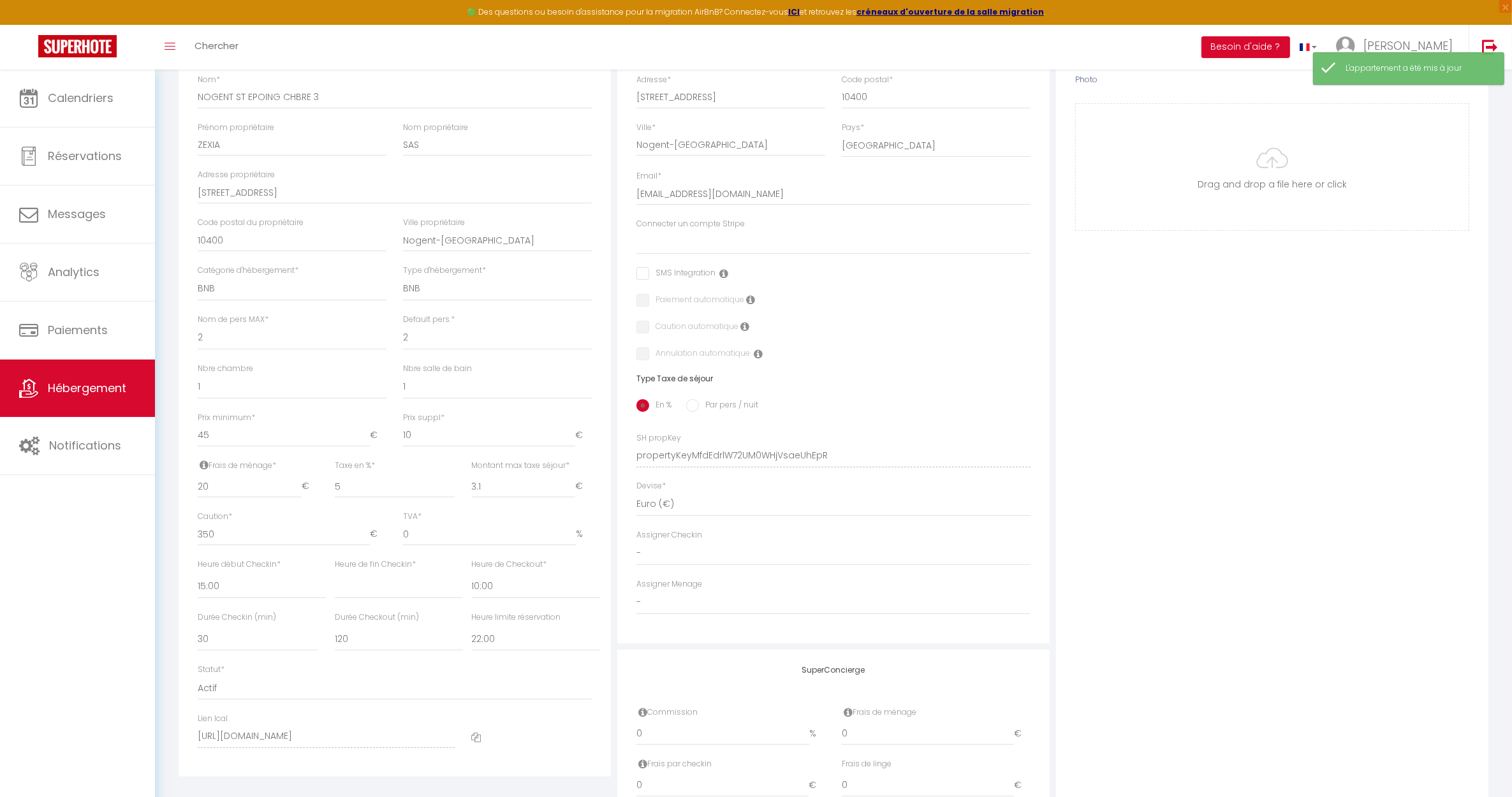
scroll to position [239, 0]
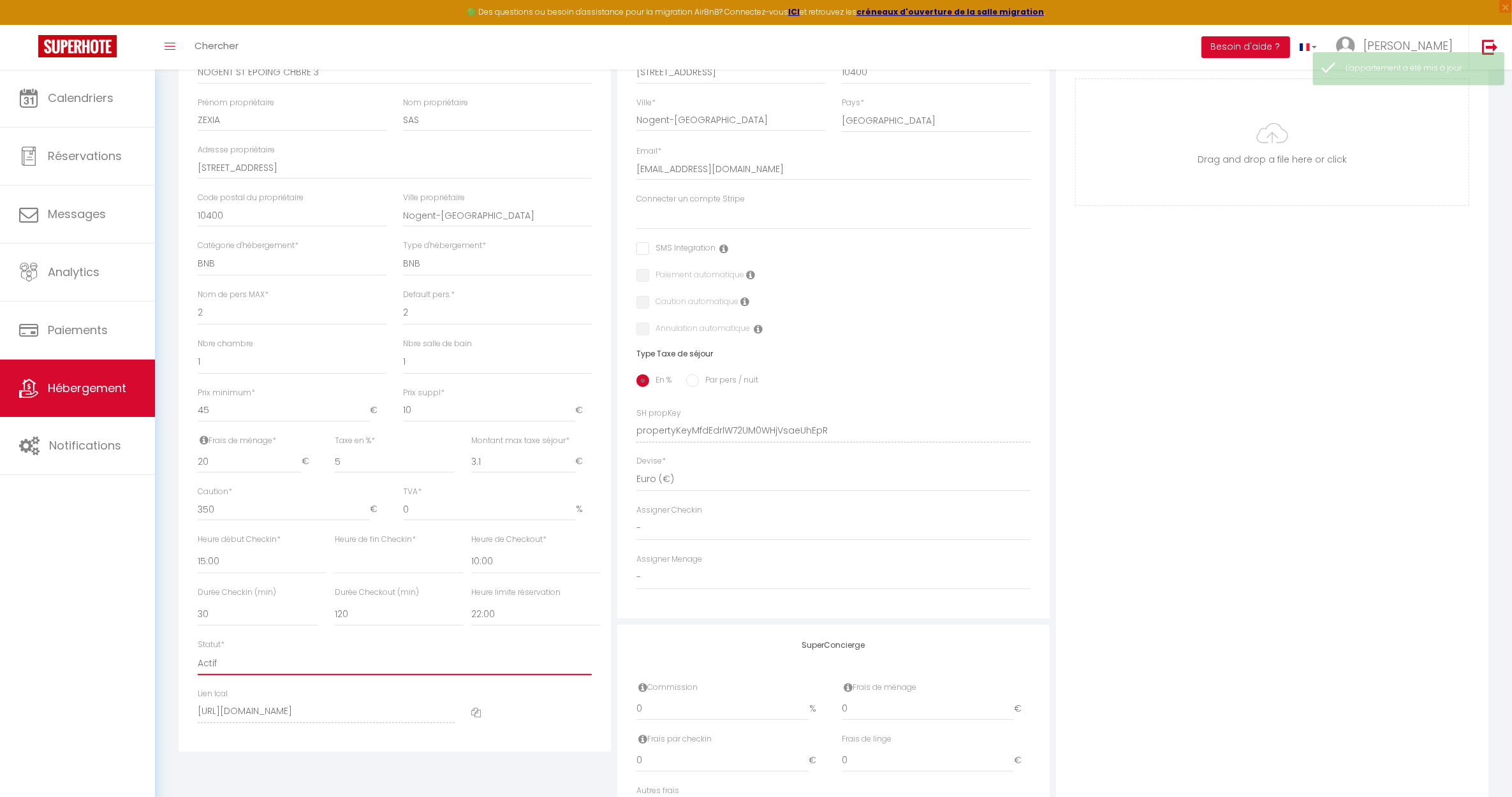
drag, startPoint x: 210, startPoint y: 661, endPoint x: 220, endPoint y: 665, distance: 10.8
click at [210, 661] on select "Actif Pas actif" at bounding box center [394, 663] width 394 height 24
click at [197, 651] on select "Actif Pas actif" at bounding box center [394, 663] width 394 height 24
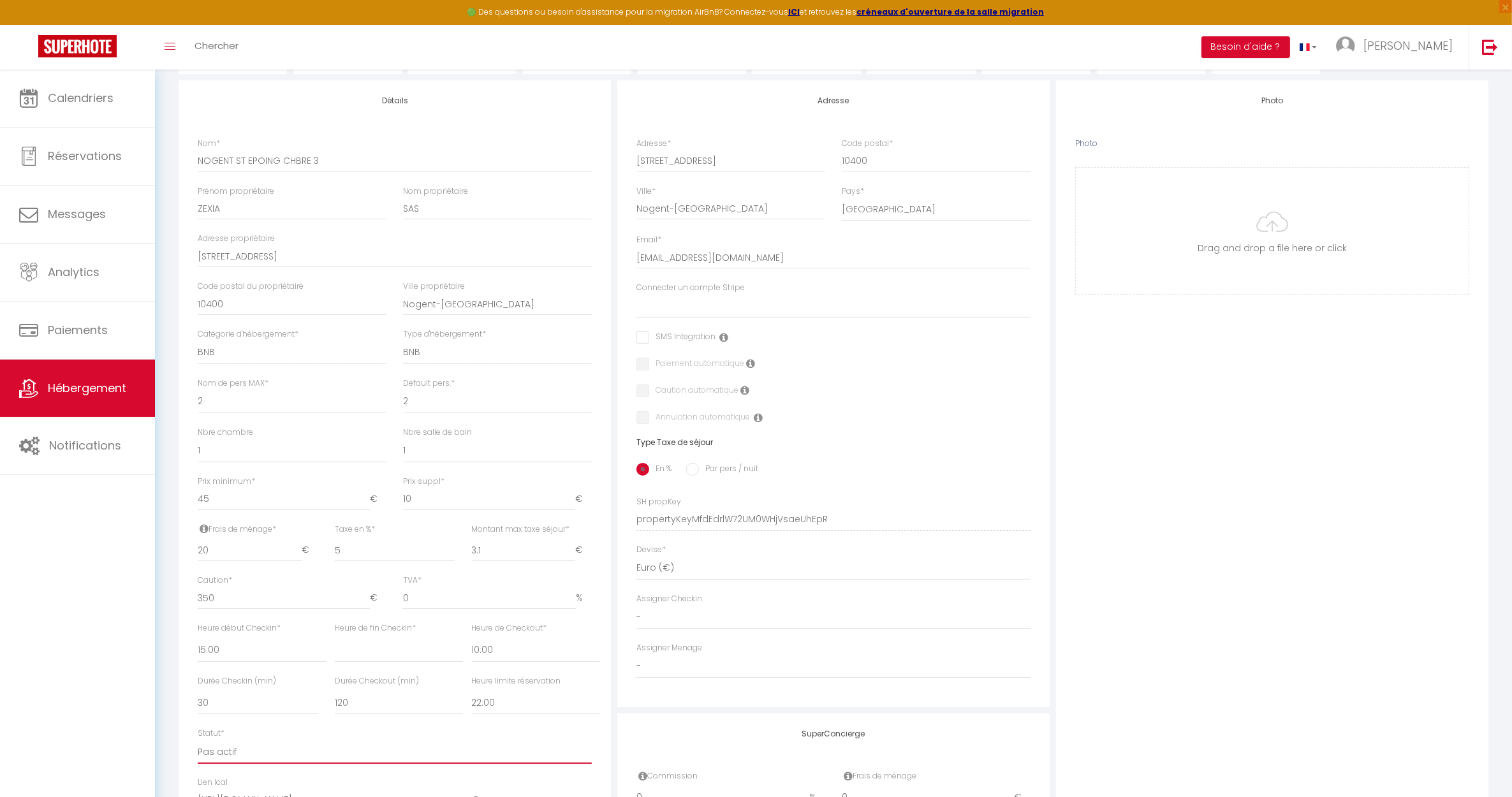
scroll to position [0, 0]
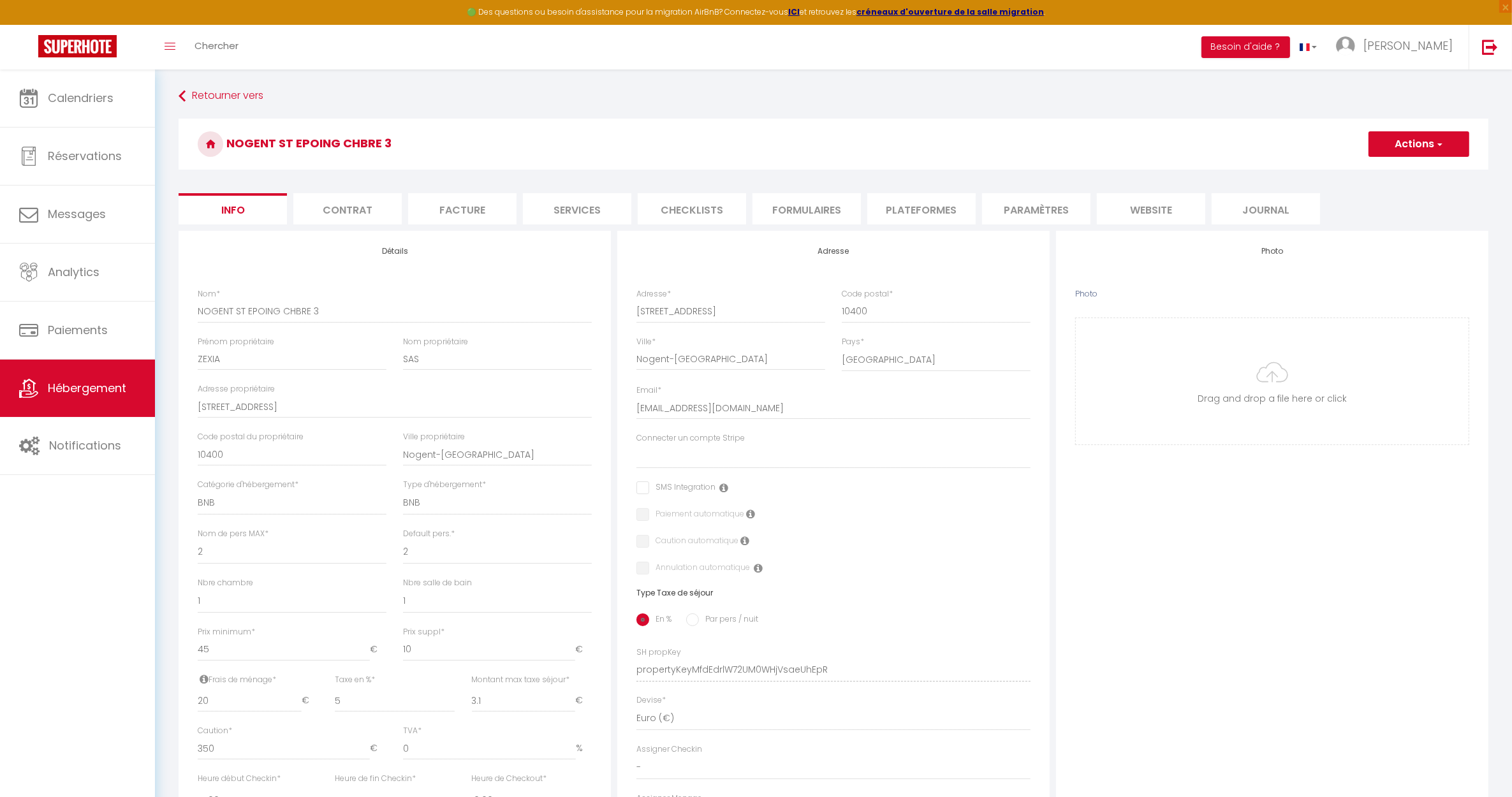
click at [1400, 143] on button "Actions" at bounding box center [1418, 143] width 101 height 25
click at [1392, 174] on link "Enregistrer" at bounding box center [1400, 172] width 137 height 17
click at [1403, 145] on button "Actions" at bounding box center [1418, 143] width 101 height 25
click at [1363, 173] on input "Enregistrer" at bounding box center [1368, 172] width 47 height 13
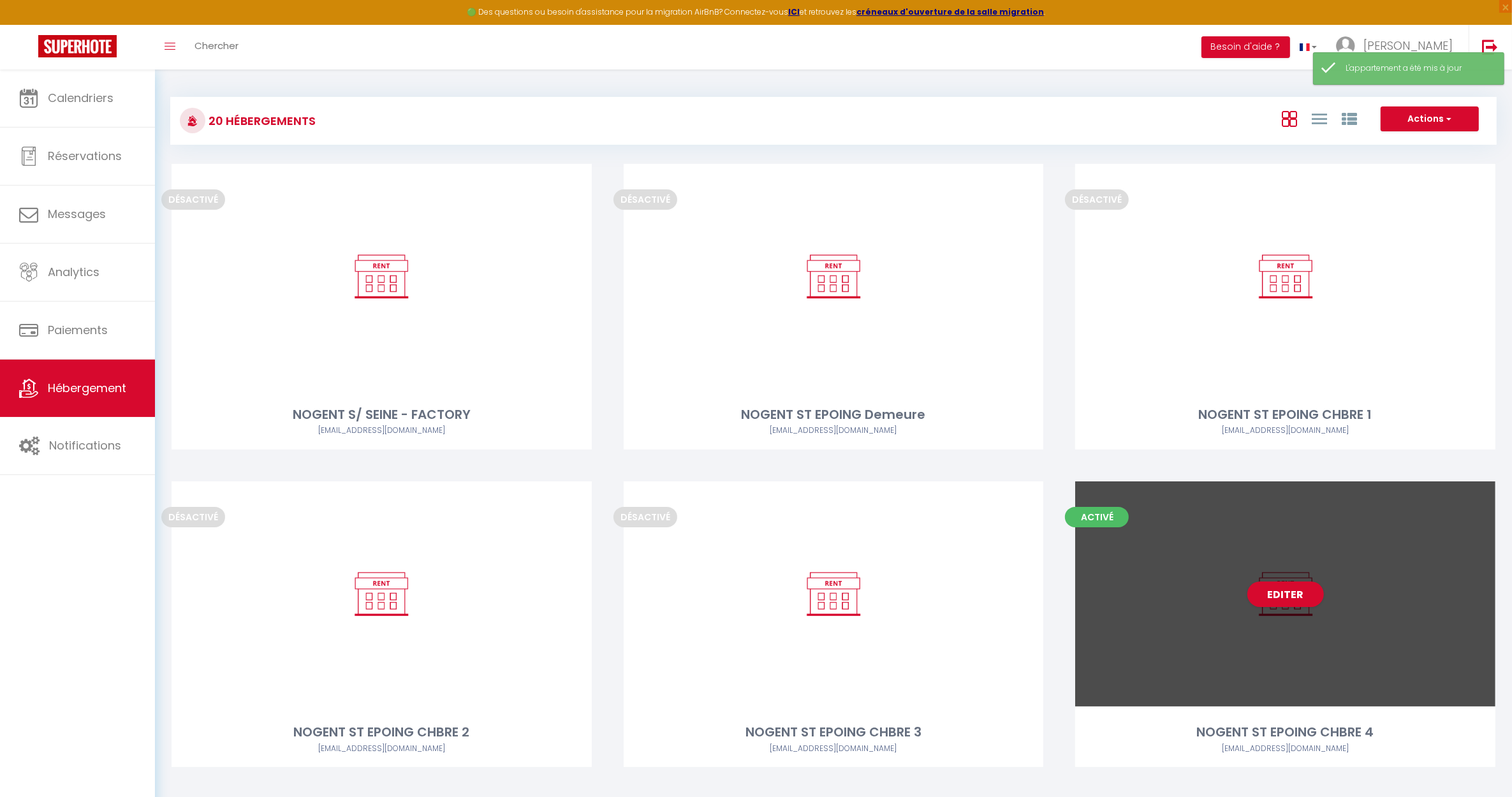
click at [1291, 654] on div "Editer" at bounding box center [1285, 593] width 420 height 225
click at [1288, 674] on div "Editer" at bounding box center [1285, 593] width 420 height 225
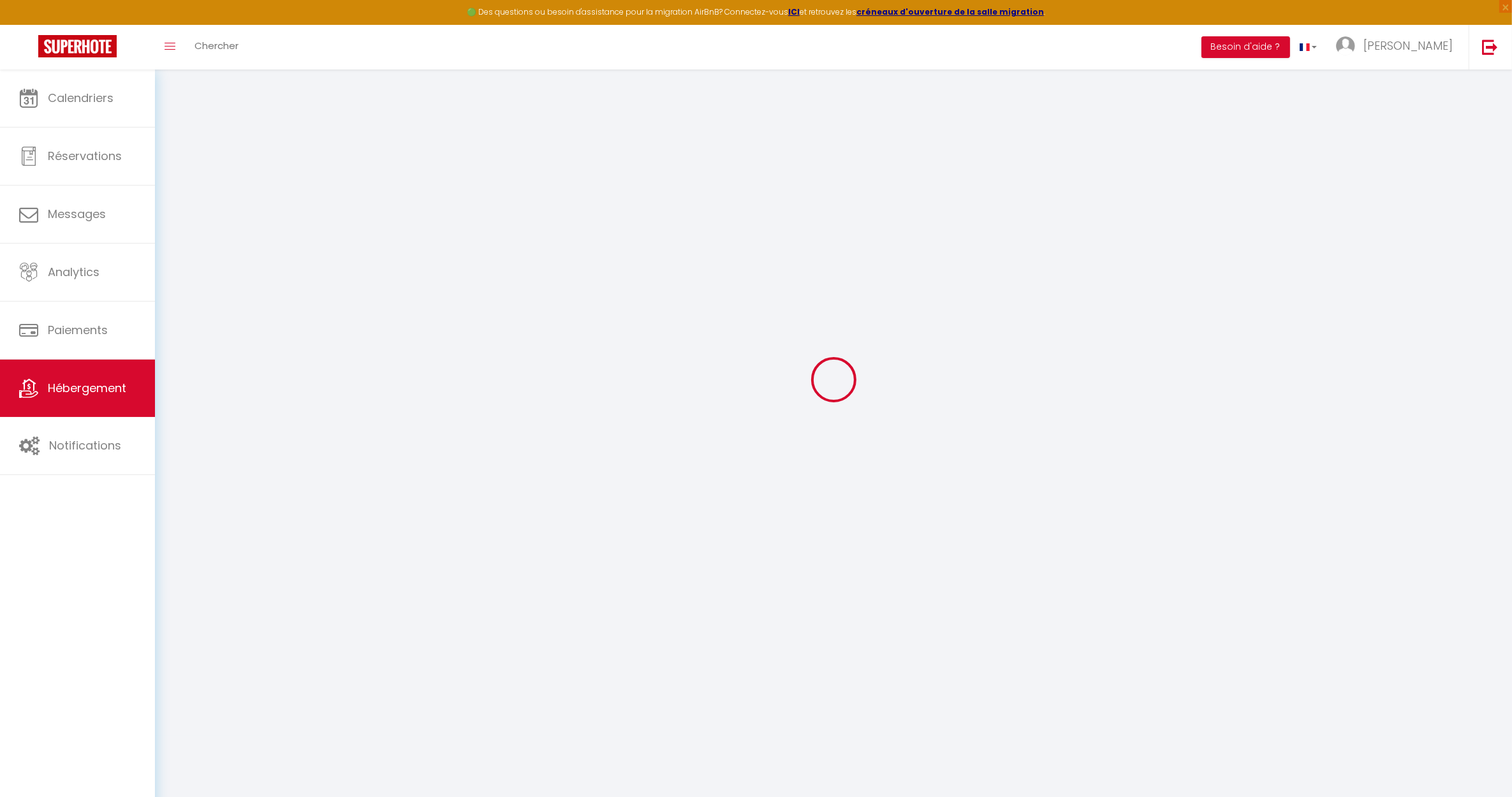
scroll to position [69, 0]
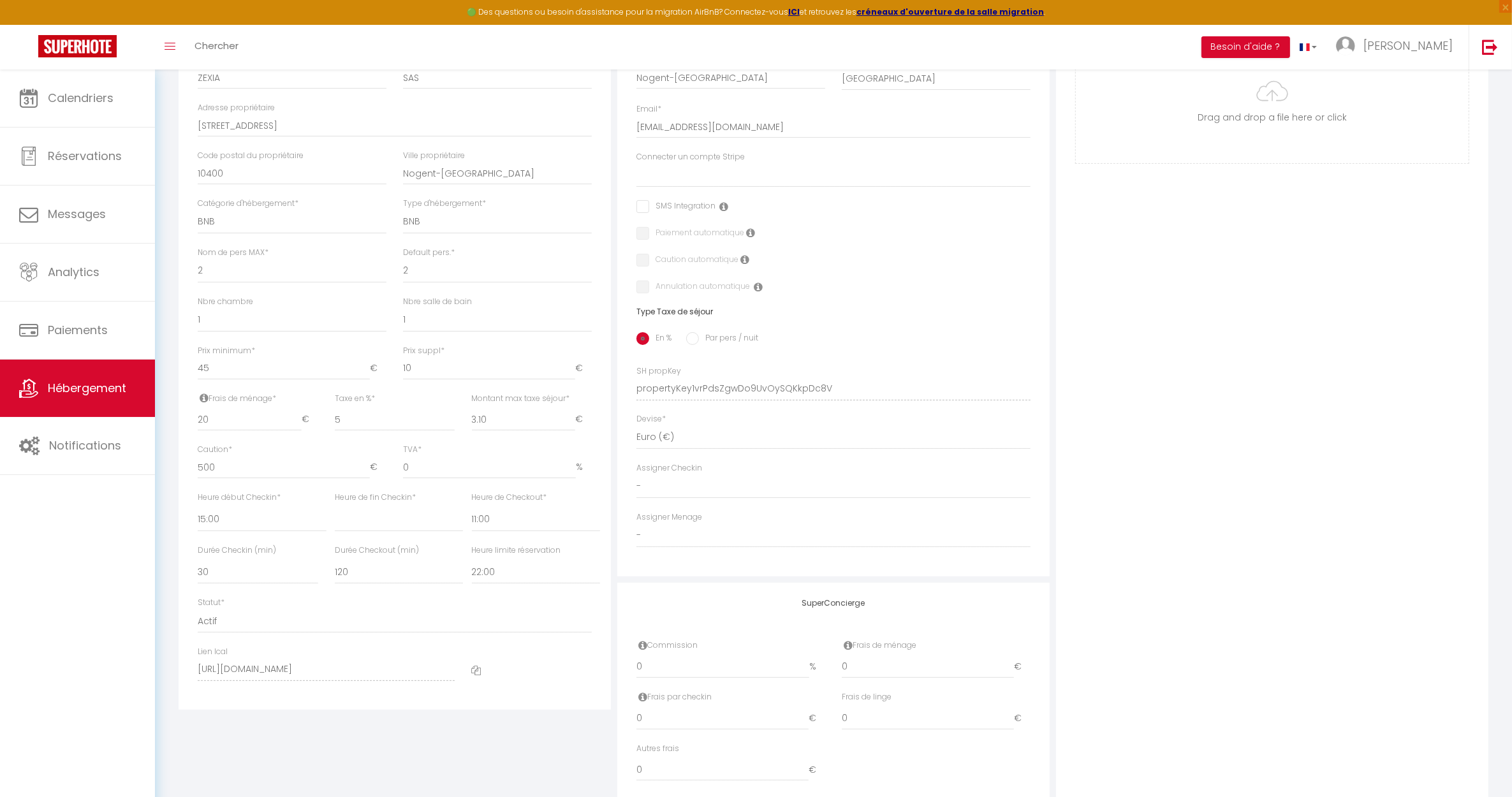
scroll to position [326, 0]
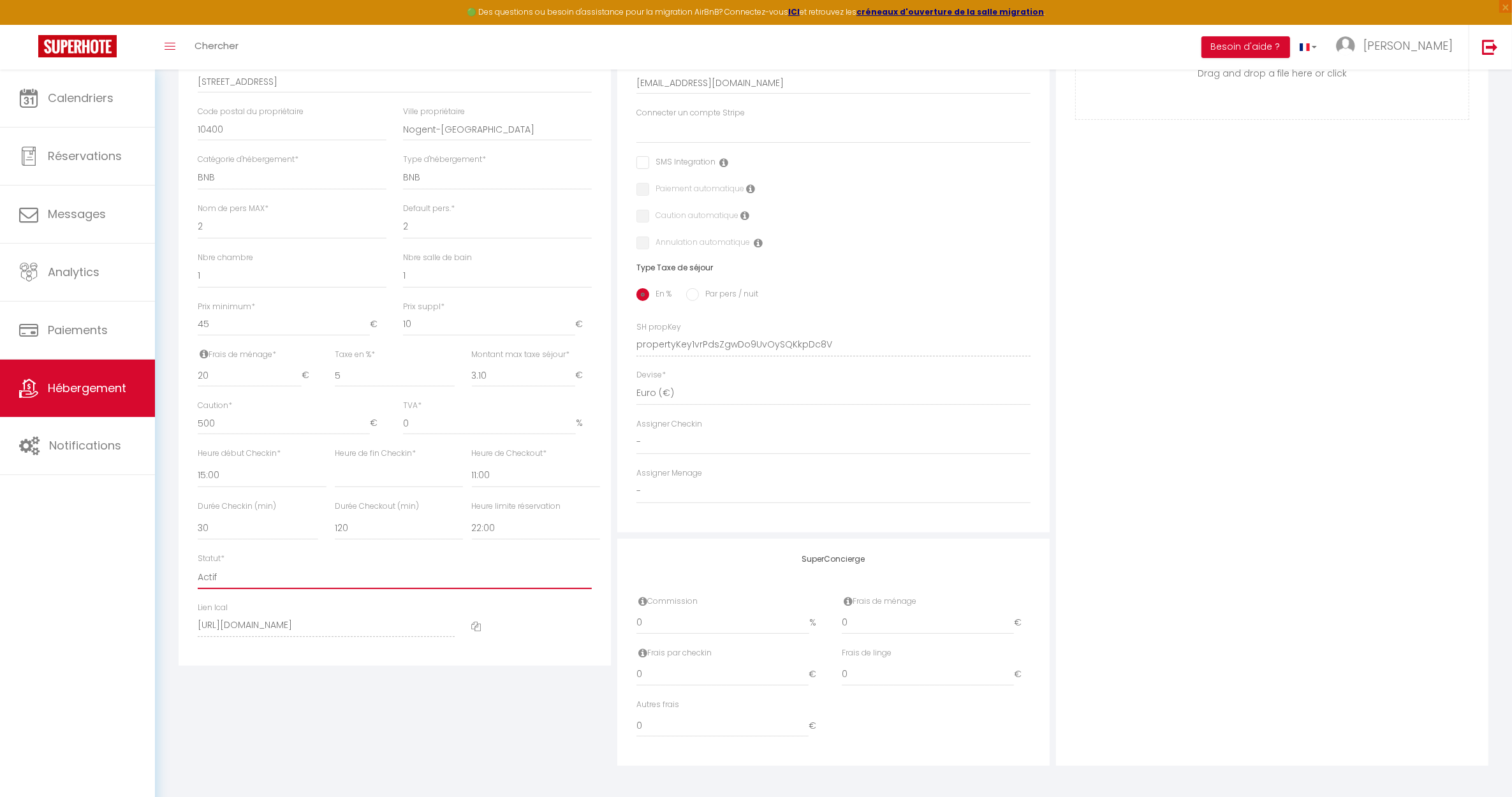
click at [226, 575] on select "Actif Pas actif" at bounding box center [394, 577] width 394 height 24
click at [197, 565] on select "Actif Pas actif" at bounding box center [394, 577] width 394 height 24
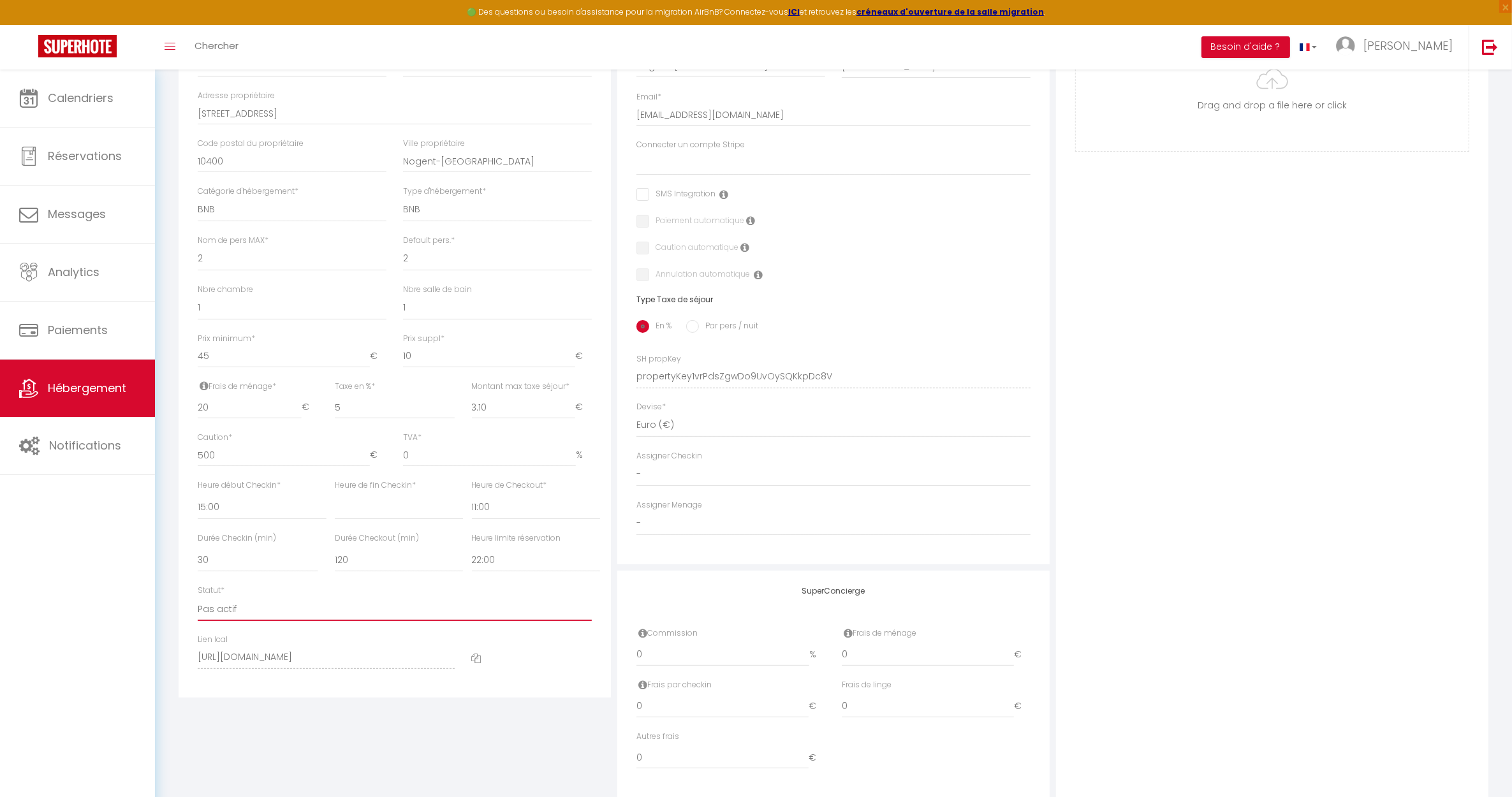
scroll to position [0, 0]
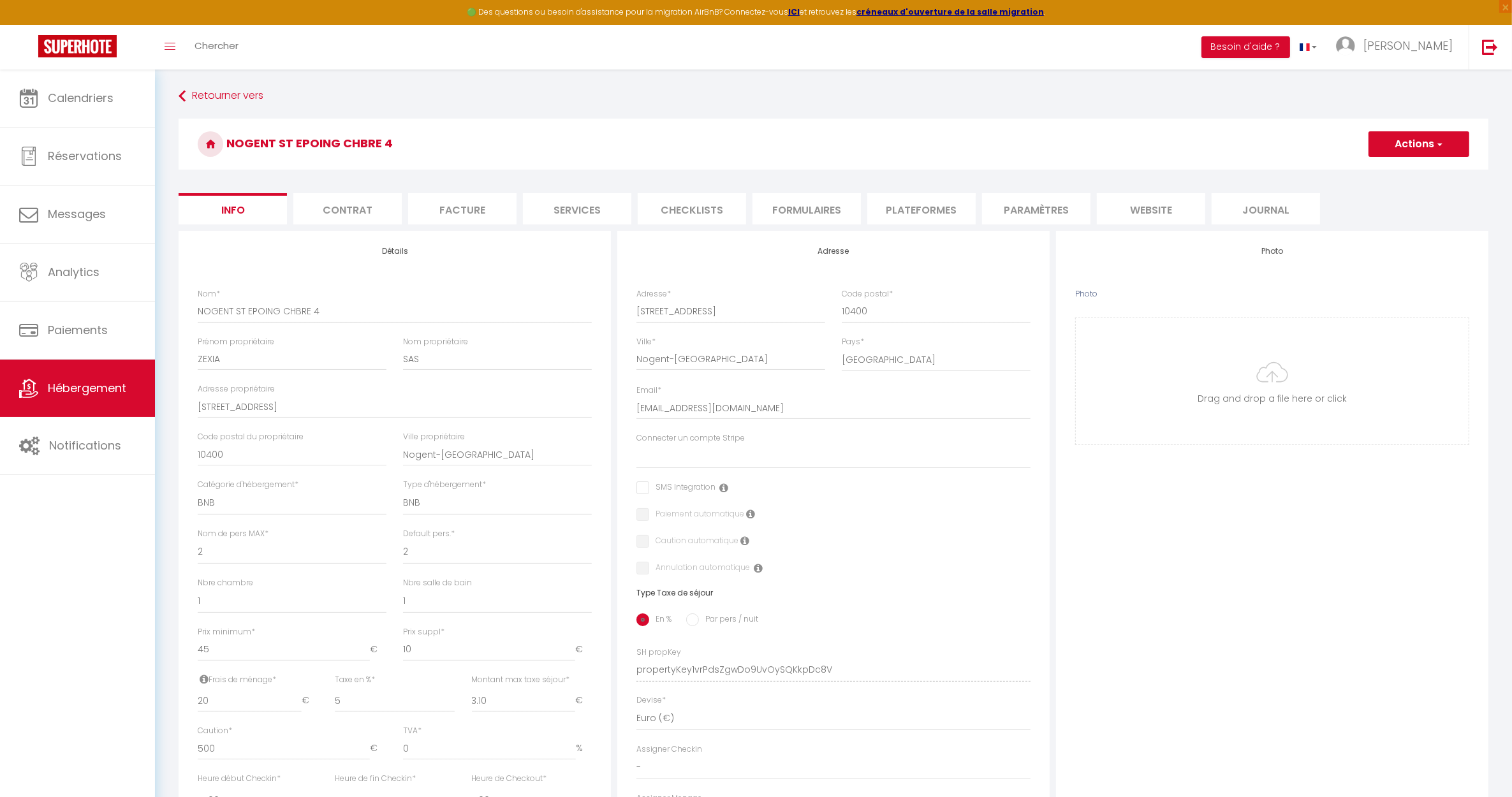
click at [1388, 142] on button "Actions" at bounding box center [1418, 143] width 101 height 25
click at [1369, 173] on input "Enregistrer" at bounding box center [1368, 172] width 47 height 13
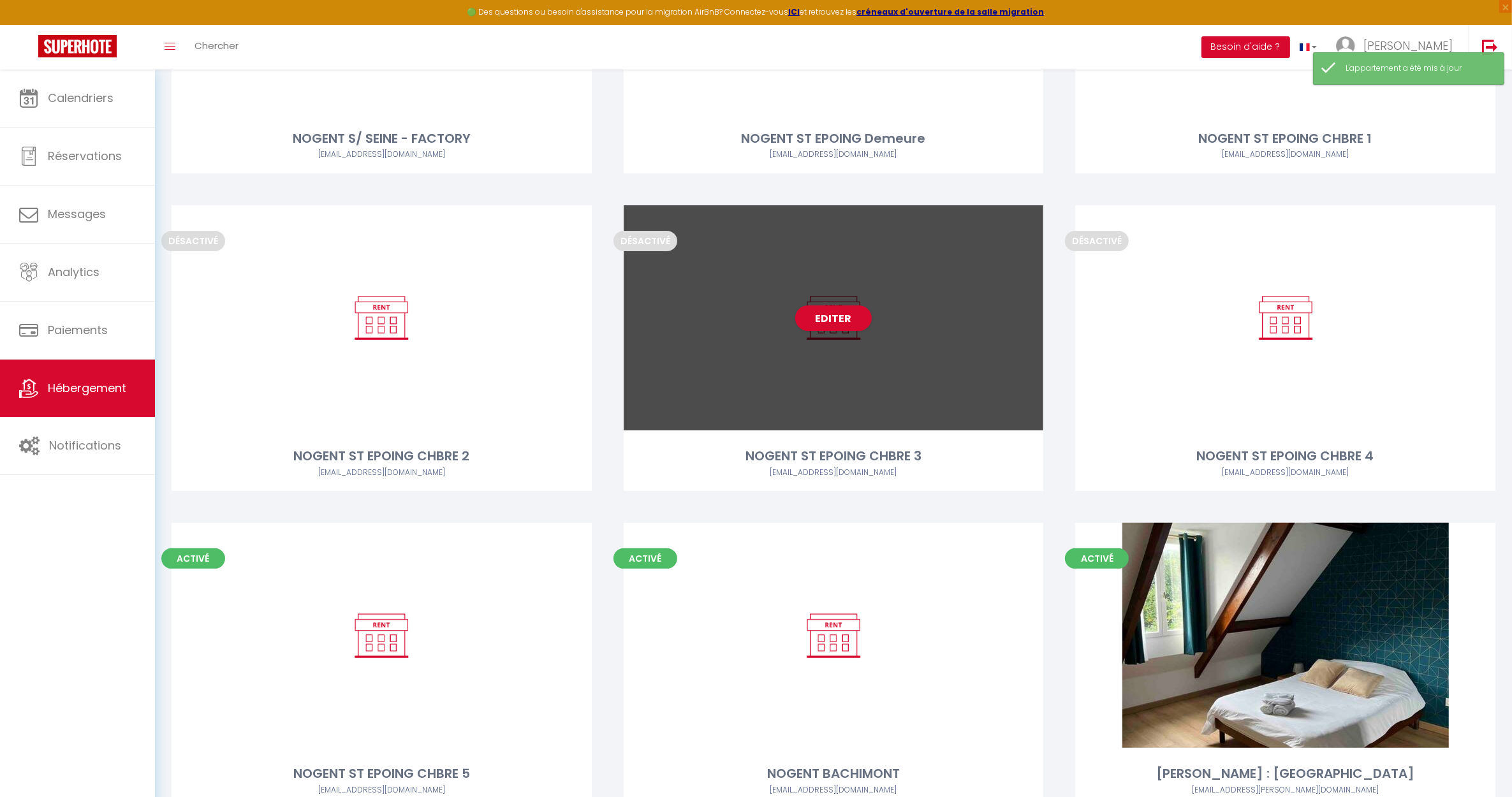
scroll to position [319, 0]
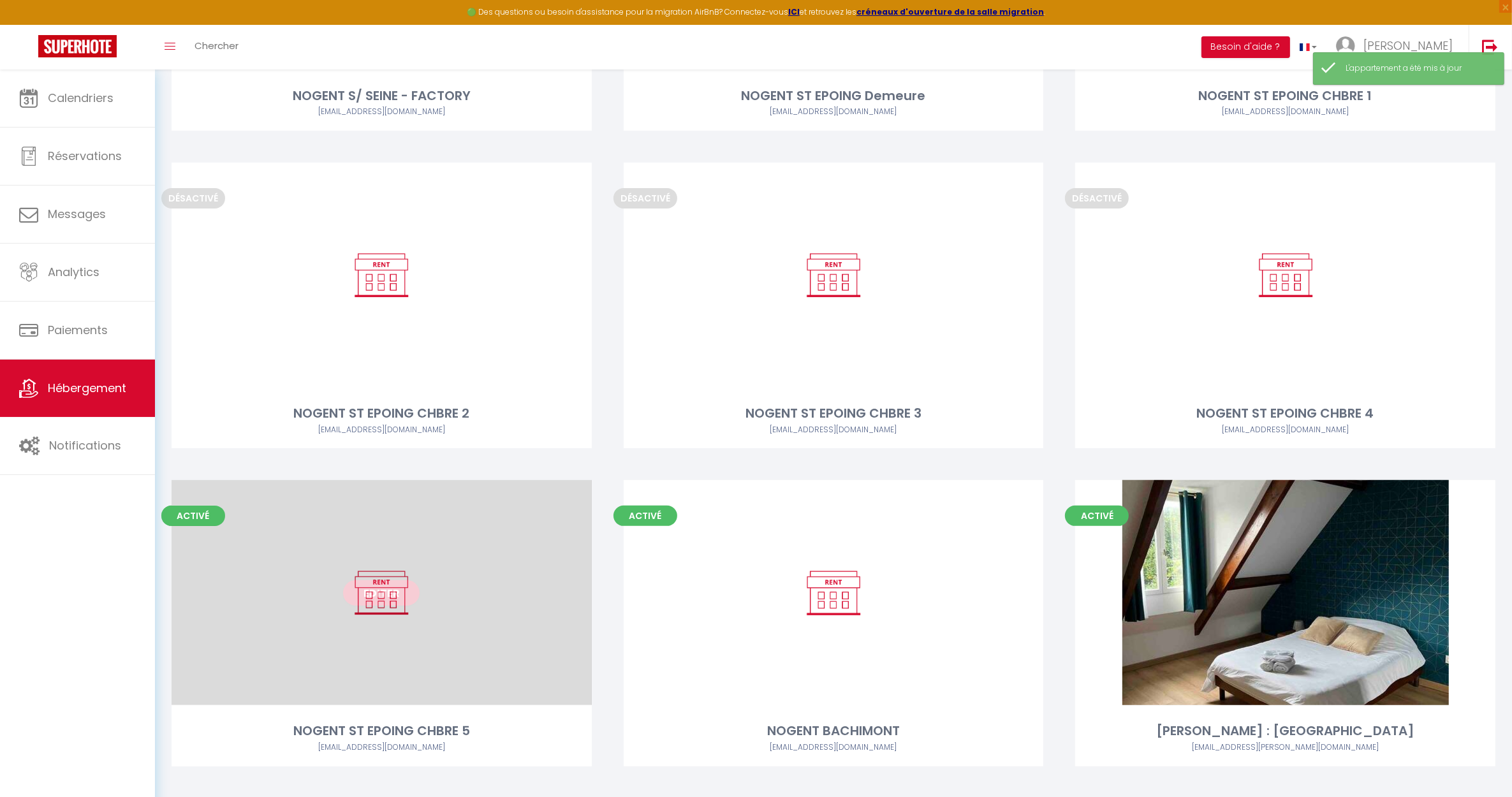
click at [487, 653] on div "Editer" at bounding box center [381, 592] width 420 height 225
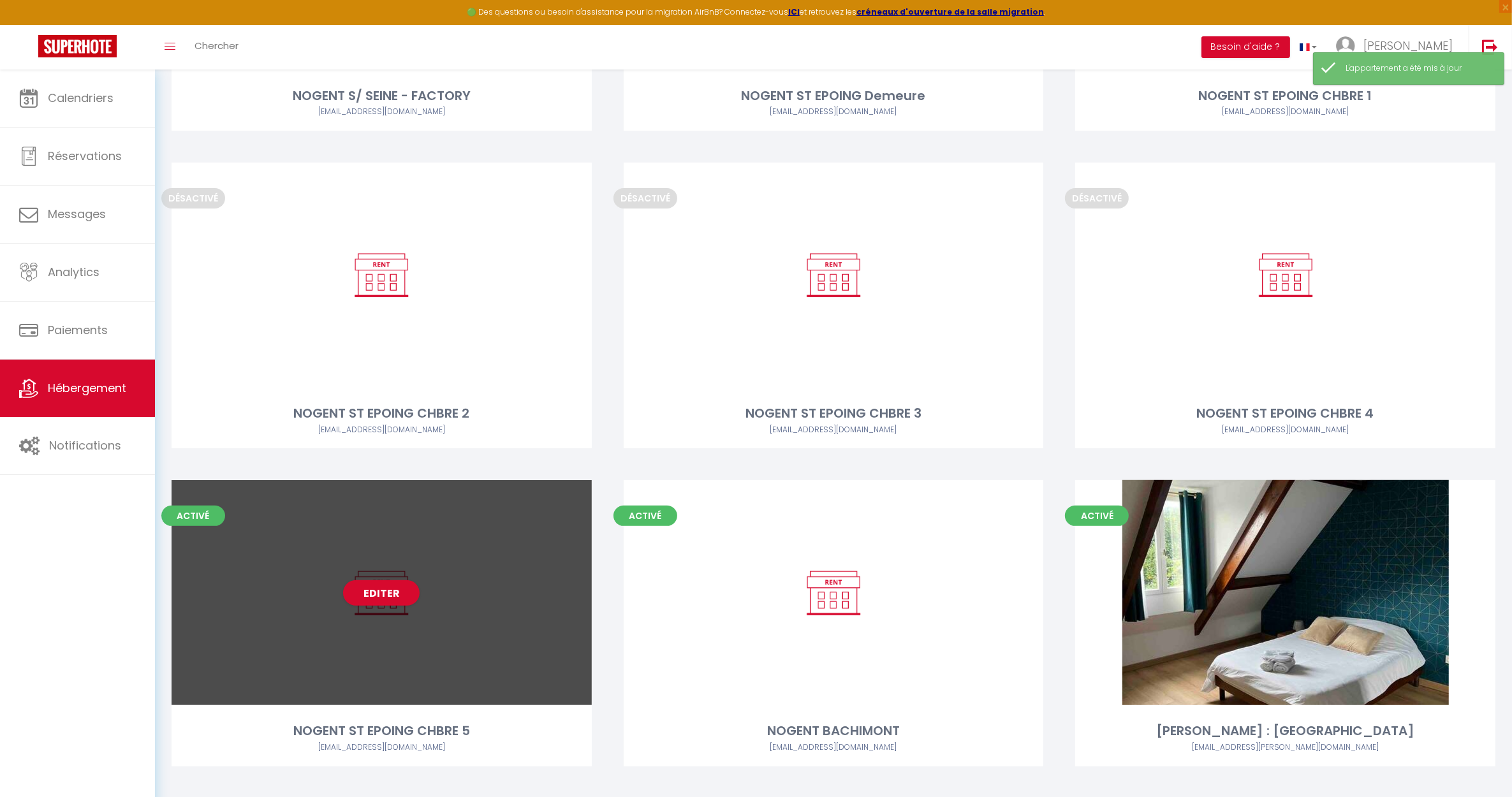
click at [407, 661] on div "Editer" at bounding box center [381, 592] width 420 height 225
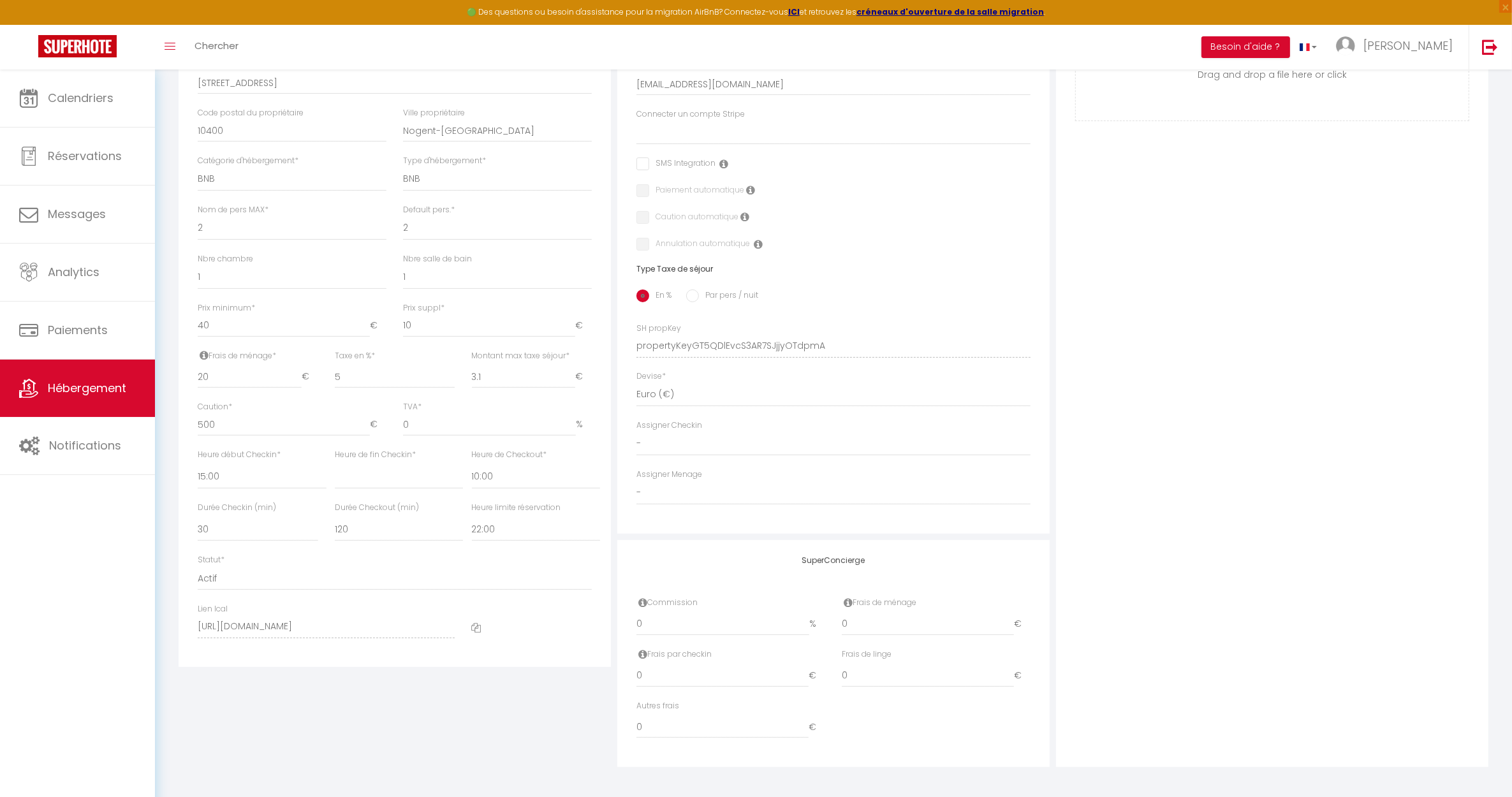
scroll to position [326, 0]
click at [219, 577] on select "Actif Pas actif" at bounding box center [394, 577] width 394 height 24
click at [197, 565] on select "Actif Pas actif" at bounding box center [394, 577] width 394 height 24
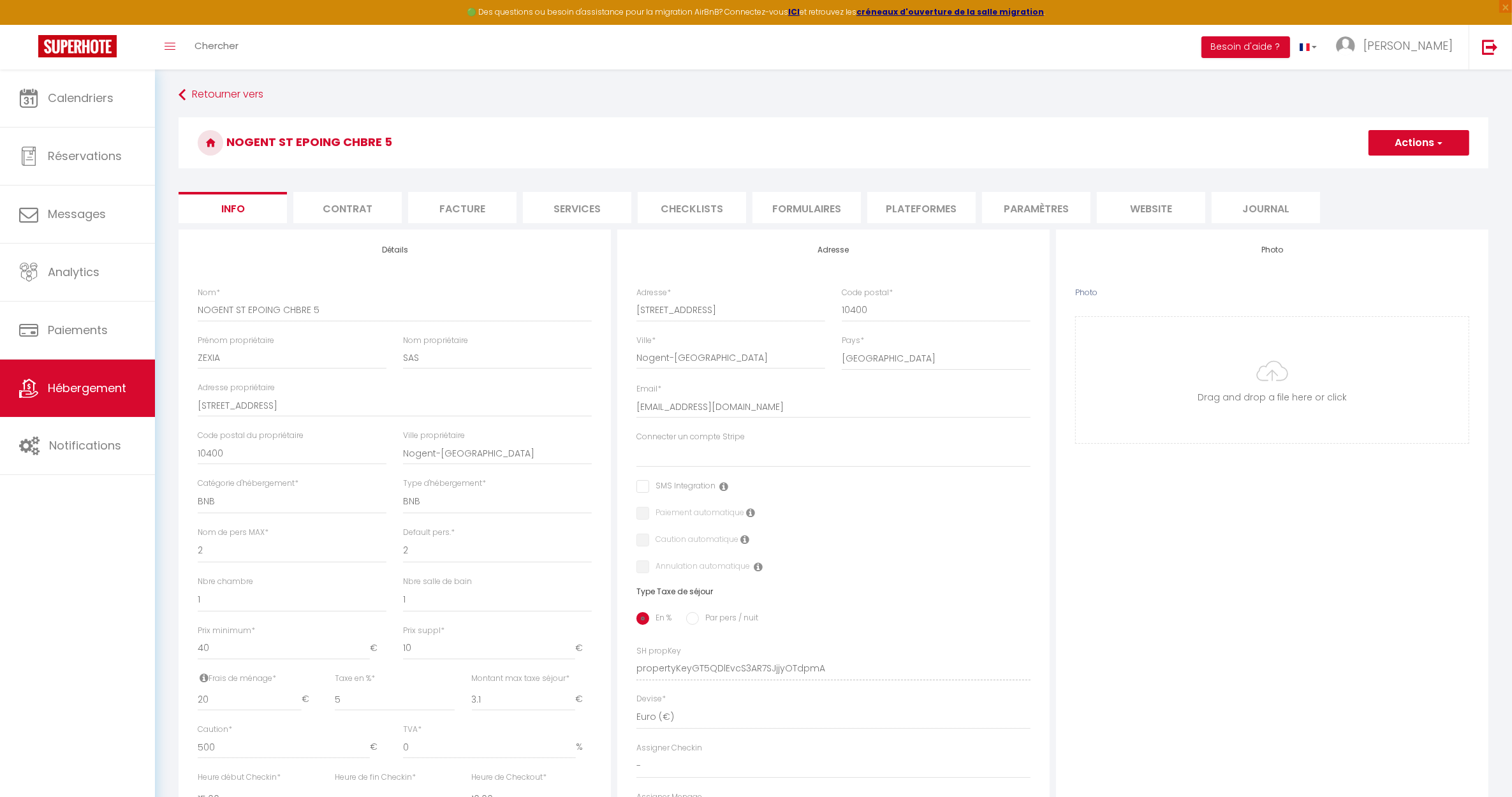
scroll to position [0, 0]
click at [1395, 149] on button "Actions" at bounding box center [1418, 143] width 101 height 25
click at [1372, 173] on input "Enregistrer" at bounding box center [1368, 172] width 47 height 13
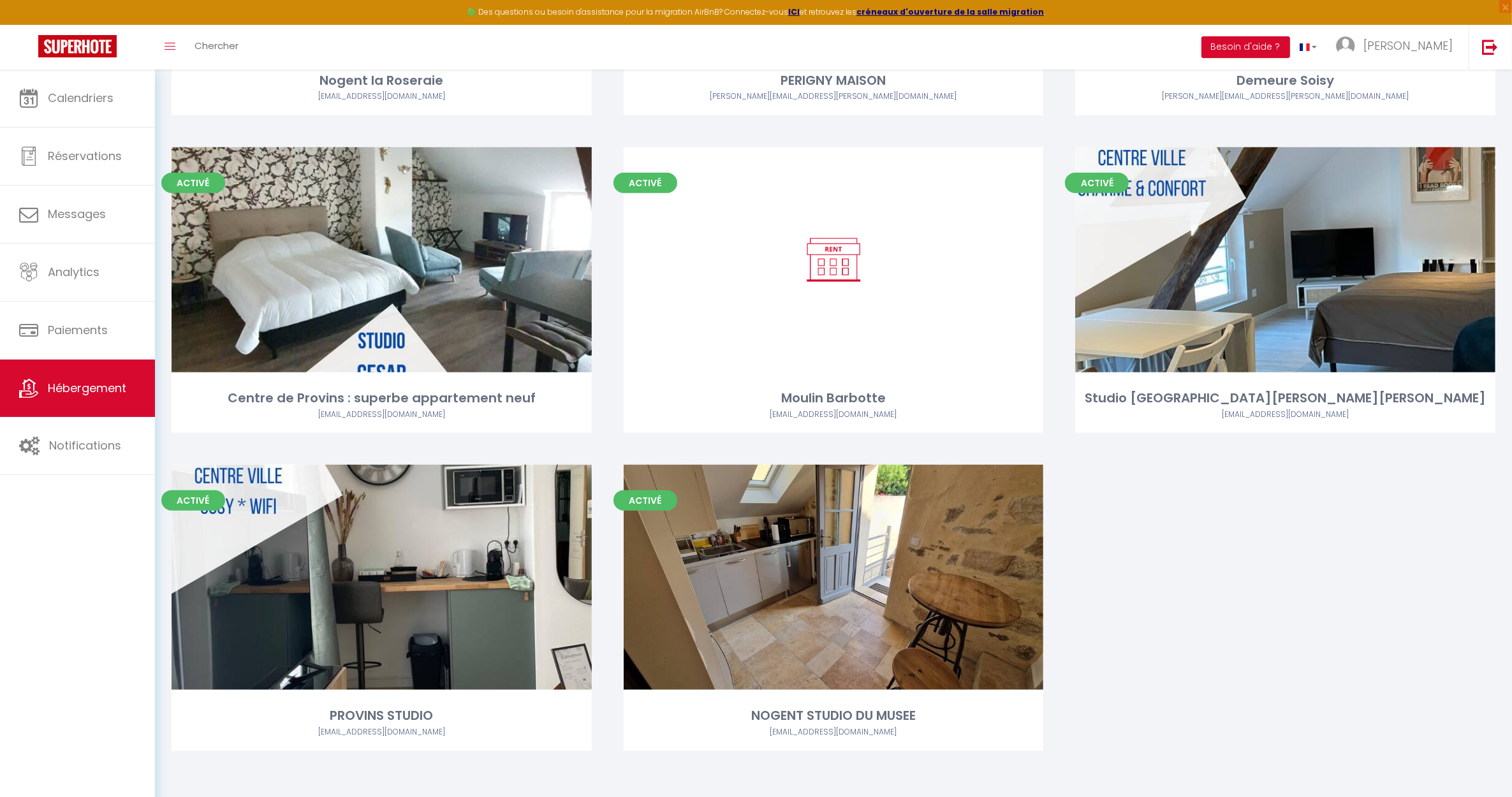
scroll to position [1605, 0]
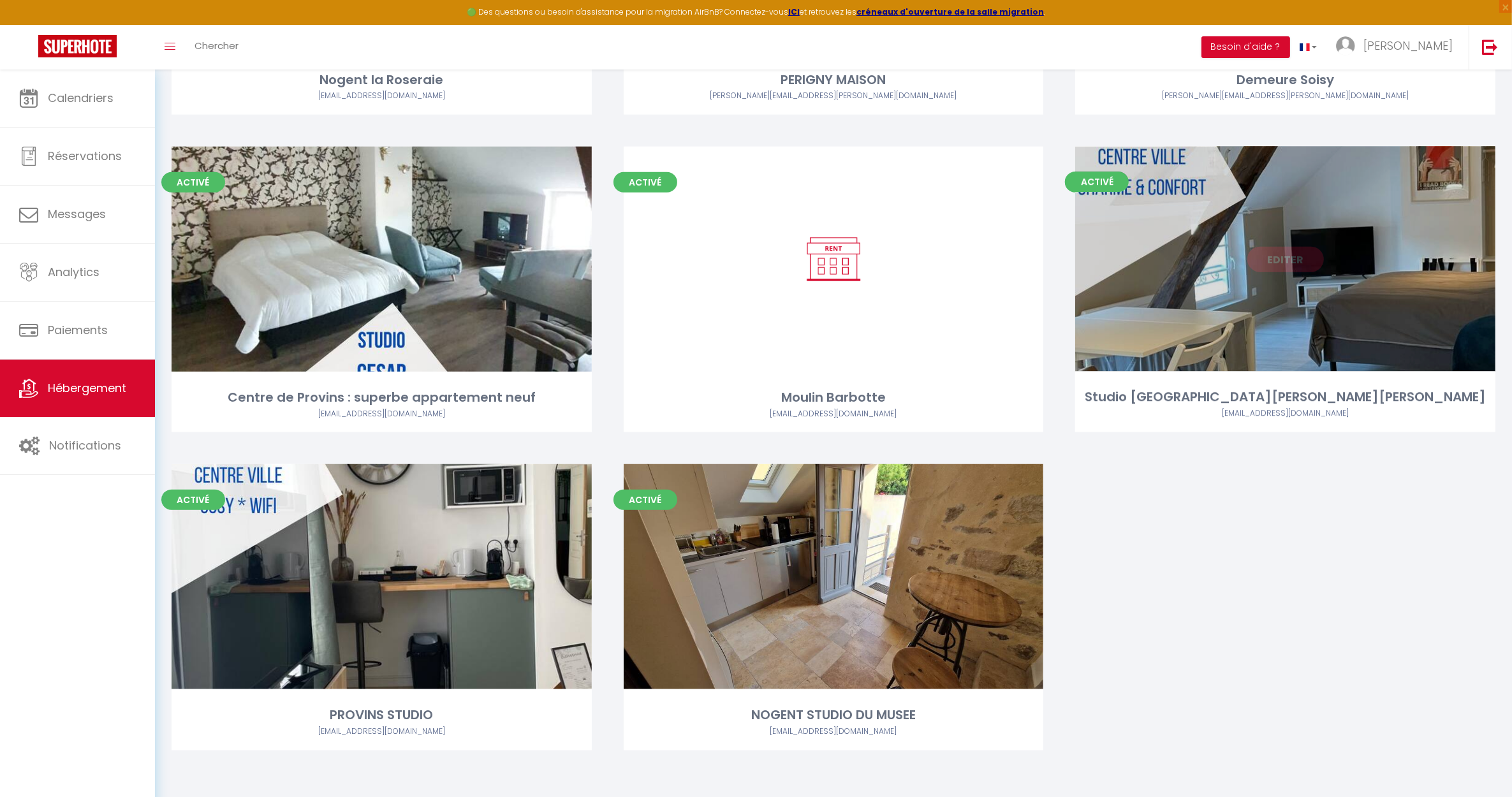
click at [1216, 353] on div "Editer" at bounding box center [1285, 259] width 420 height 225
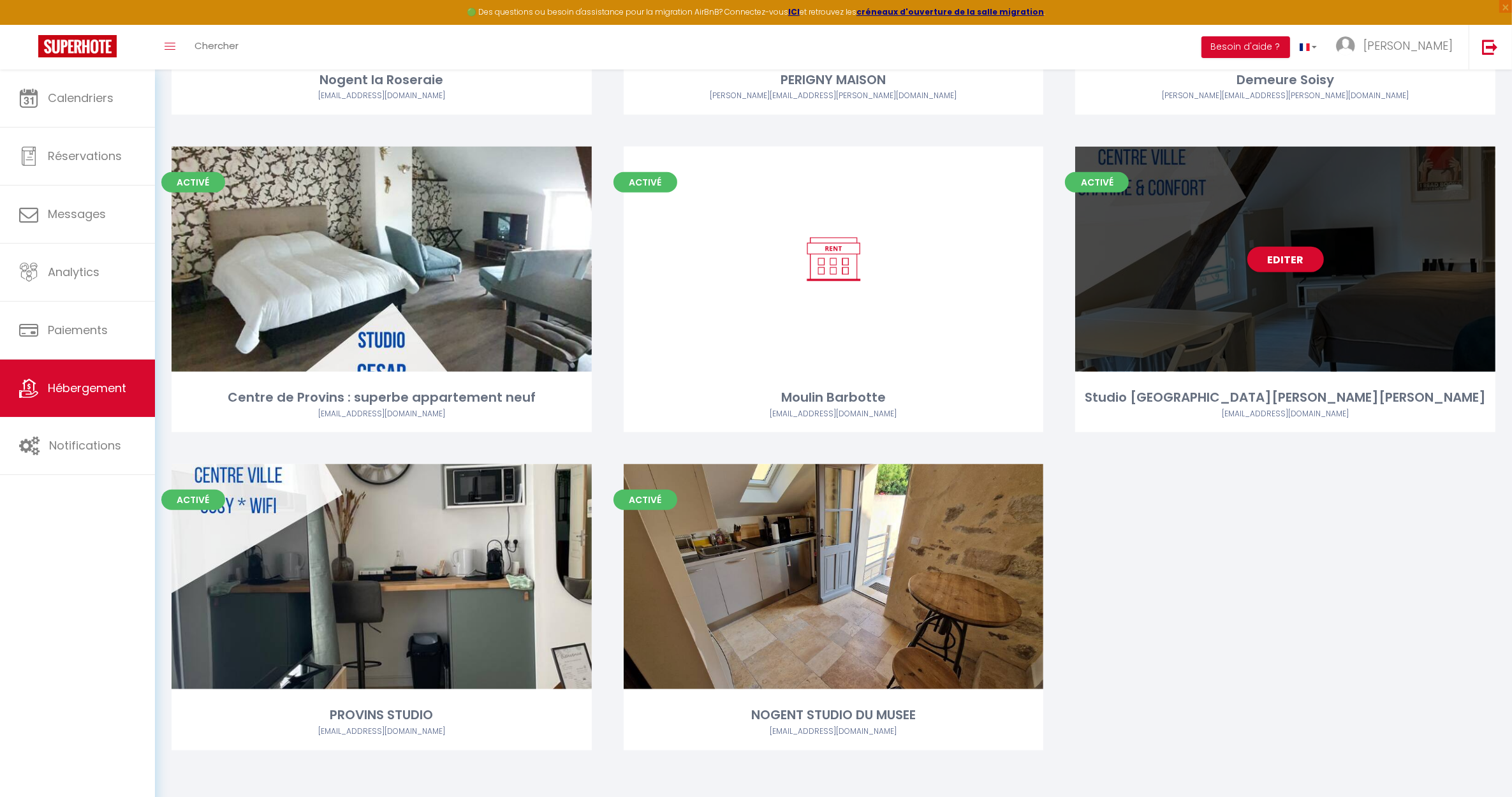
click at [1237, 328] on div "Editer" at bounding box center [1285, 259] width 420 height 225
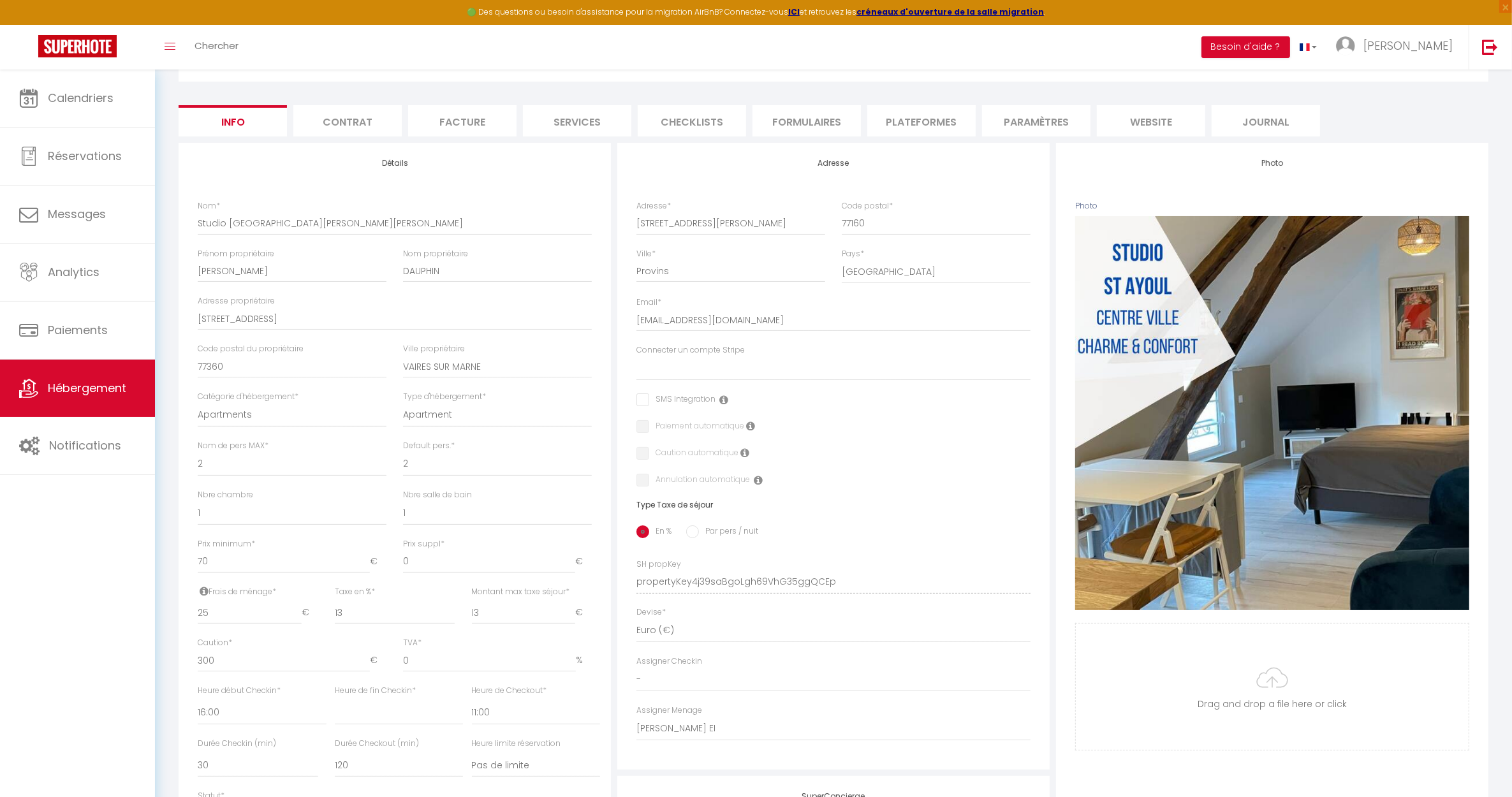
scroll to position [319, 0]
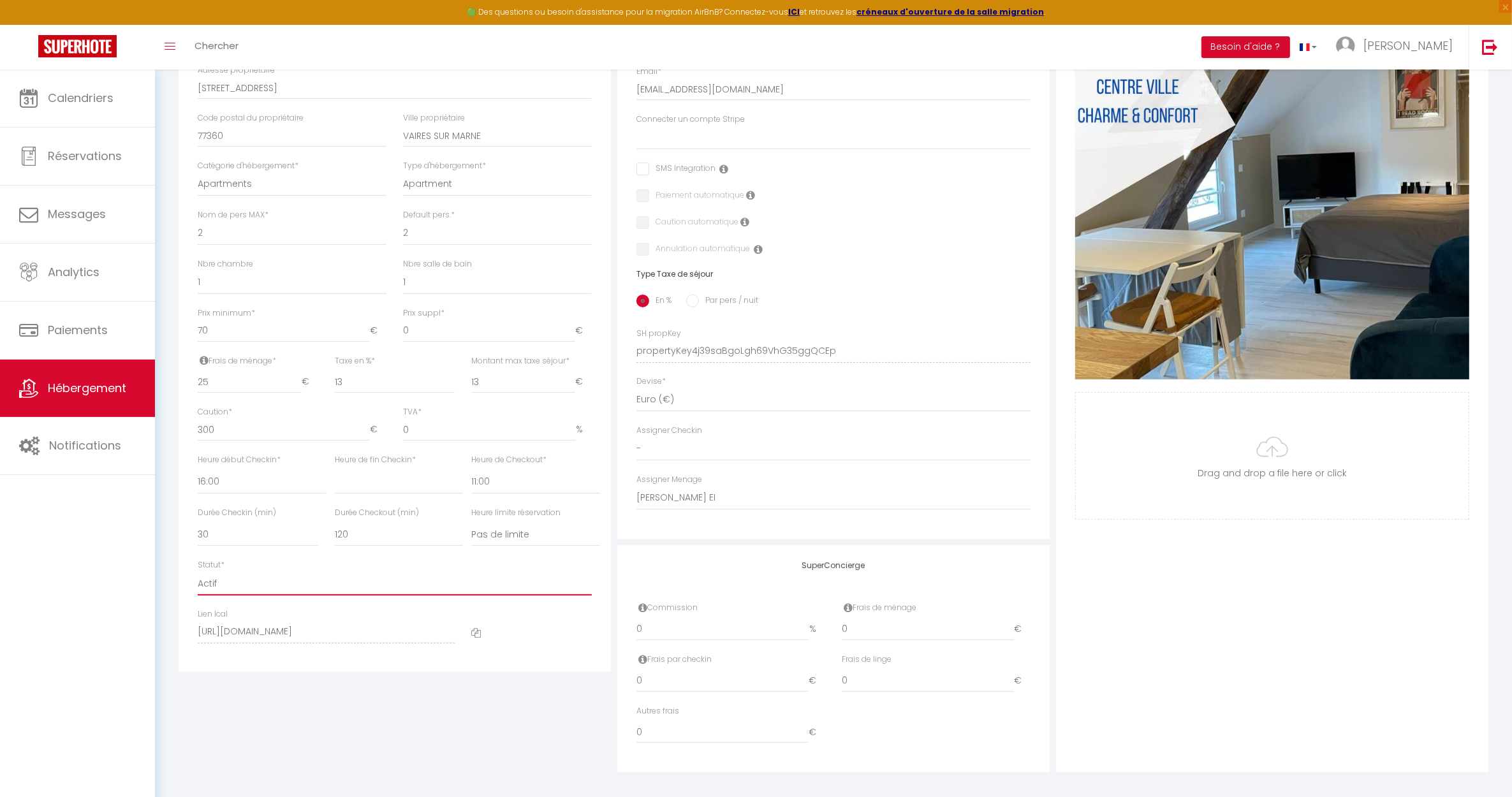
click at [227, 585] on select "Actif Pas actif" at bounding box center [394, 584] width 394 height 24
click at [197, 572] on select "Actif Pas actif" at bounding box center [394, 584] width 394 height 24
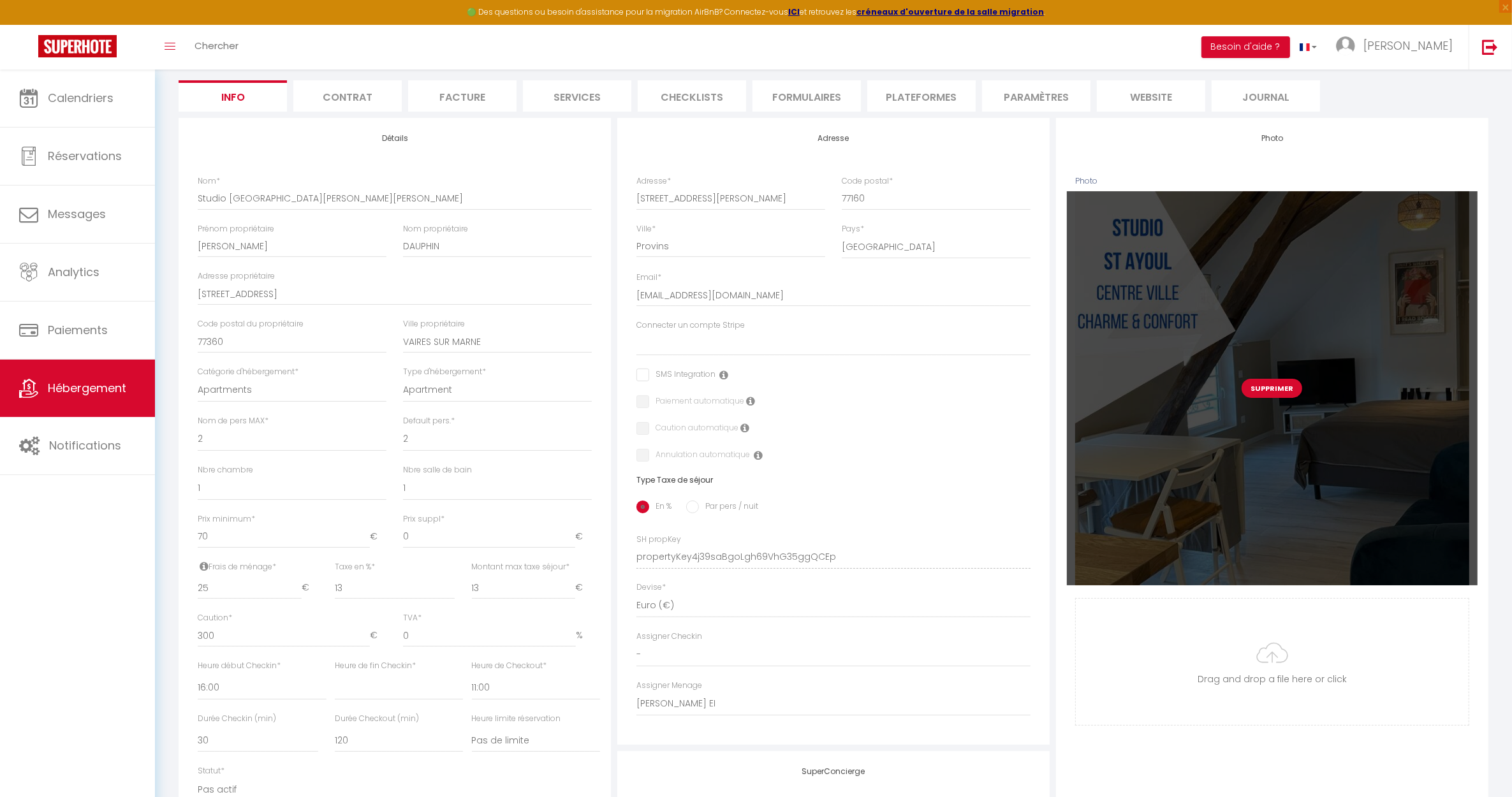
scroll to position [0, 0]
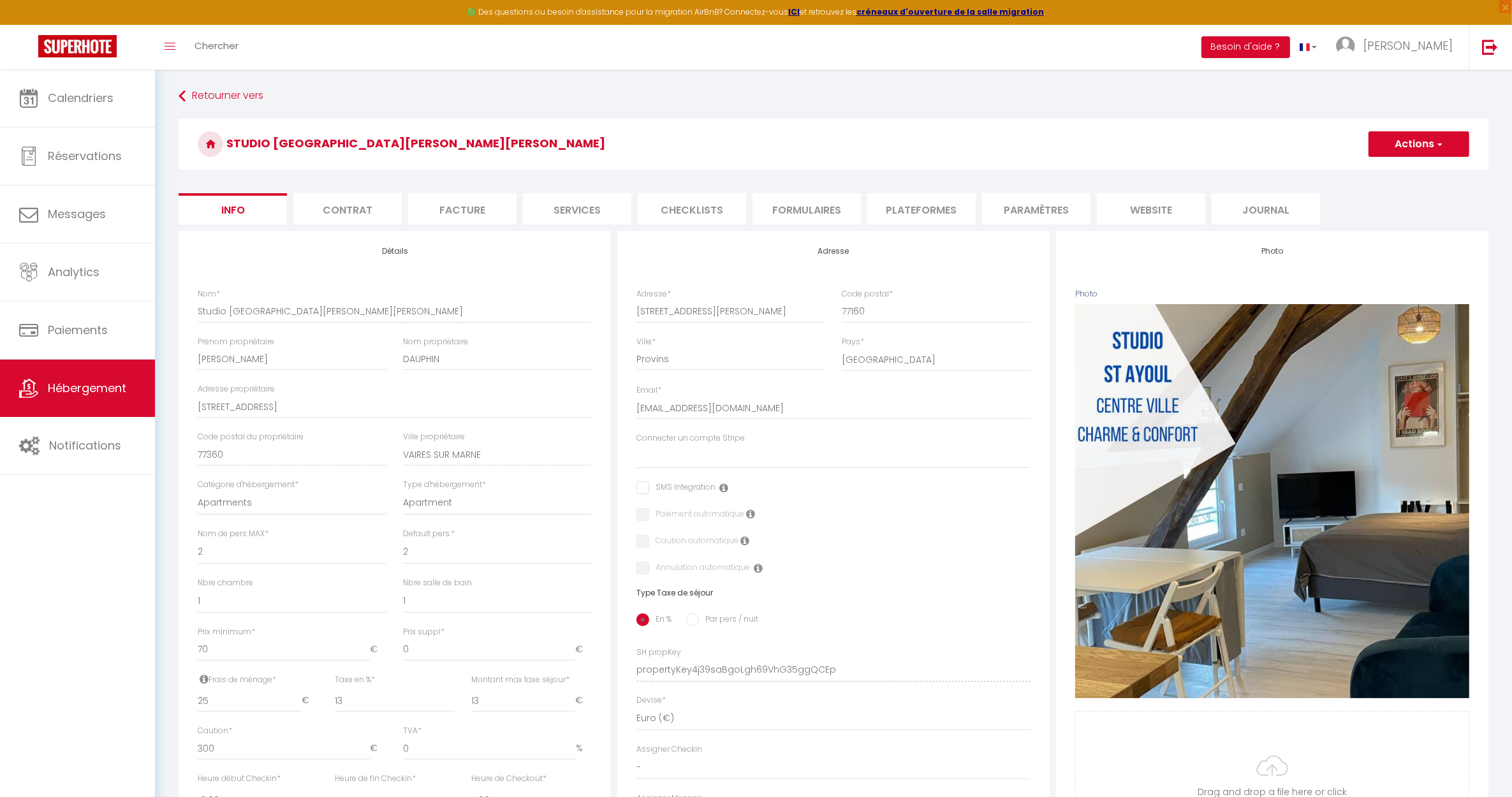
click at [1422, 141] on button "Actions" at bounding box center [1418, 143] width 101 height 25
click at [1361, 169] on input "Enregistrer" at bounding box center [1368, 172] width 47 height 13
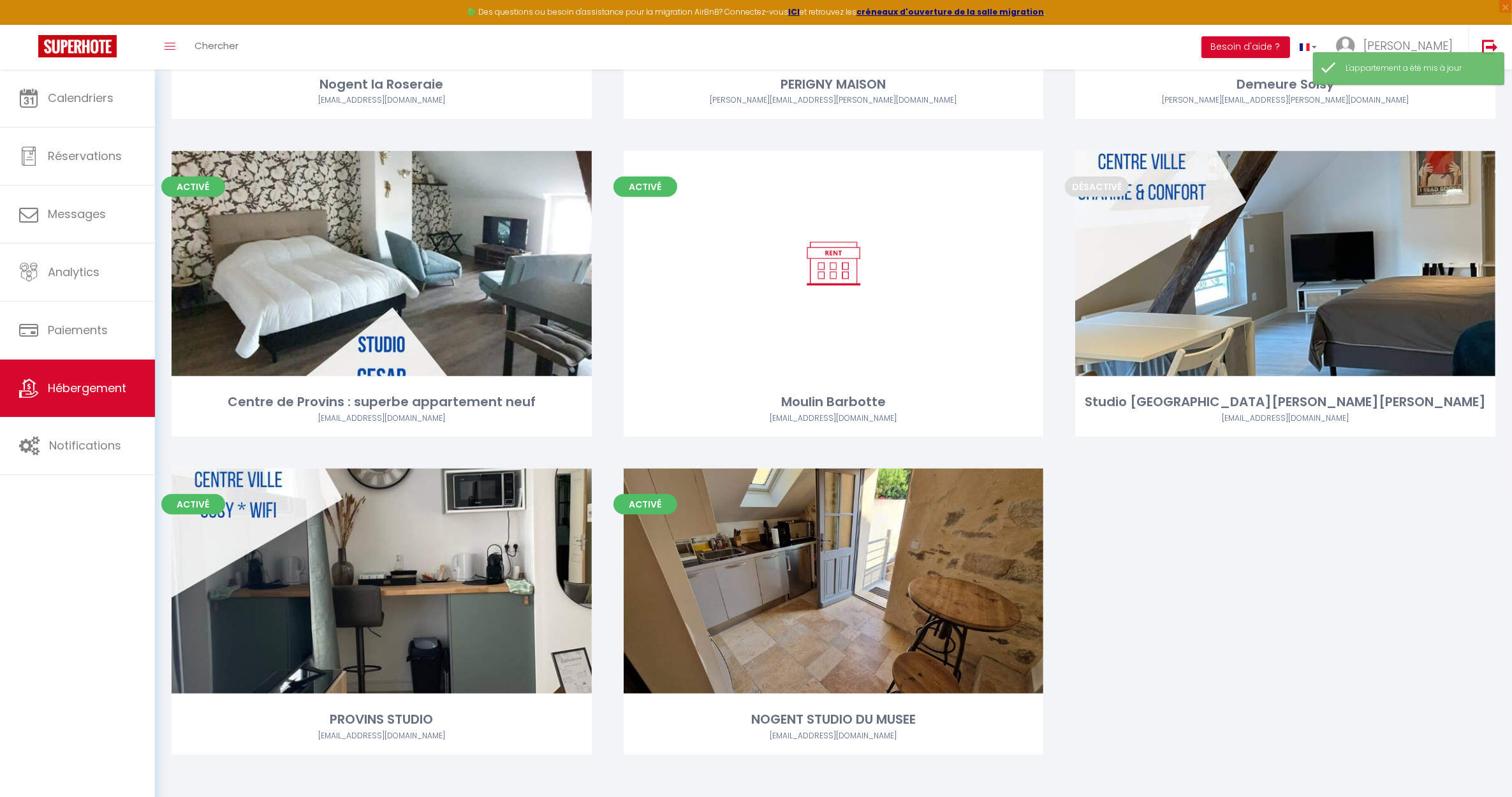
scroll to position [1605, 0]
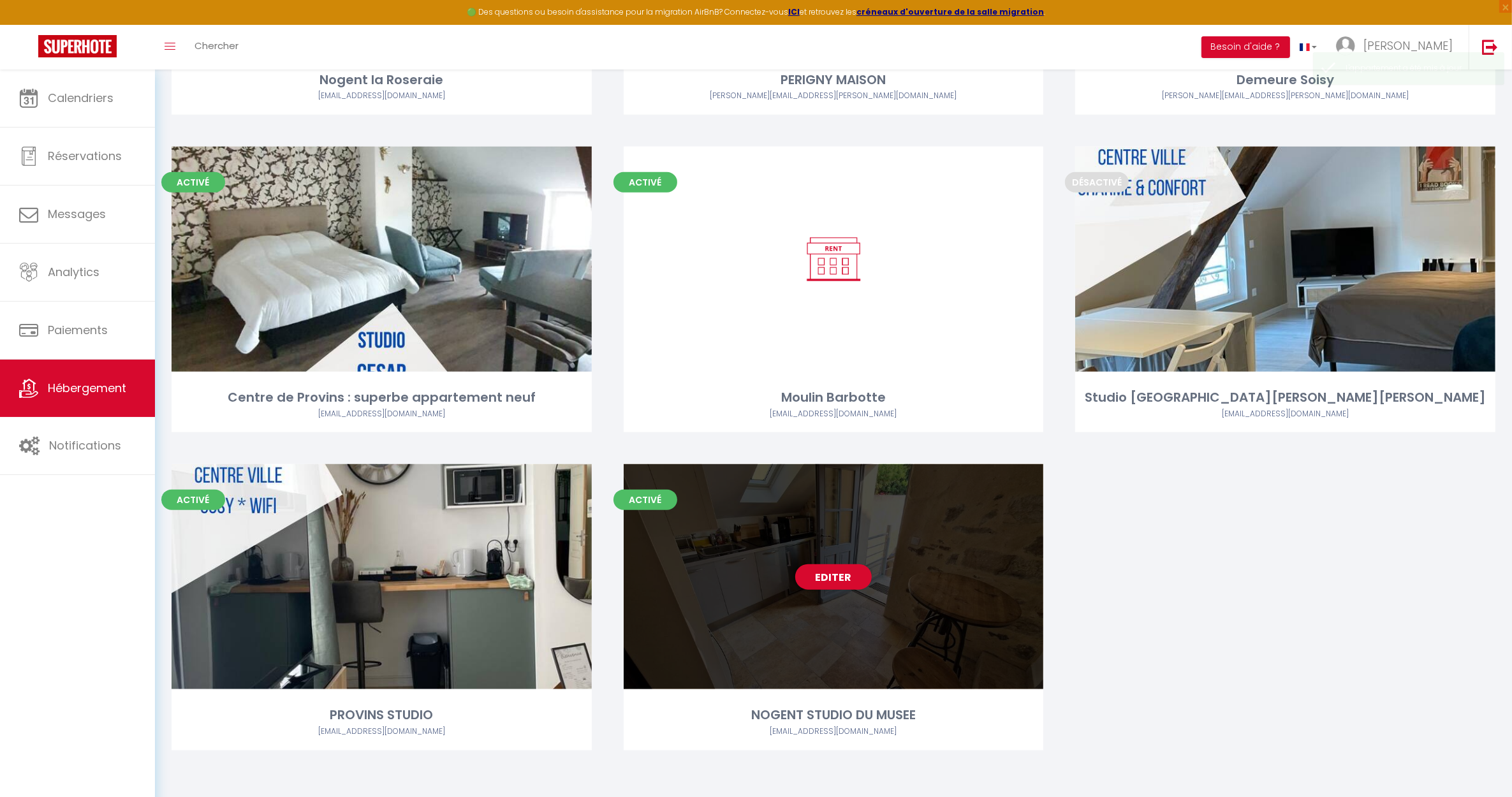
click at [820, 636] on div "Editer" at bounding box center [833, 576] width 420 height 225
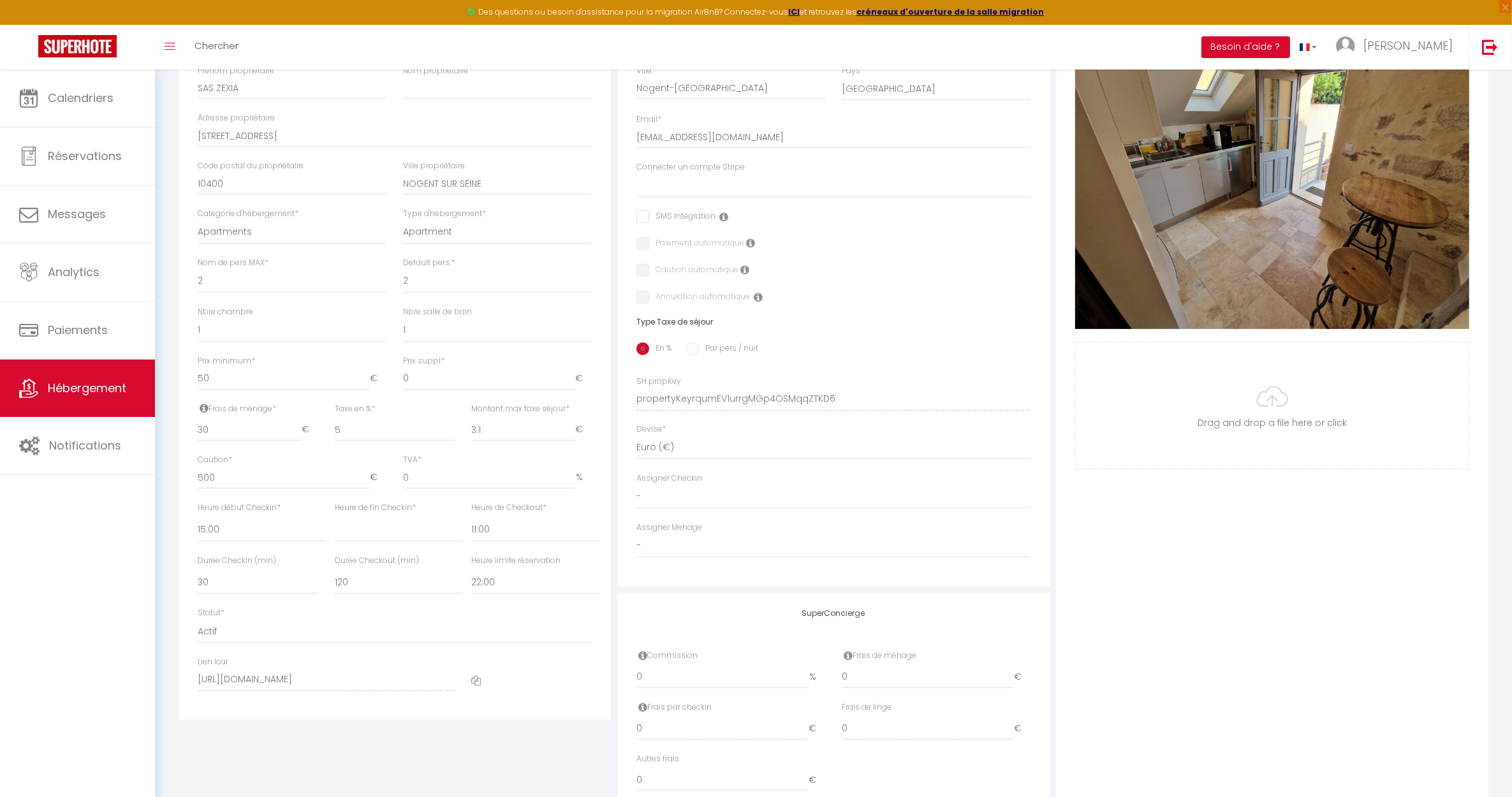
scroll to position [319, 0]
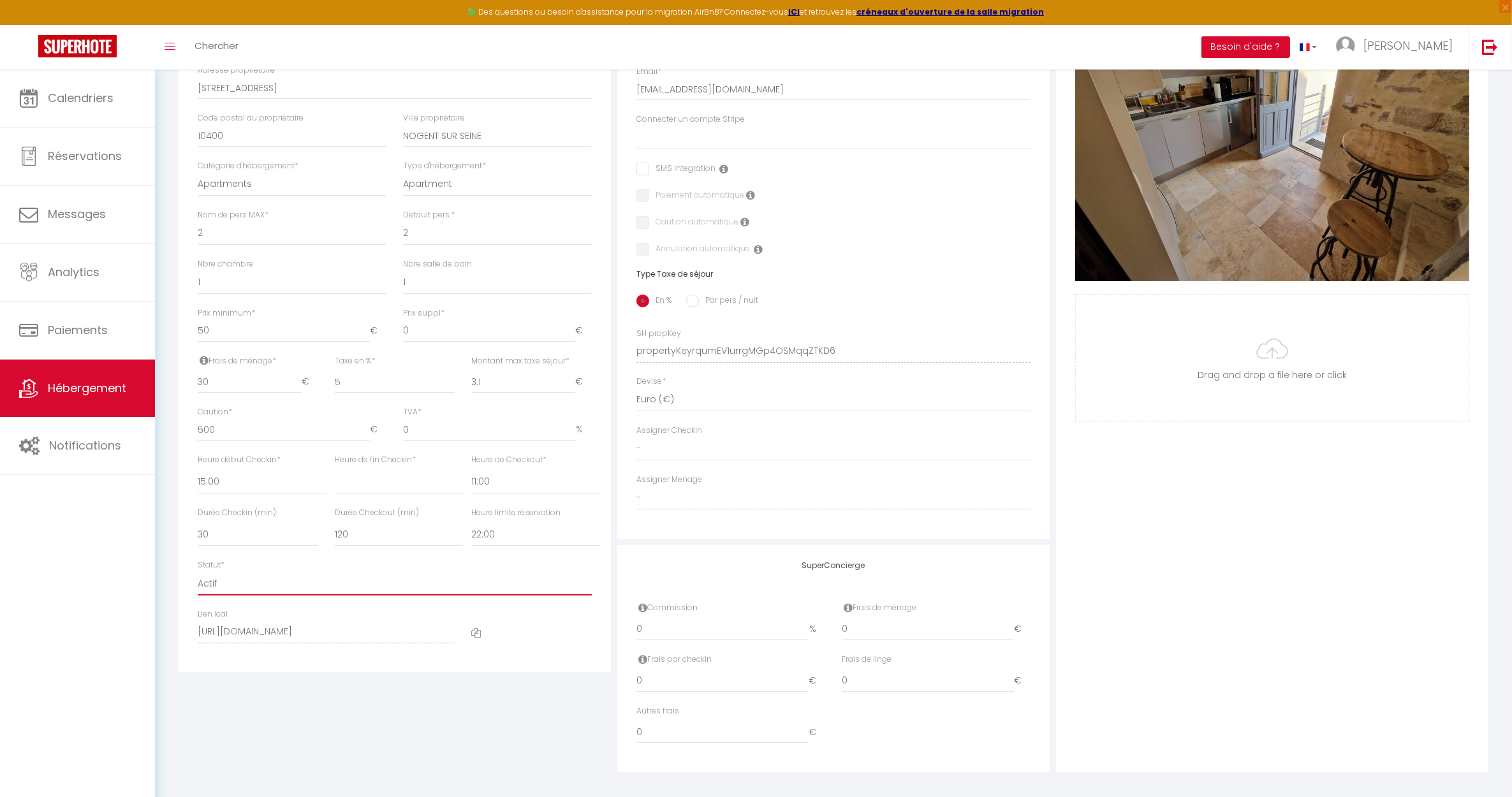
click at [210, 584] on select "Actif Pas actif" at bounding box center [394, 584] width 394 height 24
click at [197, 572] on select "Actif Pas actif" at bounding box center [394, 584] width 394 height 24
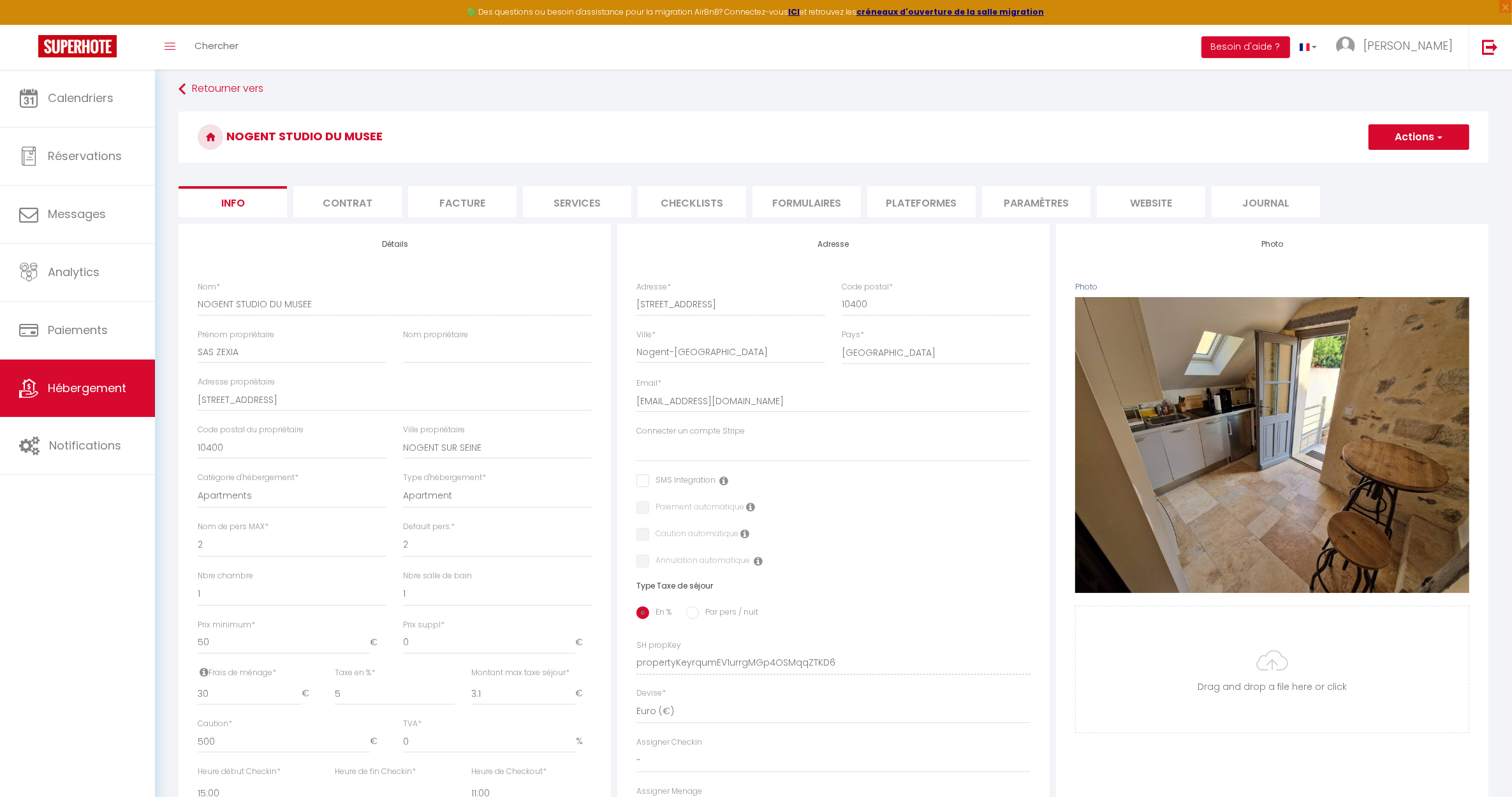
scroll to position [0, 0]
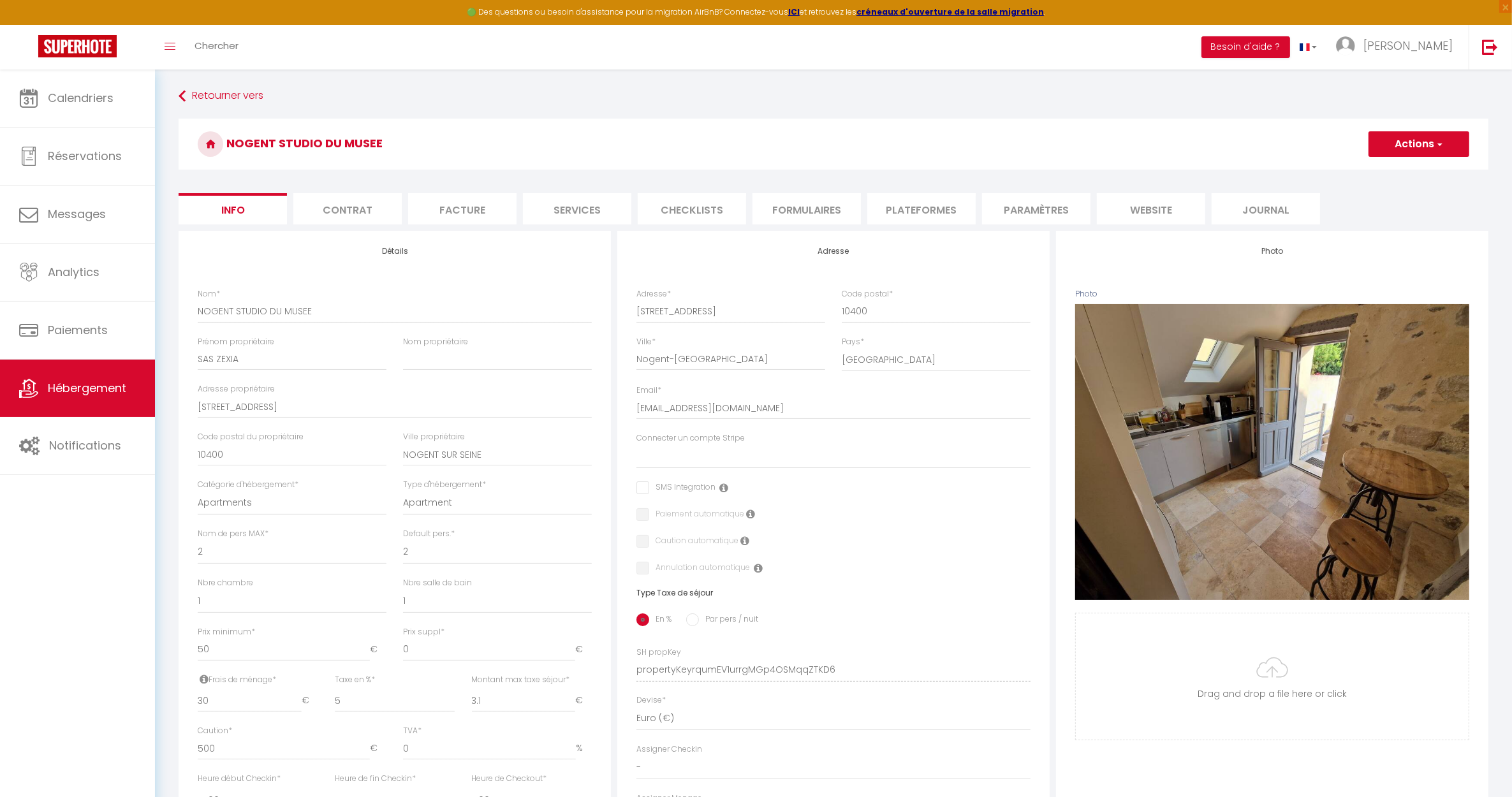
click at [1407, 148] on button "Actions" at bounding box center [1418, 143] width 101 height 25
click at [1359, 175] on input "Enregistrer" at bounding box center [1368, 172] width 47 height 13
